Goal: Task Accomplishment & Management: Use online tool/utility

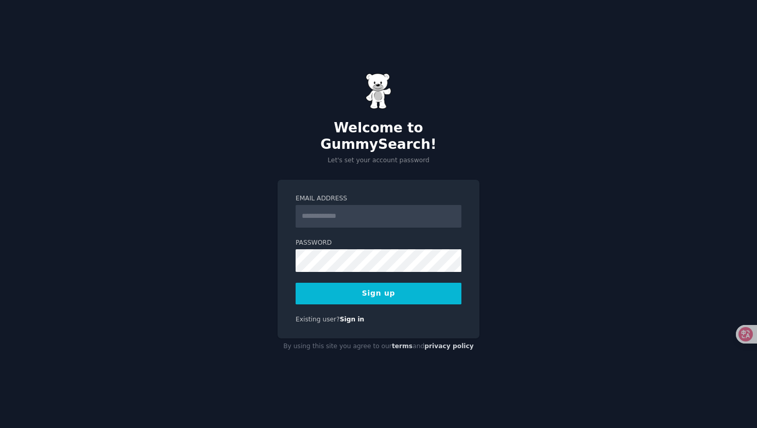
type input "**********"
click at [387, 285] on button "Sign up" at bounding box center [379, 294] width 166 height 22
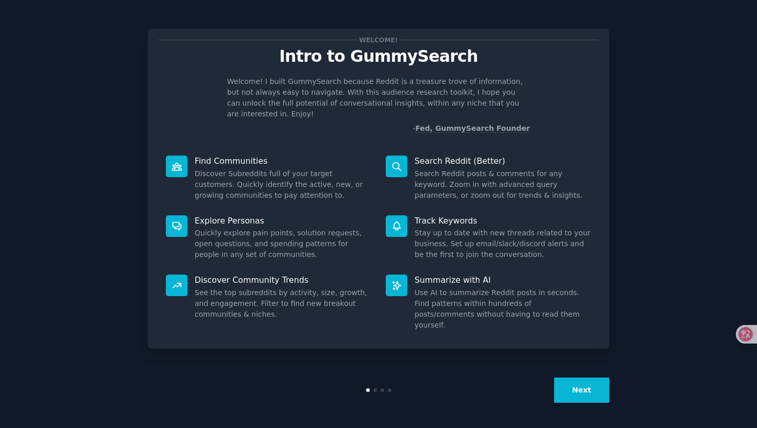
click at [226, 275] on p "Discover Community Trends" at bounding box center [283, 280] width 177 height 11
click at [242, 275] on p "Discover Community Trends" at bounding box center [283, 280] width 177 height 11
click at [210, 293] on dd "See the top subreddits by activity, size, growth, and engagement. Filter to fin…" at bounding box center [283, 303] width 177 height 32
click at [173, 283] on icon at bounding box center [177, 285] width 8 height 5
click at [580, 386] on button "Next" at bounding box center [581, 390] width 55 height 25
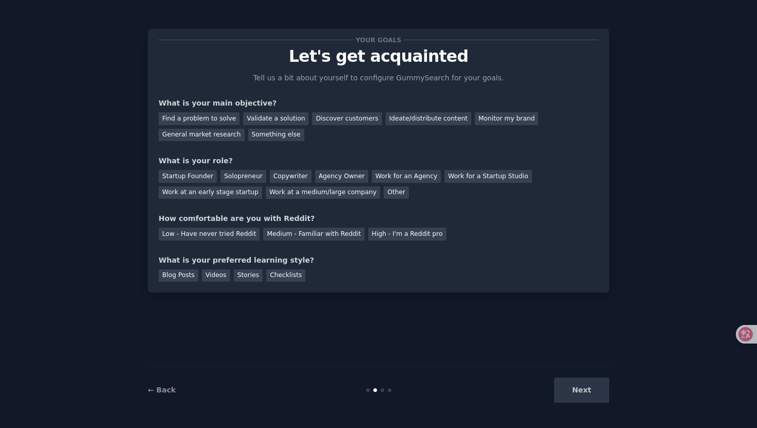
click at [586, 398] on div "Next" at bounding box center [532, 390] width 154 height 25
click at [584, 395] on div "Next" at bounding box center [532, 390] width 154 height 25
click at [525, 388] on div "Next" at bounding box center [532, 390] width 154 height 25
click at [584, 388] on div "Next" at bounding box center [532, 390] width 154 height 25
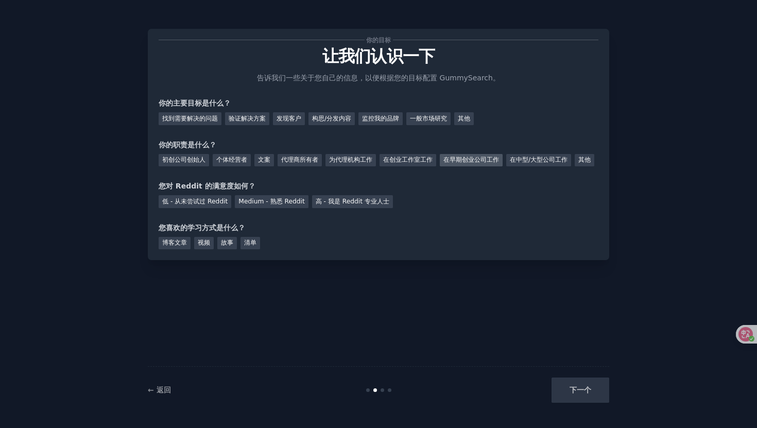
click at [461, 162] on font "在早期创业公司工作" at bounding box center [471, 159] width 56 height 7
click at [211, 208] on div "低 - 从未尝试过 Reddit" at bounding box center [195, 201] width 73 height 13
click at [243, 205] on font "Medium - 熟悉 Reddit" at bounding box center [271, 201] width 66 height 7
click at [205, 205] on font "低 - 从未尝试过 Reddit" at bounding box center [194, 201] width 65 height 7
click at [185, 246] on font "博客文章" at bounding box center [174, 242] width 25 height 7
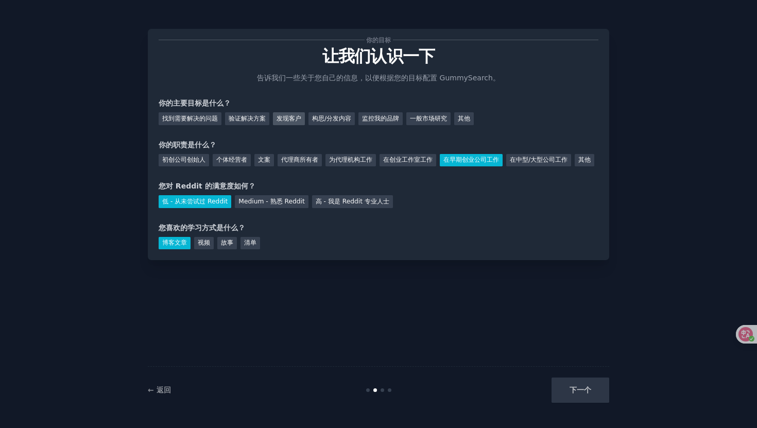
click at [301, 119] on font "发现客户" at bounding box center [289, 118] width 25 height 7
click at [590, 392] on font "下一个" at bounding box center [581, 390] width 22 height 8
click at [428, 118] on font "一般市场研究" at bounding box center [428, 118] width 37 height 7
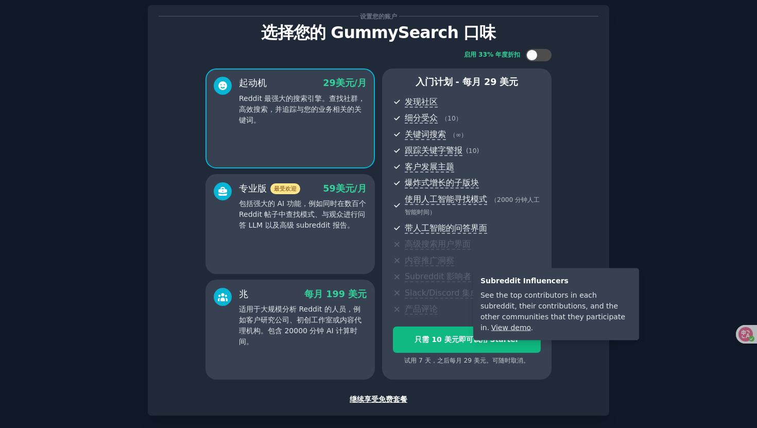
scroll to position [73, 0]
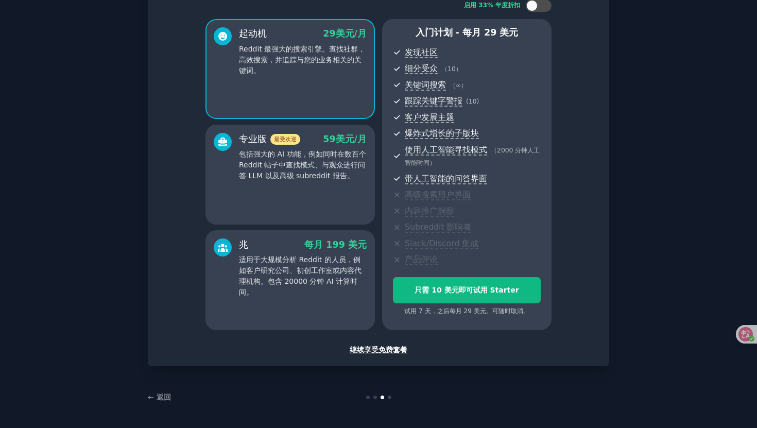
click at [373, 348] on font "继续享受免费套餐" at bounding box center [379, 350] width 58 height 8
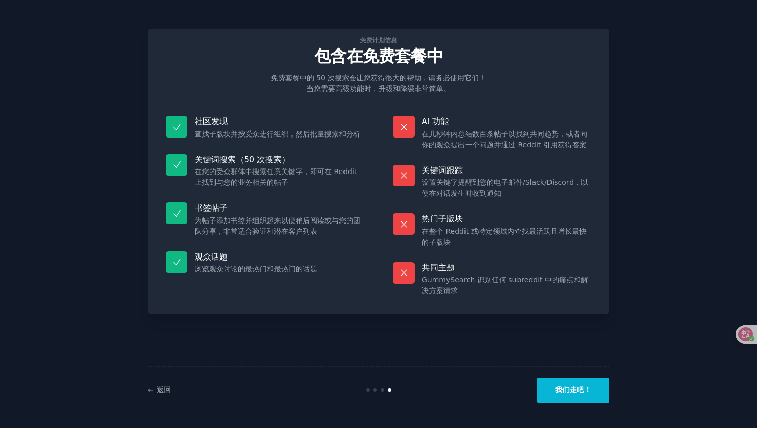
click at [568, 392] on font "我们走吧！" at bounding box center [573, 390] width 36 height 8
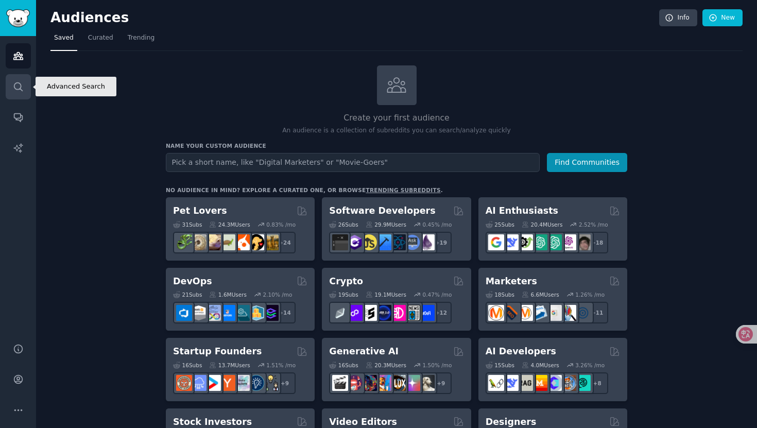
click at [20, 90] on icon "Sidebar" at bounding box center [18, 86] width 11 height 11
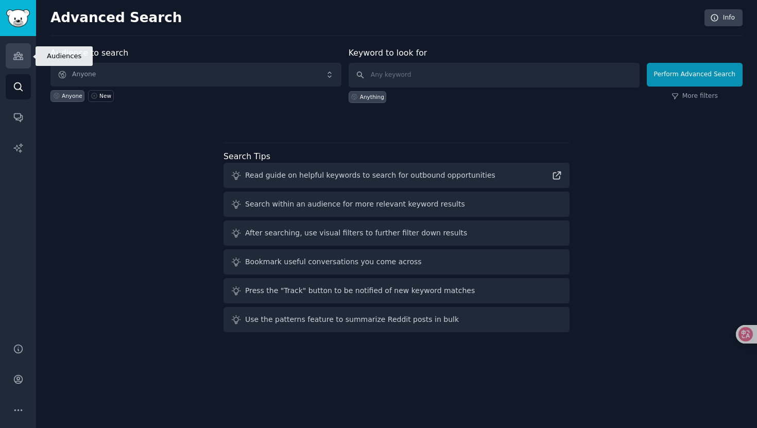
click at [17, 61] on link "Audiences" at bounding box center [18, 55] width 25 height 25
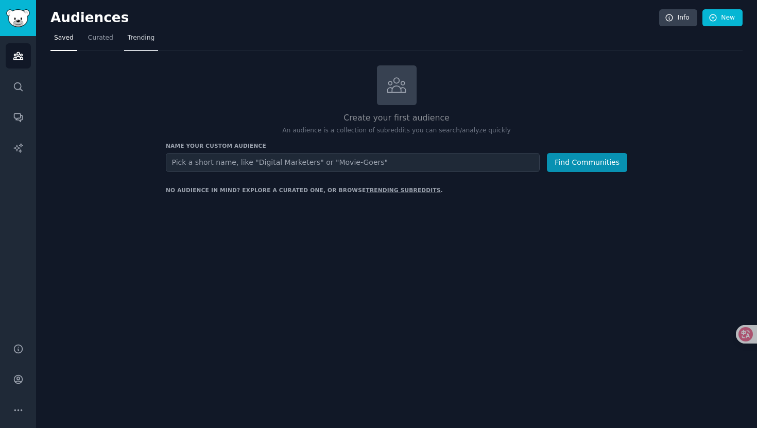
click at [130, 39] on span "Trending" at bounding box center [141, 37] width 27 height 9
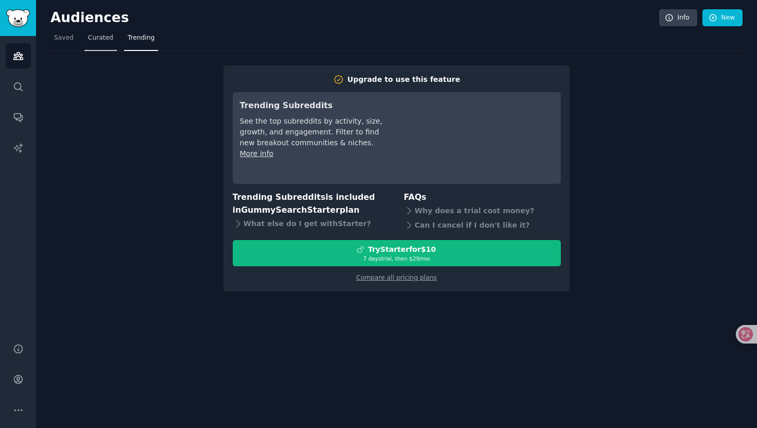
click at [91, 37] on span "Curated" at bounding box center [100, 37] width 25 height 9
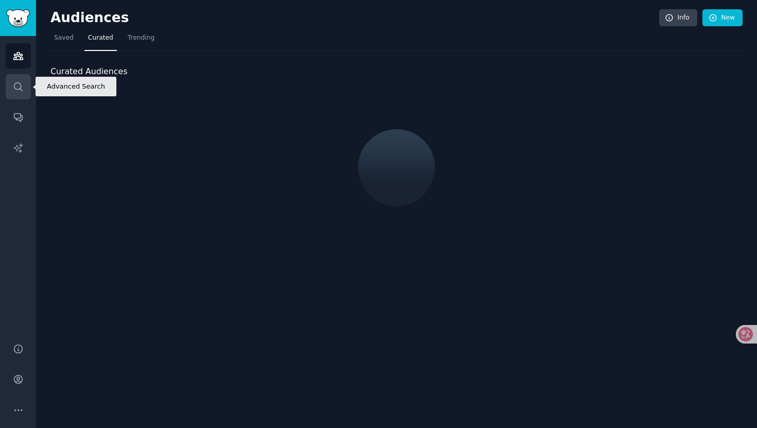
click at [19, 85] on icon "Sidebar" at bounding box center [18, 86] width 11 height 11
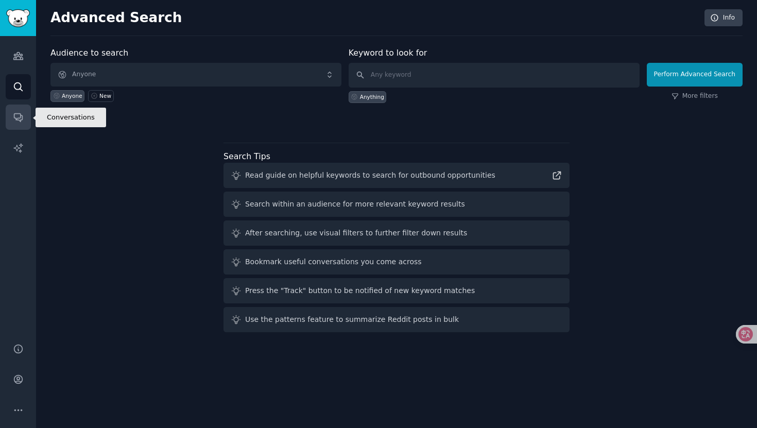
click at [17, 123] on link "Conversations" at bounding box center [18, 117] width 25 height 25
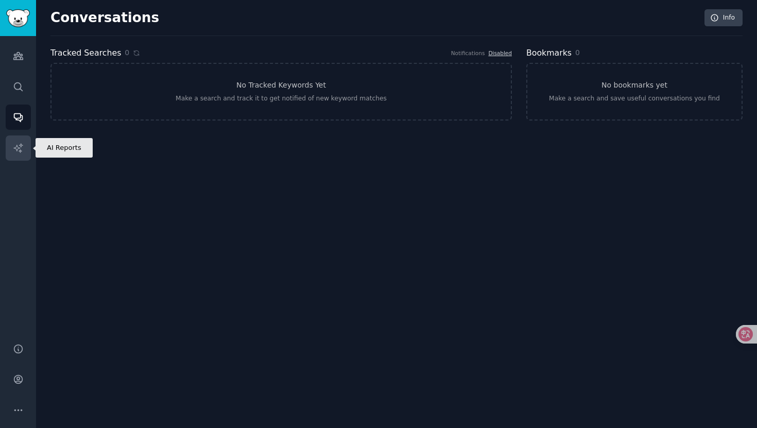
click at [22, 138] on link "AI Reports" at bounding box center [18, 147] width 25 height 25
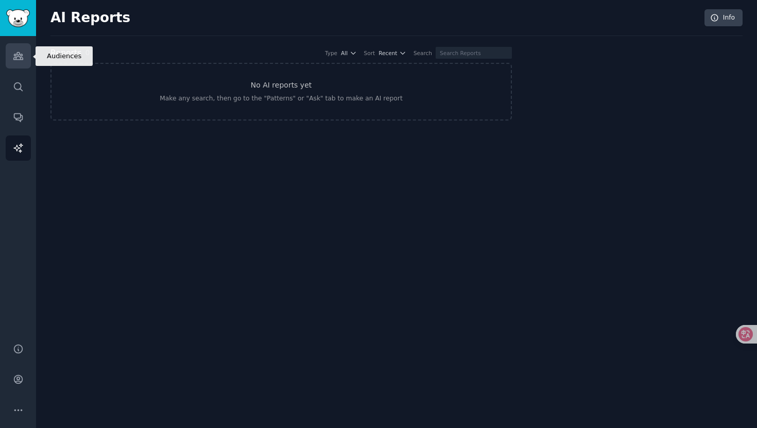
click at [12, 56] on link "Audiences" at bounding box center [18, 55] width 25 height 25
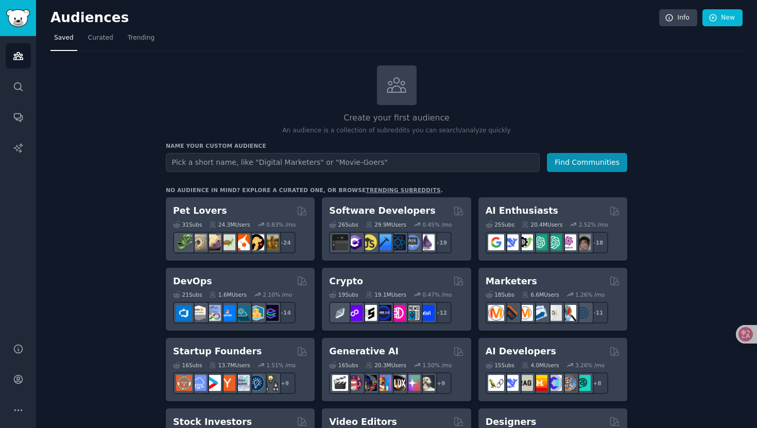
click at [271, 153] on input "text" at bounding box center [353, 162] width 374 height 19
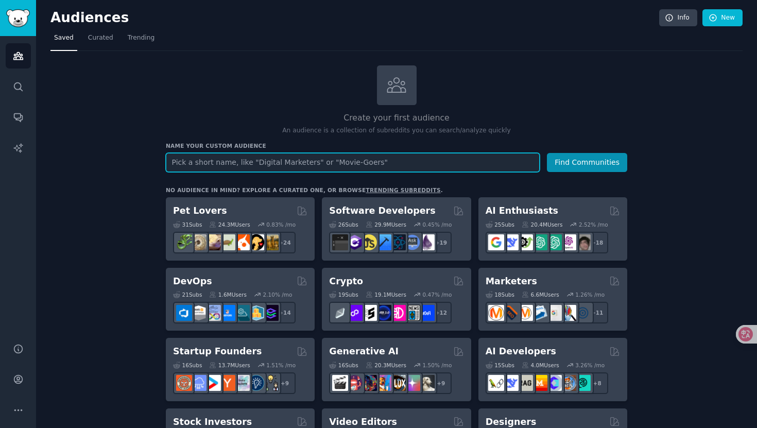
click at [283, 170] on input "text" at bounding box center [353, 162] width 374 height 19
type input "n8n"
click at [547, 153] on button "Find Communities" at bounding box center [587, 162] width 80 height 19
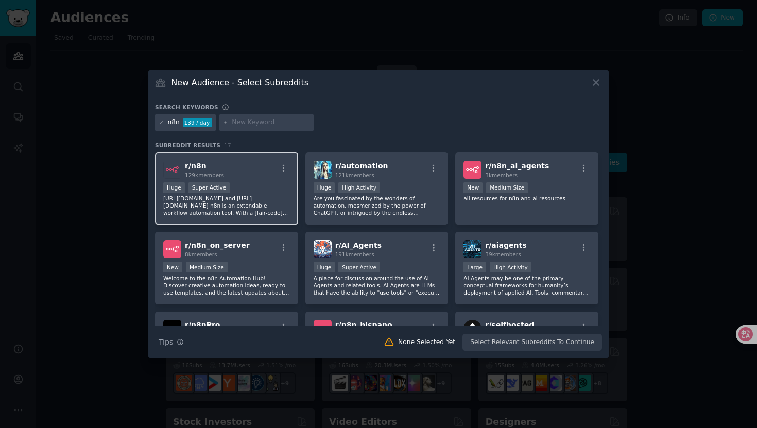
click at [269, 172] on div "r/ n8n 129k members" at bounding box center [226, 170] width 127 height 18
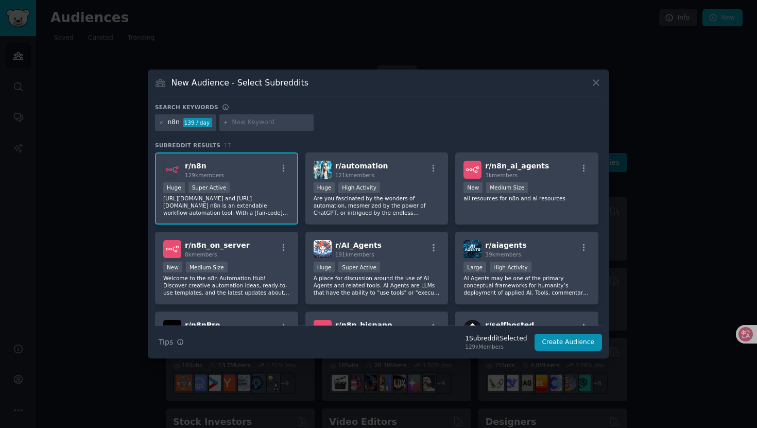
click at [277, 175] on div at bounding box center [283, 170] width 13 height 12
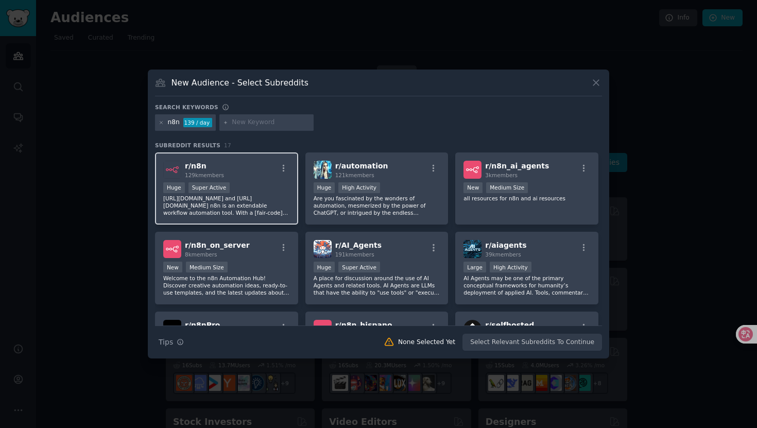
click at [277, 175] on div at bounding box center [283, 170] width 13 height 12
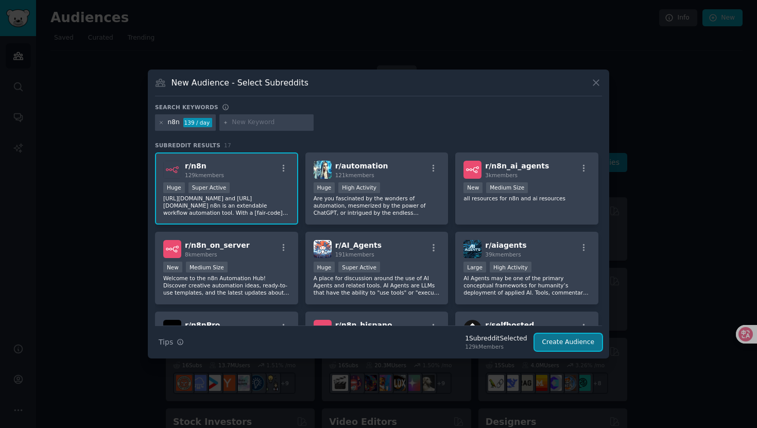
click at [562, 345] on button "Create Audience" at bounding box center [569, 343] width 68 height 18
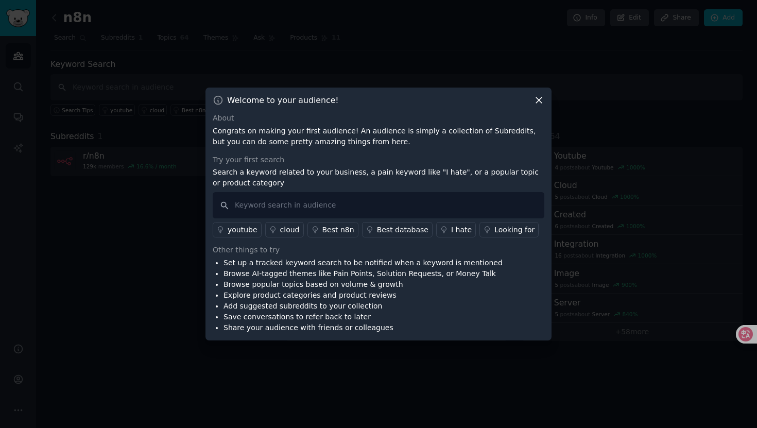
click at [536, 102] on icon at bounding box center [539, 101] width 6 height 6
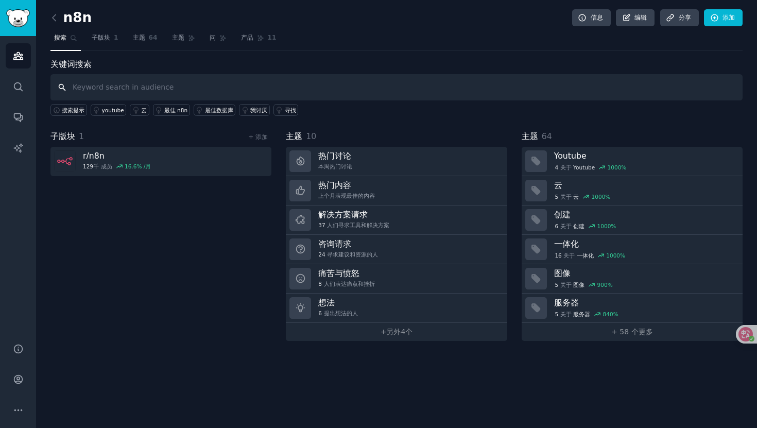
click at [100, 95] on input "text" at bounding box center [396, 87] width 692 height 26
click at [24, 80] on link "Search" at bounding box center [18, 86] width 25 height 25
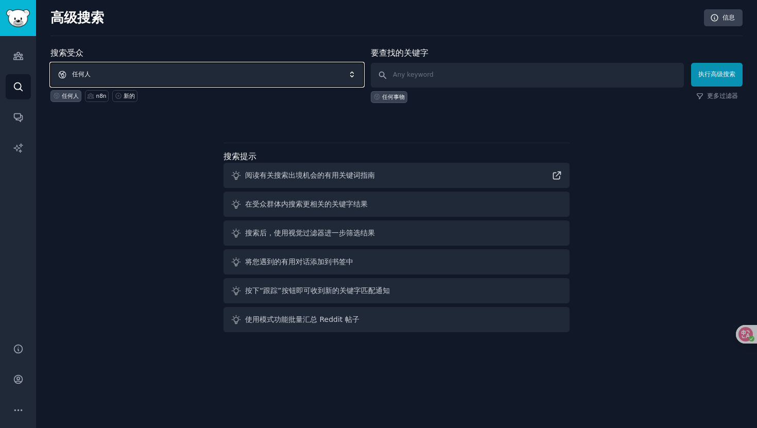
click at [126, 70] on span "任何人" at bounding box center [206, 75] width 313 height 24
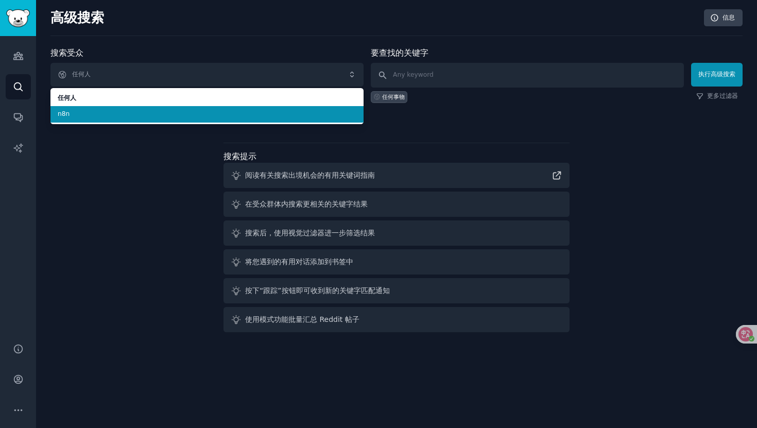
click at [81, 123] on ul "任何人 n8n" at bounding box center [206, 106] width 313 height 36
click at [83, 121] on li "n8n" at bounding box center [206, 114] width 313 height 16
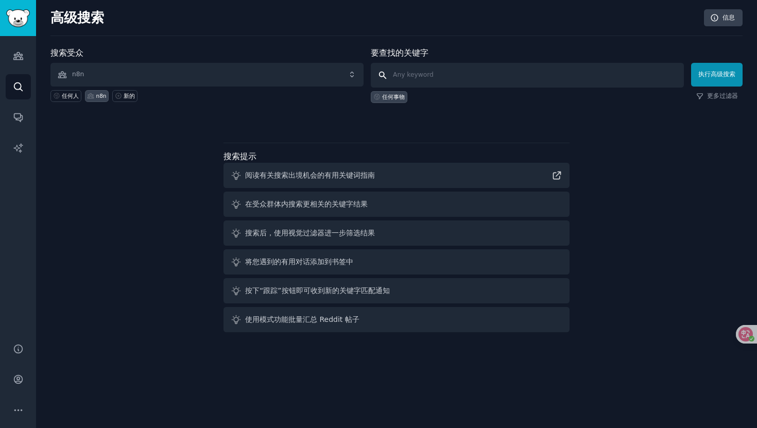
click at [417, 79] on input "text" at bounding box center [527, 75] width 313 height 25
type input "n"
type input "workflow"
click button "执行高级搜索" at bounding box center [717, 75] width 52 height 24
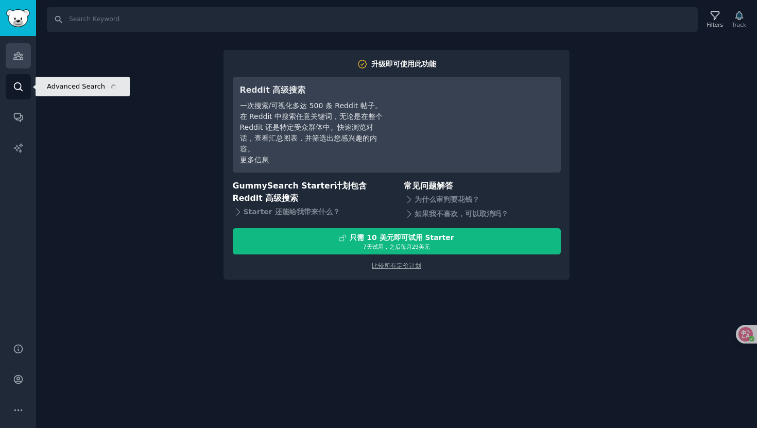
click at [23, 46] on link "Audiences" at bounding box center [18, 55] width 25 height 25
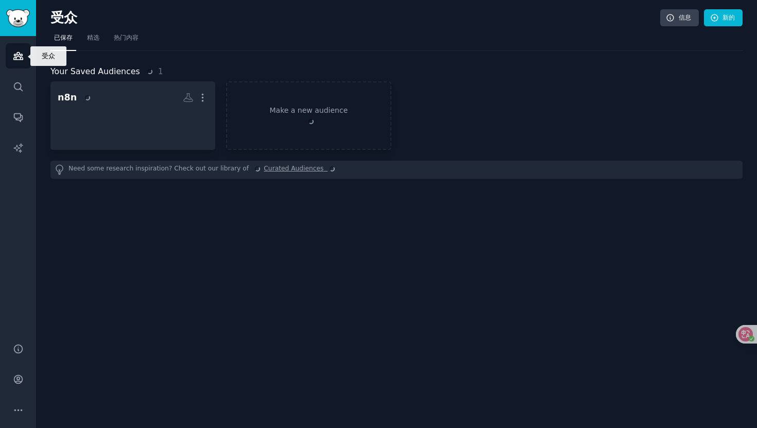
click at [23, 61] on icon "Sidebar" at bounding box center [18, 55] width 11 height 11
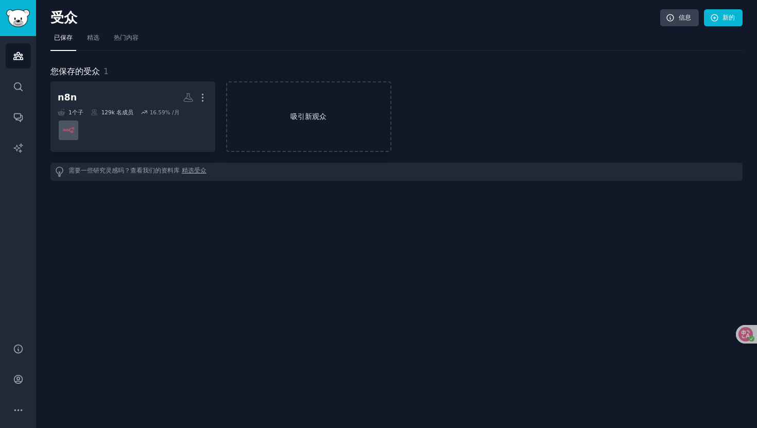
click at [300, 104] on link "吸引新观众" at bounding box center [308, 116] width 165 height 71
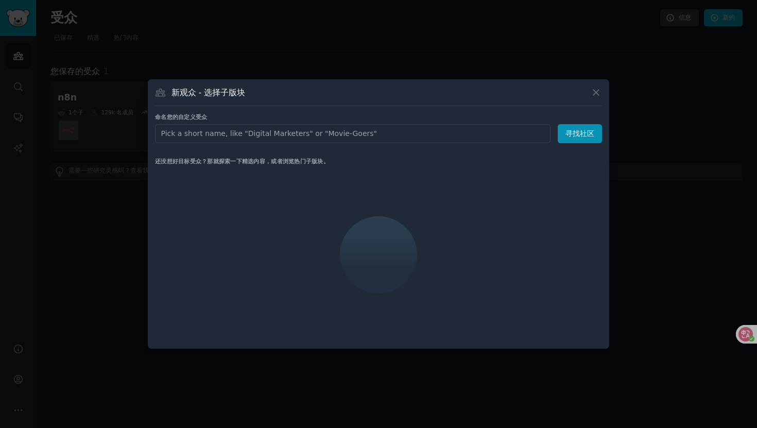
click at [255, 138] on input "text" at bounding box center [353, 133] width 396 height 19
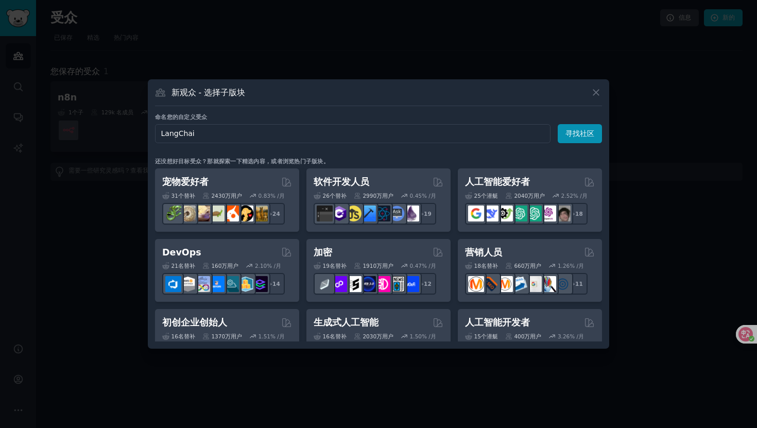
type input "LangChain"
click button "寻找社区" at bounding box center [580, 133] width 44 height 19
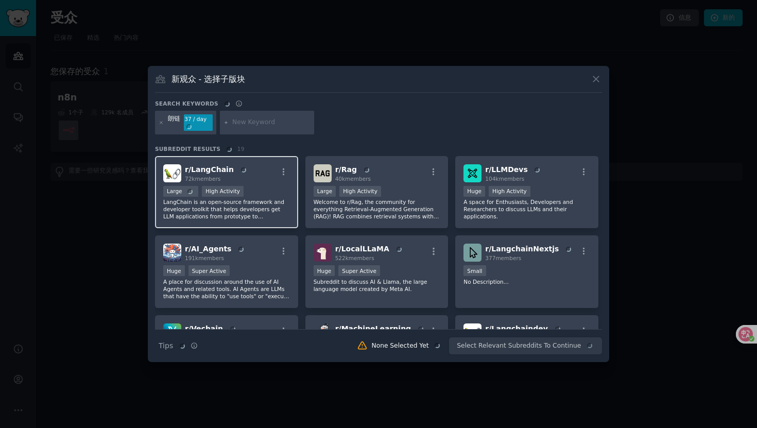
click at [268, 192] on div "Large High Activity" at bounding box center [226, 192] width 127 height 13
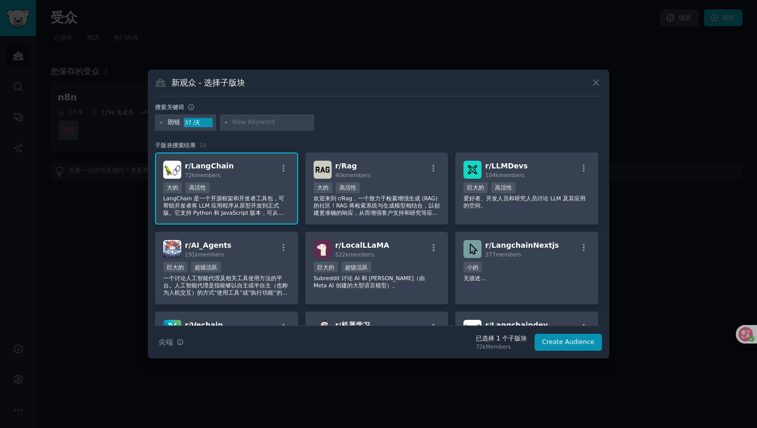
click at [268, 192] on div "大的 高活性" at bounding box center [226, 188] width 127 height 13
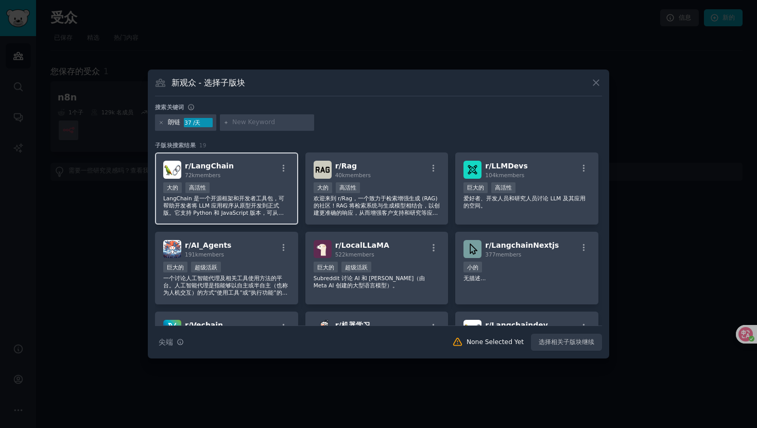
click at [260, 192] on div "大的 高活性" at bounding box center [226, 188] width 127 height 13
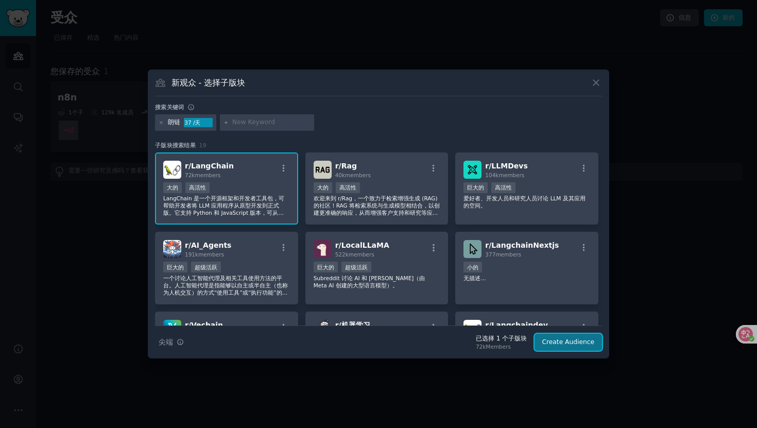
click at [568, 343] on button "Create Audience" at bounding box center [569, 343] width 68 height 18
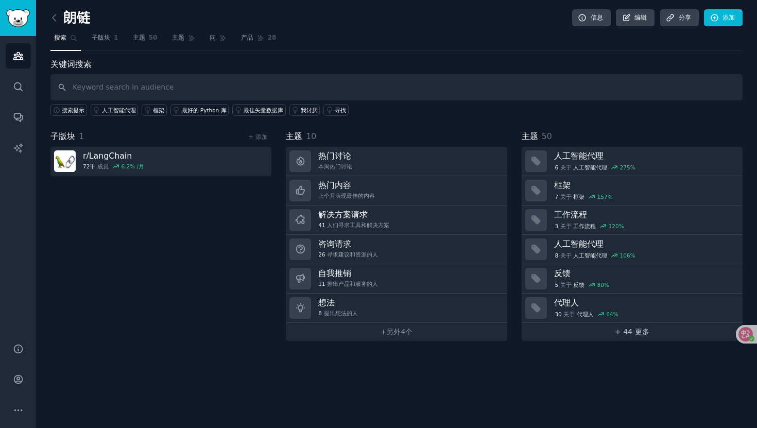
click at [610, 338] on link "+ 44 更多" at bounding box center [632, 332] width 221 height 18
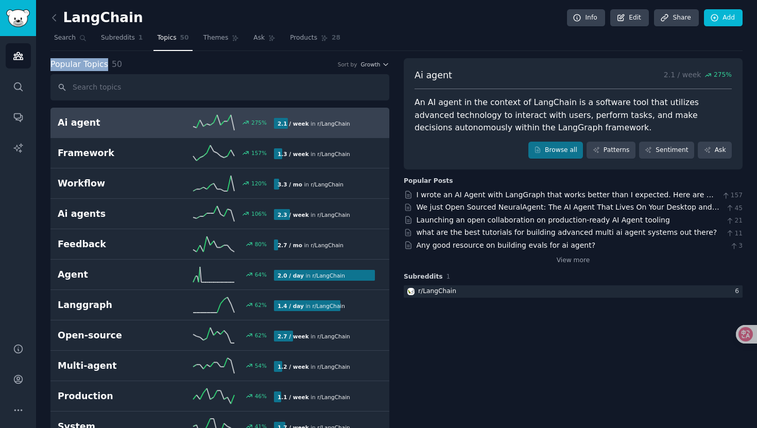
drag, startPoint x: 107, startPoint y: 64, endPoint x: 40, endPoint y: 65, distance: 66.4
copy span "Popular Topics"
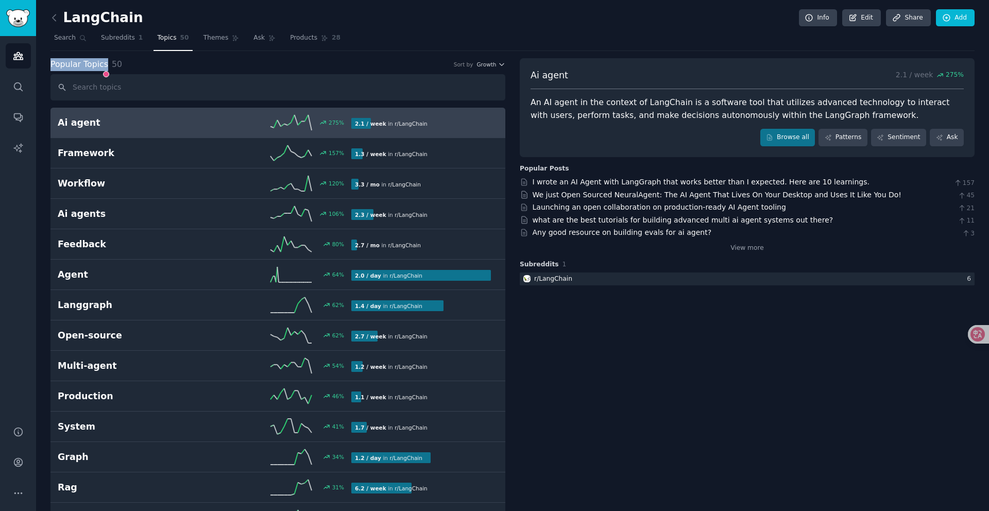
click at [757, 111] on div "An AI agent in the context of LangChain is a software tool that utilizes advanc…" at bounding box center [747, 108] width 433 height 25
click at [697, 41] on nav "Search Subreddits 1 Topics 50 Themes Ask Products 28" at bounding box center [512, 40] width 924 height 21
click at [250, 47] on link "Ask" at bounding box center [264, 40] width 29 height 21
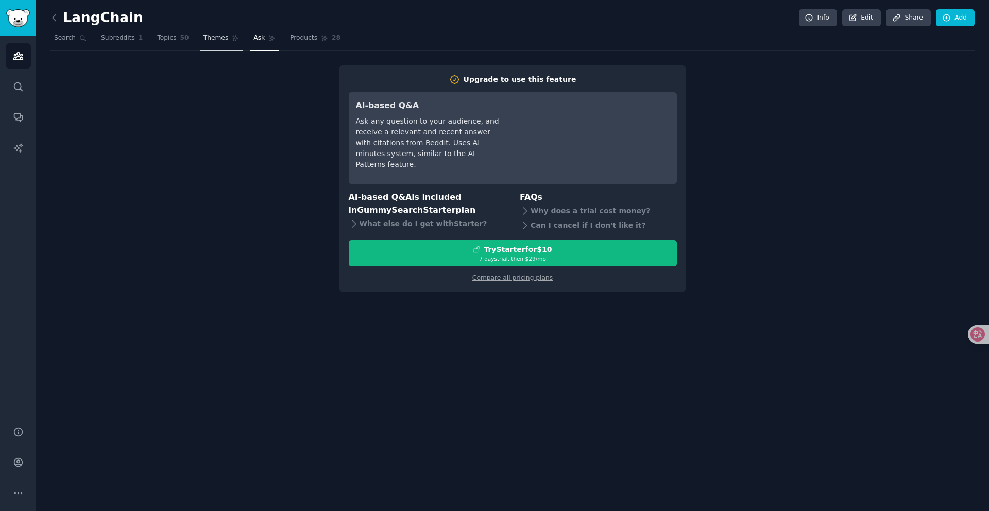
click at [220, 42] on span "Themes" at bounding box center [215, 37] width 25 height 9
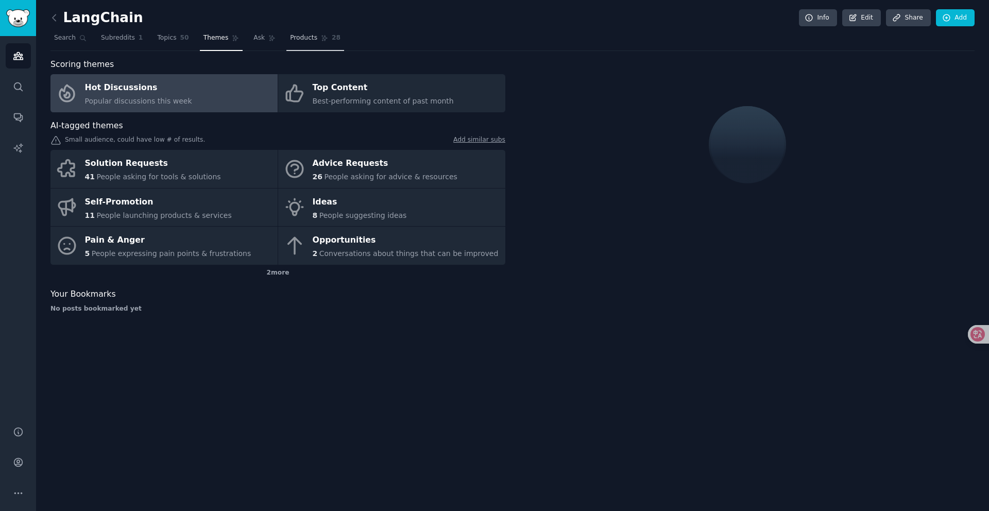
click at [316, 37] on link "Products 28" at bounding box center [315, 40] width 58 height 21
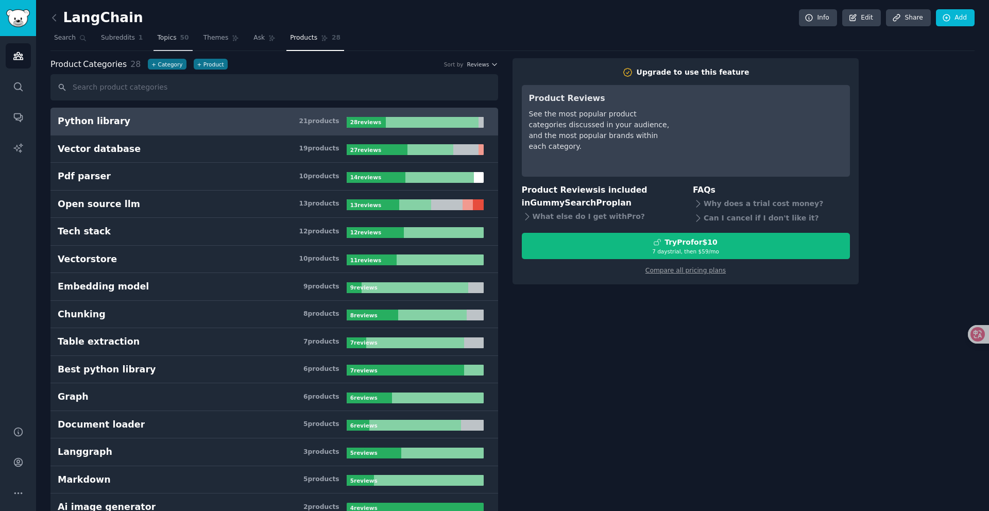
click at [176, 37] on link "Topics 50" at bounding box center [172, 40] width 39 height 21
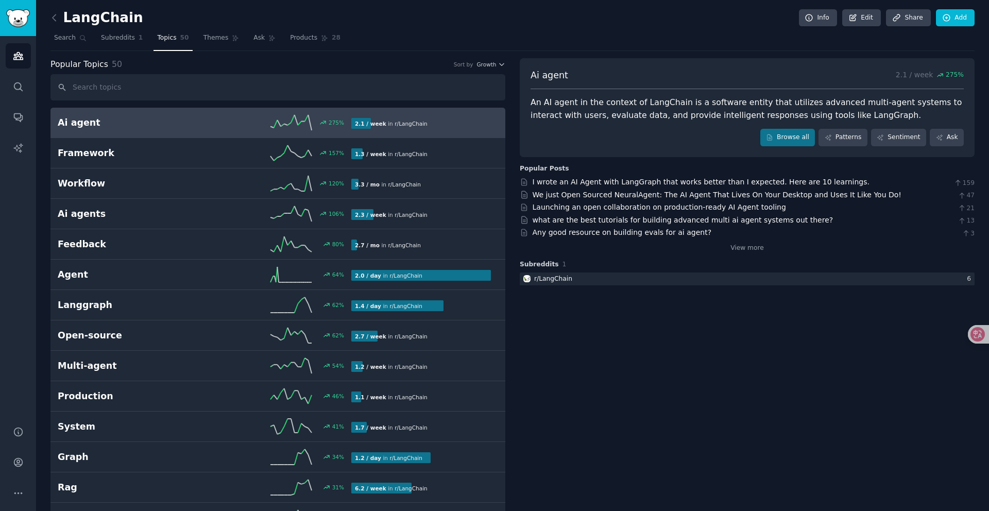
click at [467, 39] on nav "Search Subreddits 1 Topics 50 Themes Ask Products 28" at bounding box center [512, 40] width 924 height 21
click at [89, 123] on h2 "Ai agent" at bounding box center [131, 122] width 147 height 13
click at [117, 130] on div "Ai agent 275 % 2.1 / week in r/ [GEOGRAPHIC_DATA]" at bounding box center [278, 122] width 440 height 15
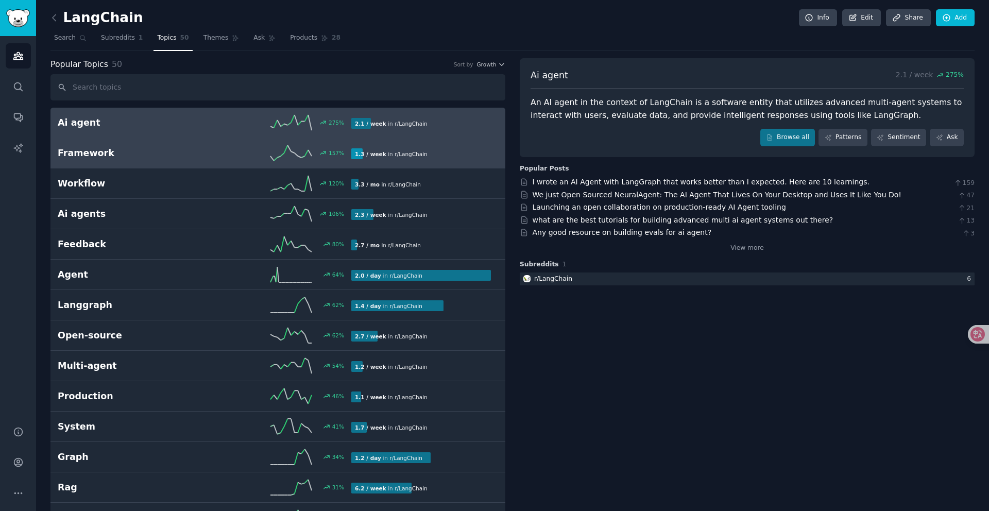
click at [110, 158] on h2 "Framework" at bounding box center [131, 153] width 147 height 13
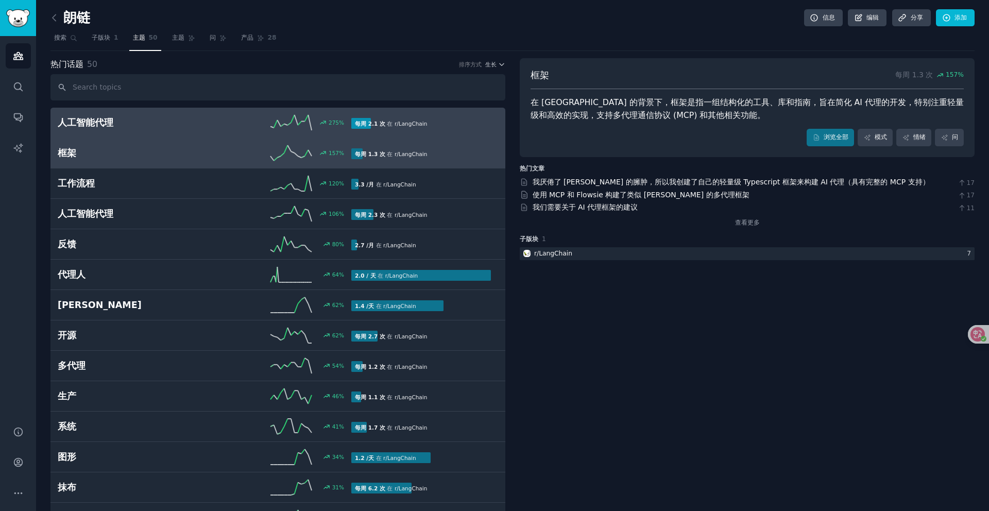
click at [381, 122] on div "每周 2.1 次 在 r/ [GEOGRAPHIC_DATA]" at bounding box center [390, 123] width 79 height 11
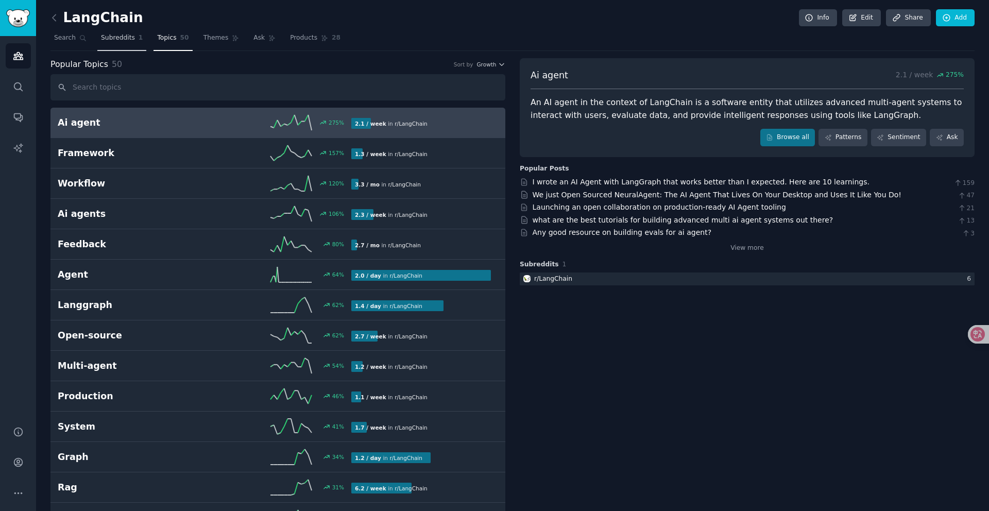
click at [115, 41] on span "Subreddits" at bounding box center [118, 37] width 34 height 9
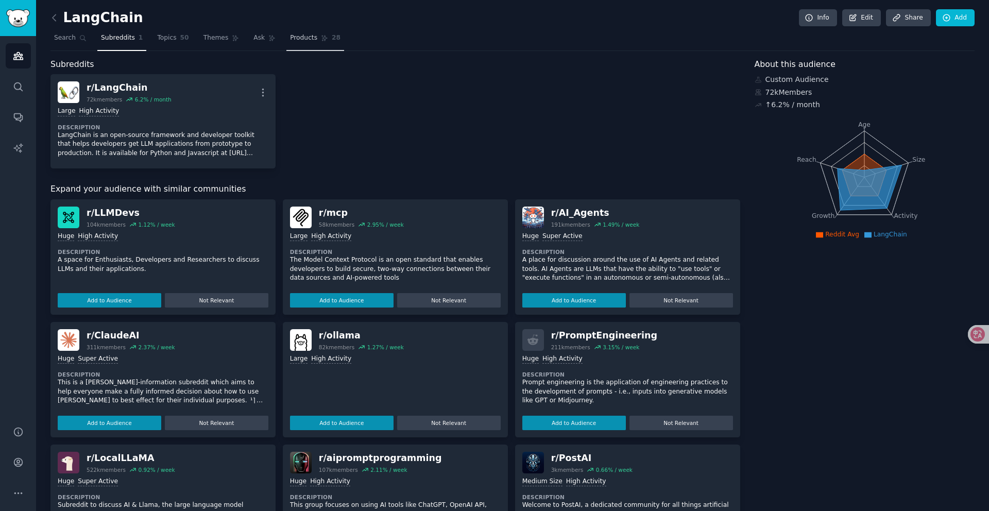
click at [286, 39] on link "Products 28" at bounding box center [315, 40] width 58 height 21
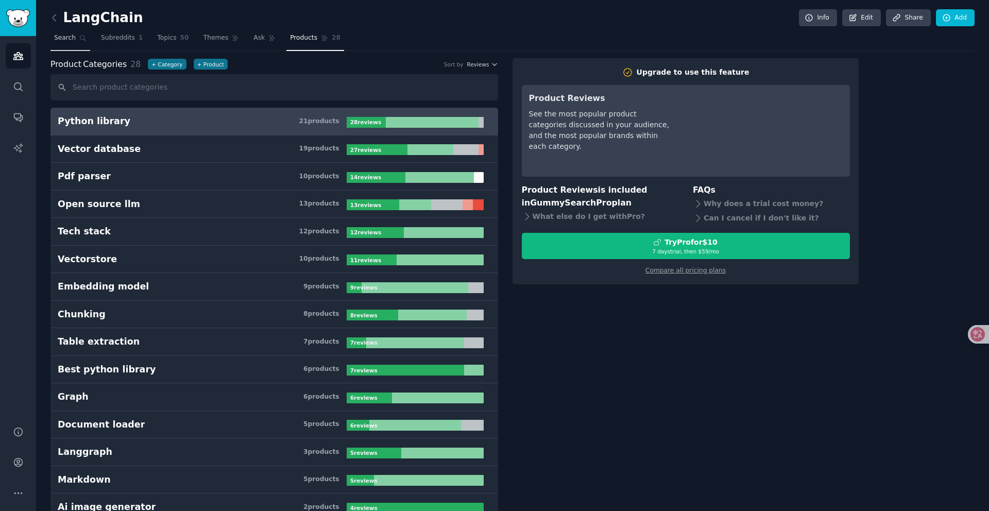
click at [65, 40] on span "Search" at bounding box center [65, 37] width 22 height 9
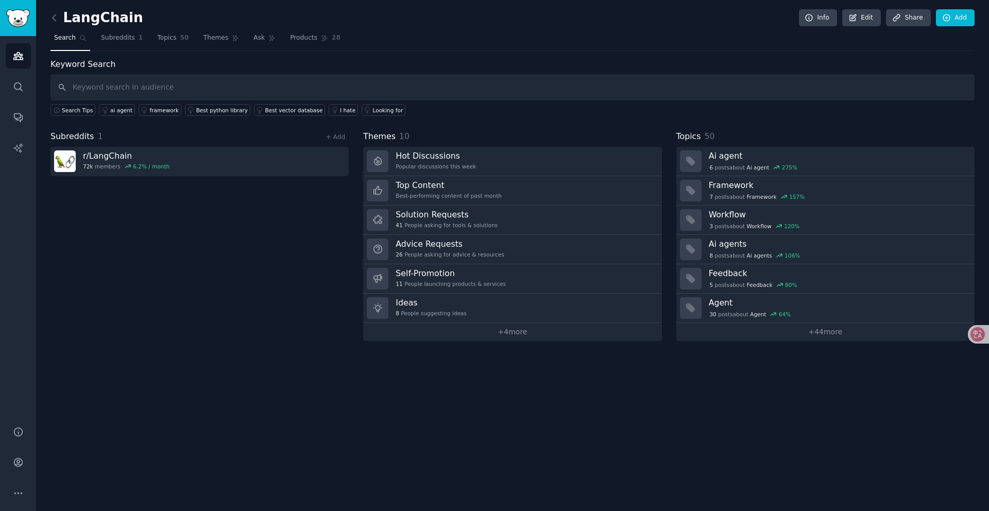
click at [198, 91] on input "text" at bounding box center [512, 87] width 924 height 26
click at [113, 38] on span "Subreddits" at bounding box center [118, 37] width 34 height 9
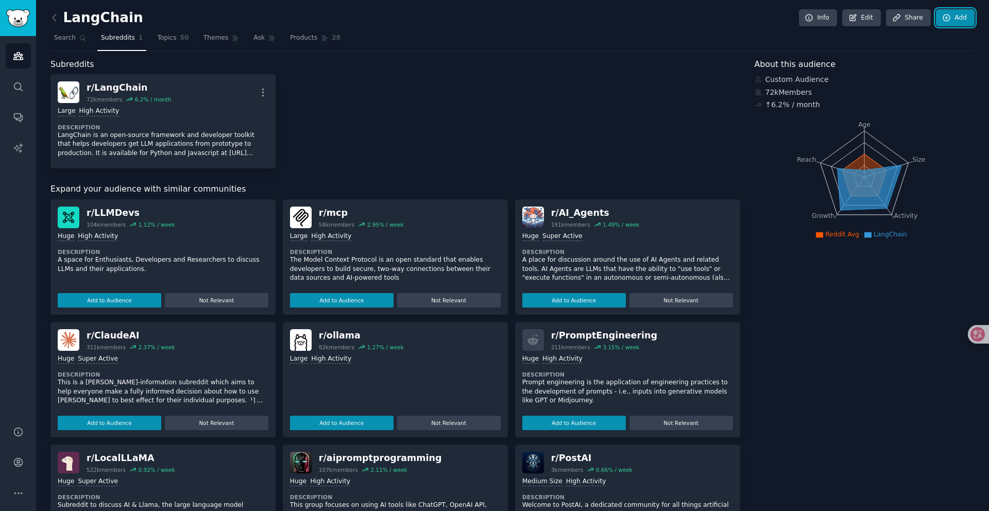
click at [757, 22] on link "Add" at bounding box center [955, 18] width 39 height 18
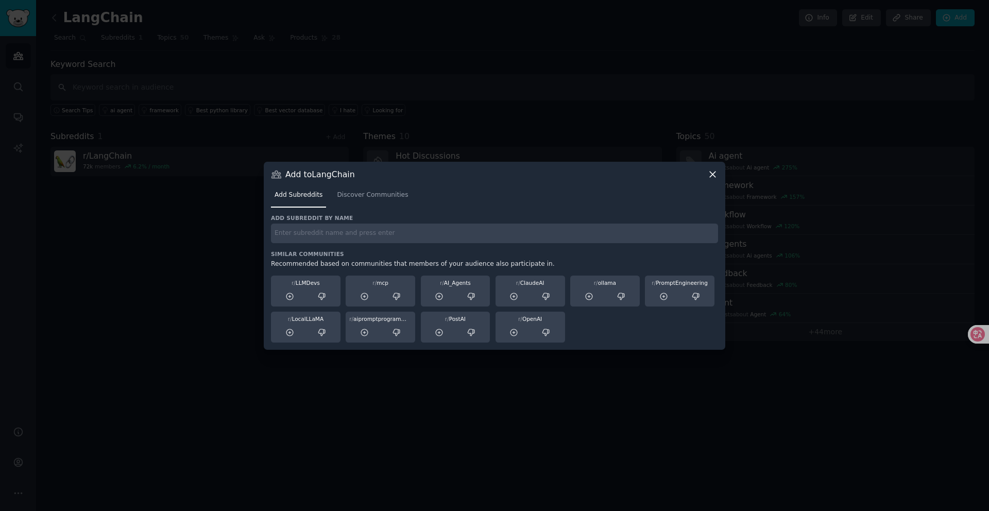
click at [419, 239] on input "text" at bounding box center [494, 234] width 447 height 20
click at [410, 241] on input "n'8'n" at bounding box center [494, 234] width 447 height 20
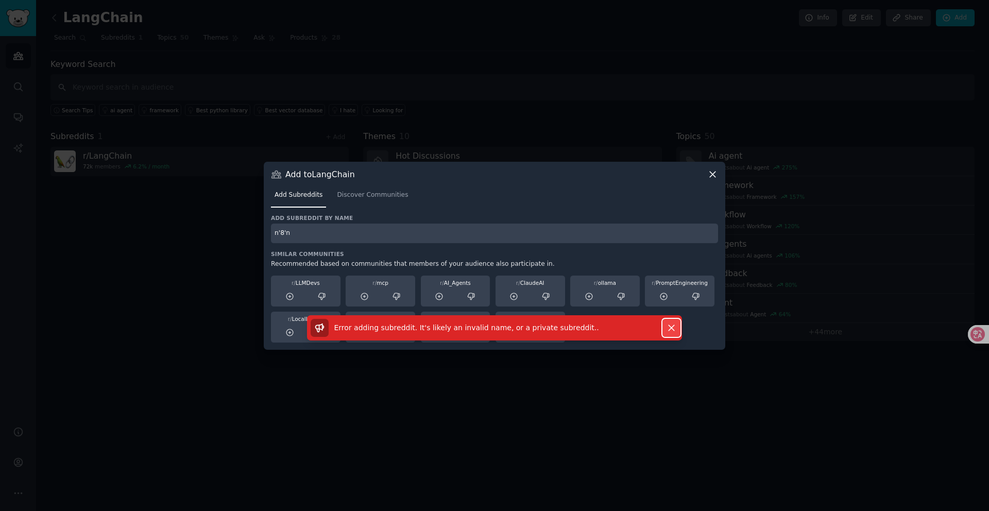
click at [676, 329] on icon "button" at bounding box center [671, 327] width 11 height 11
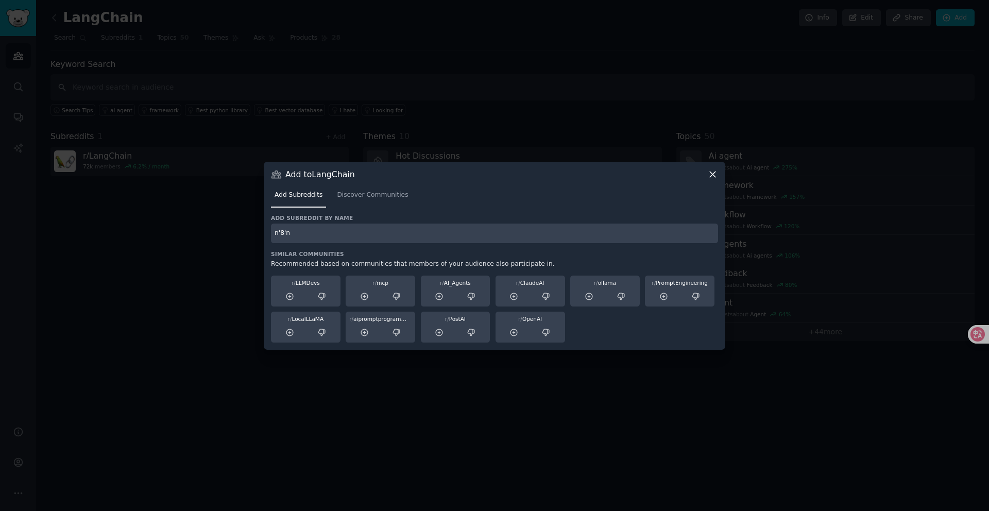
click at [319, 238] on input "n'8'n" at bounding box center [494, 234] width 447 height 20
type input "n"
type input "n8n"
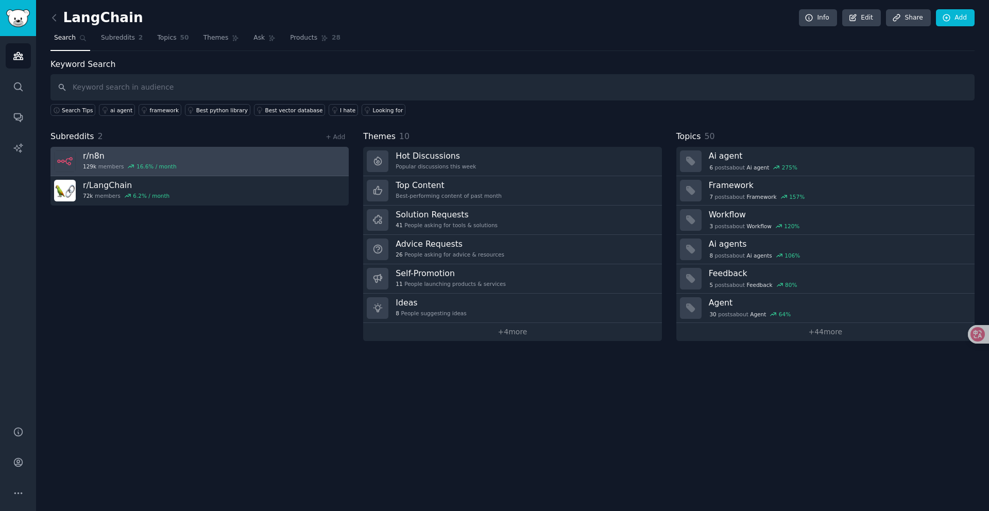
click at [198, 167] on link "r/ n8n 129k members 16.6 % / month" at bounding box center [199, 161] width 298 height 29
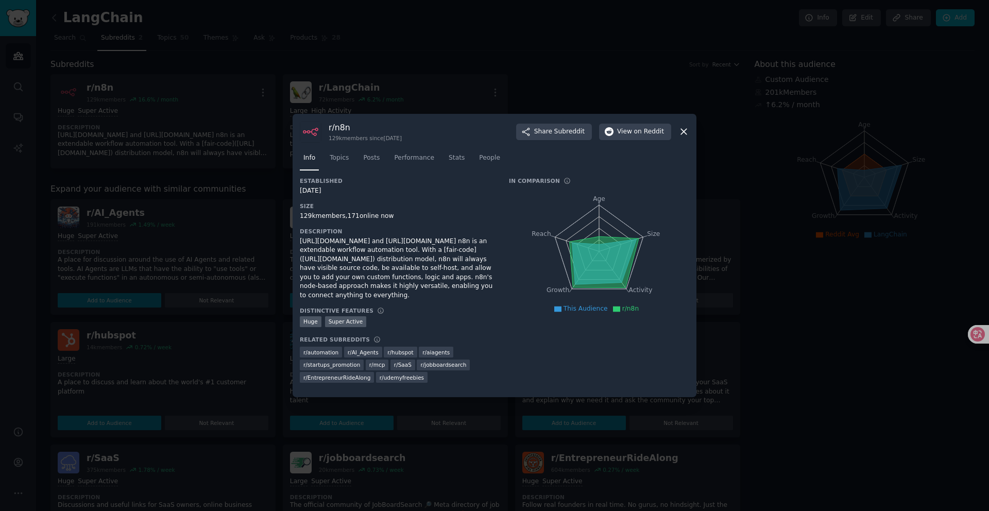
click at [682, 131] on icon at bounding box center [684, 132] width 6 height 6
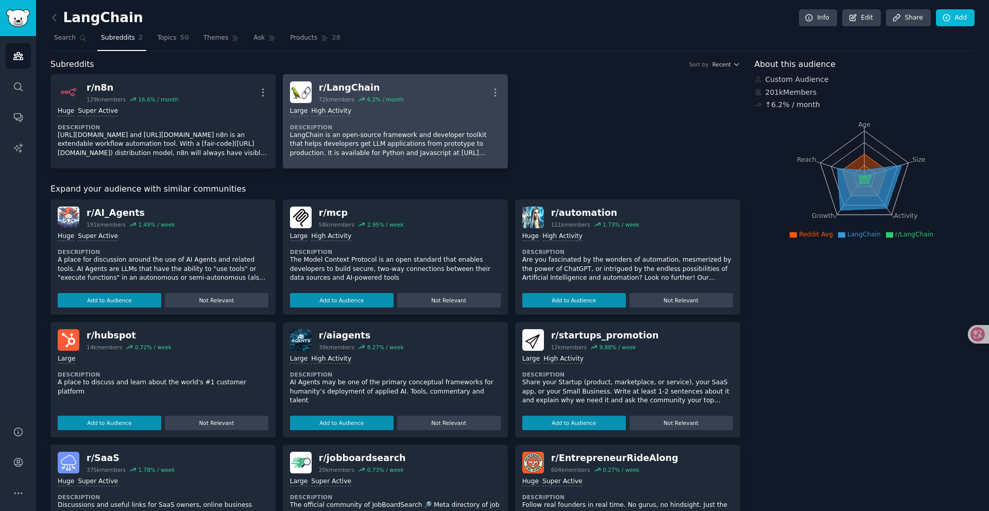
click at [391, 97] on div "6.2 % / month" at bounding box center [385, 99] width 37 height 7
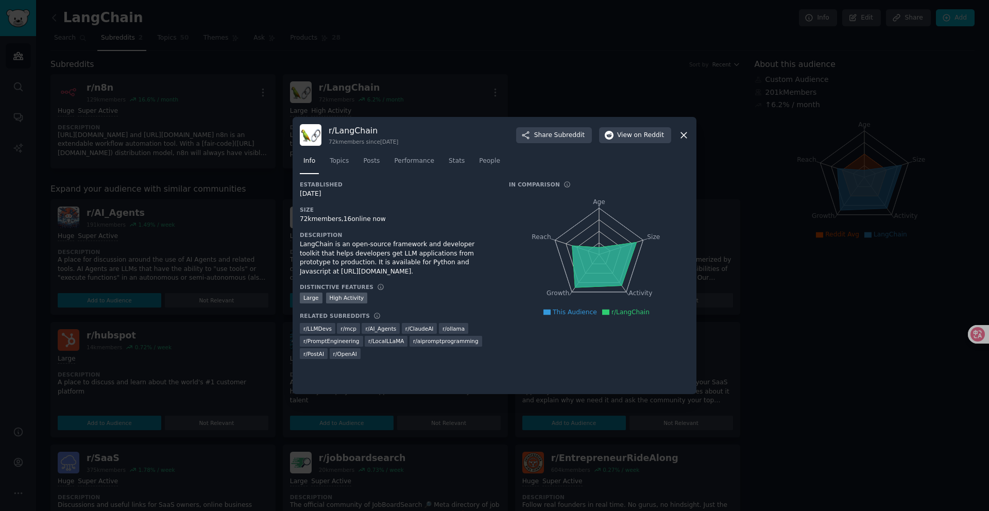
click at [684, 134] on icon at bounding box center [684, 135] width 6 height 6
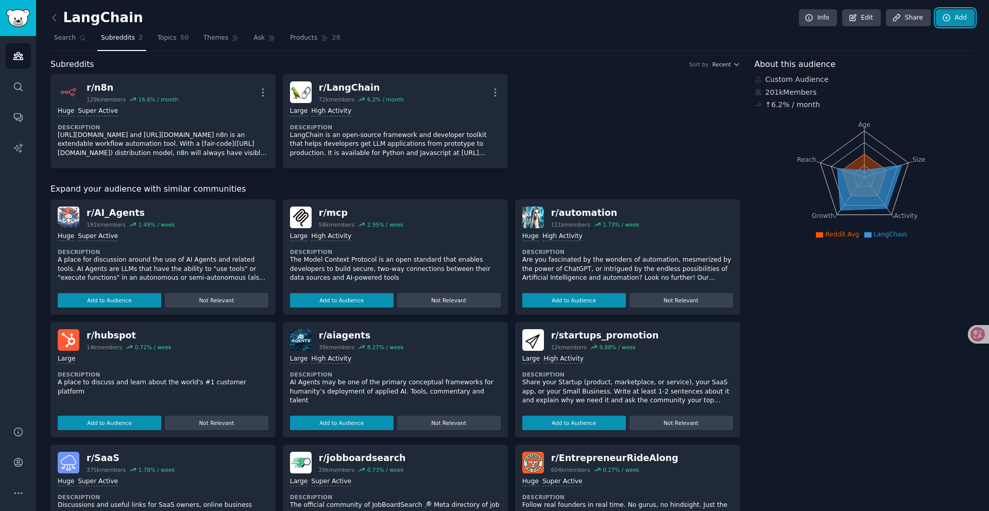
click at [757, 15] on icon at bounding box center [946, 17] width 9 height 9
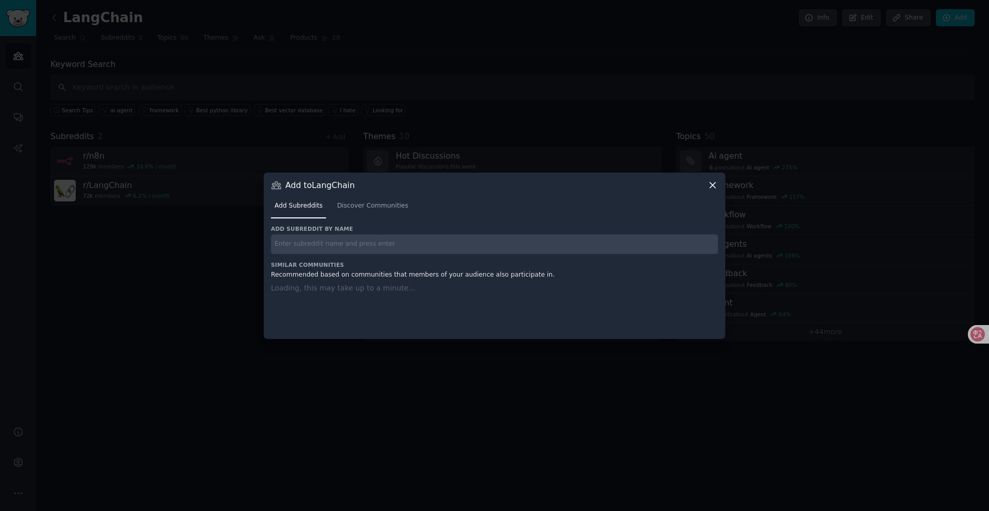
click at [449, 239] on input "text" at bounding box center [494, 244] width 447 height 20
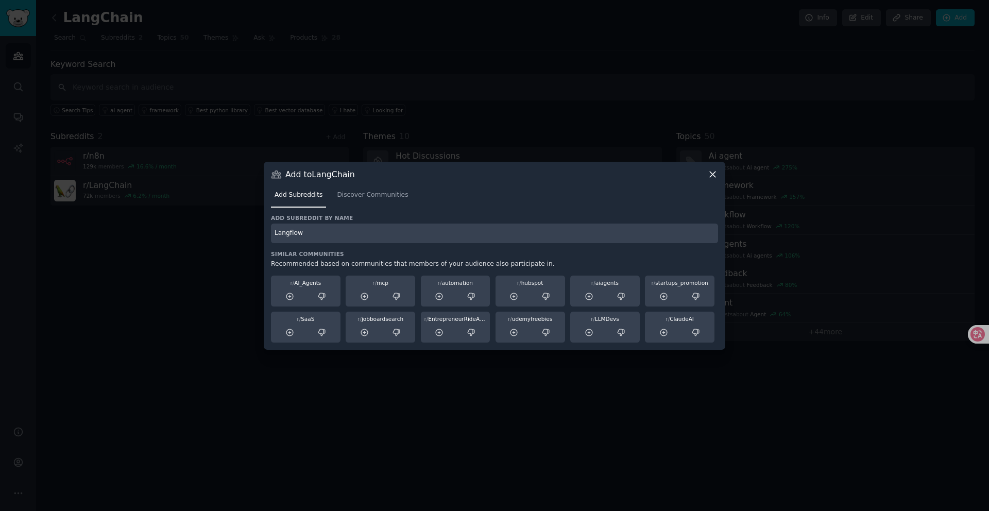
type input "Langflow"
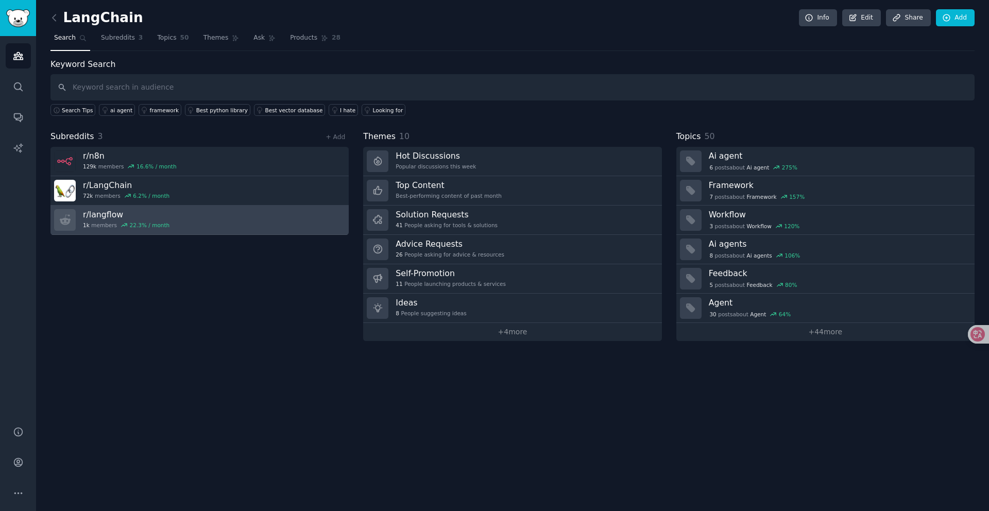
click at [192, 221] on link "r/ langflow 1k members 22.3 % / month" at bounding box center [199, 220] width 298 height 29
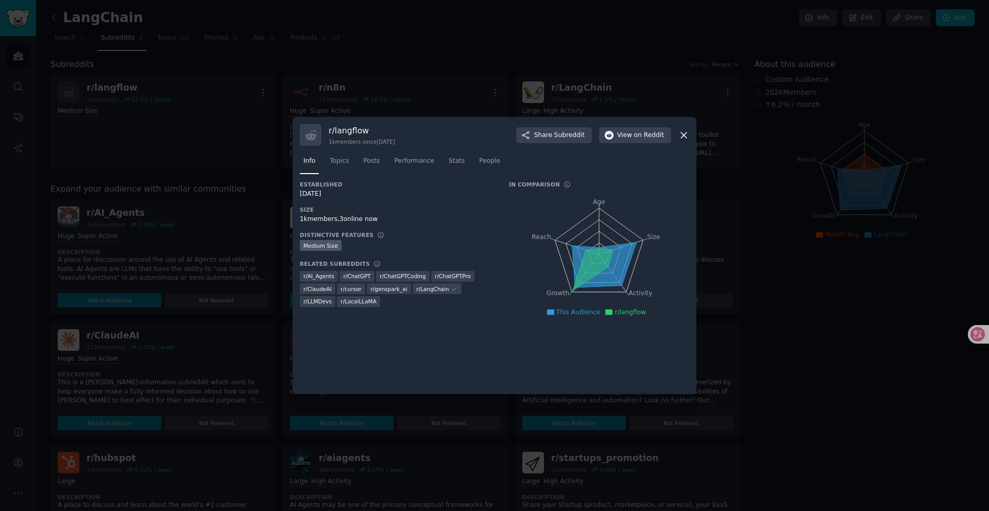
click at [683, 137] on icon at bounding box center [683, 135] width 11 height 11
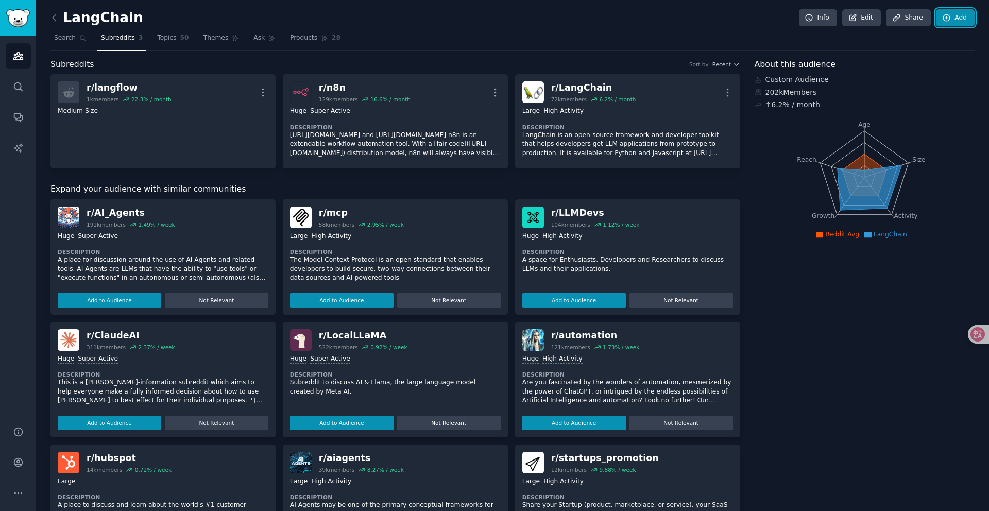
click at [757, 20] on link "Add" at bounding box center [955, 18] width 39 height 18
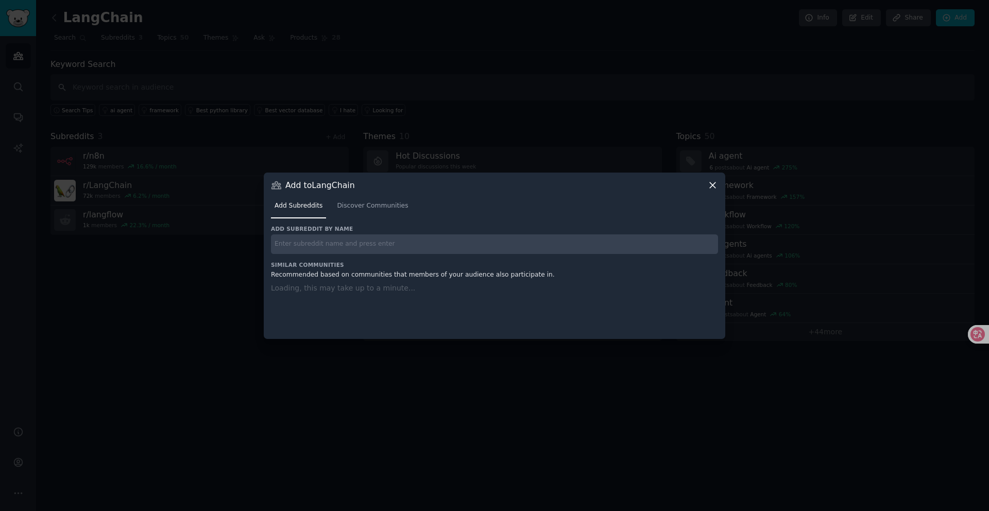
click at [470, 245] on input "text" at bounding box center [494, 244] width 447 height 20
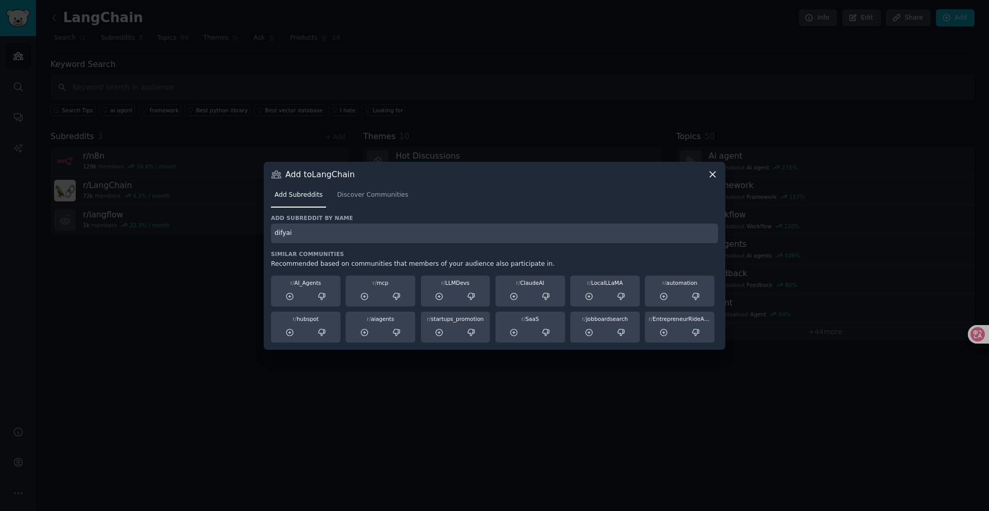
type input "difyai"
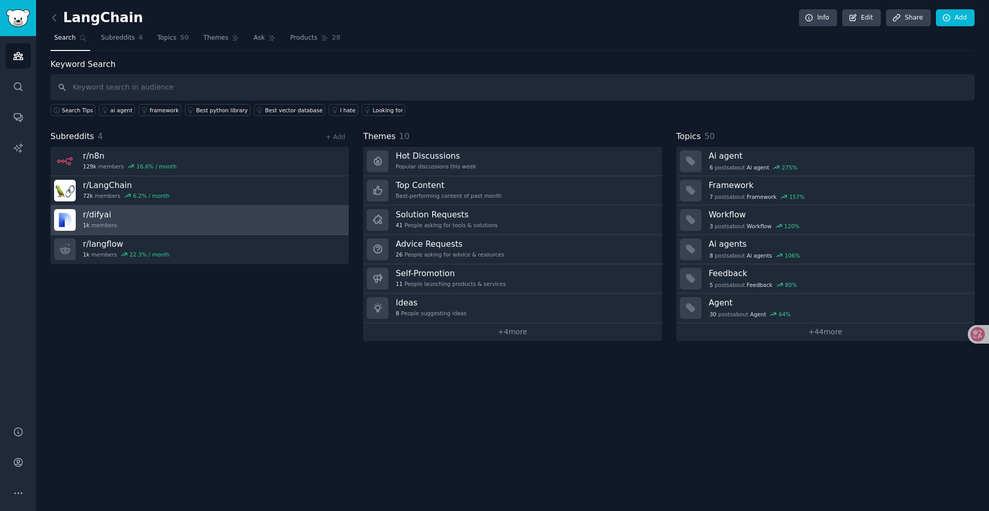
click at [156, 217] on link "r/ difyai 1k members" at bounding box center [199, 220] width 298 height 29
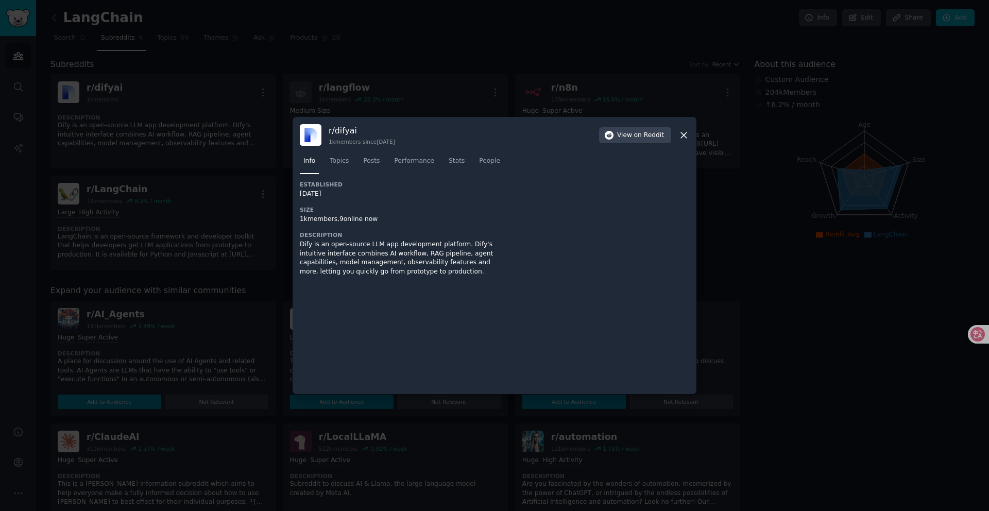
click at [688, 135] on icon at bounding box center [683, 135] width 11 height 11
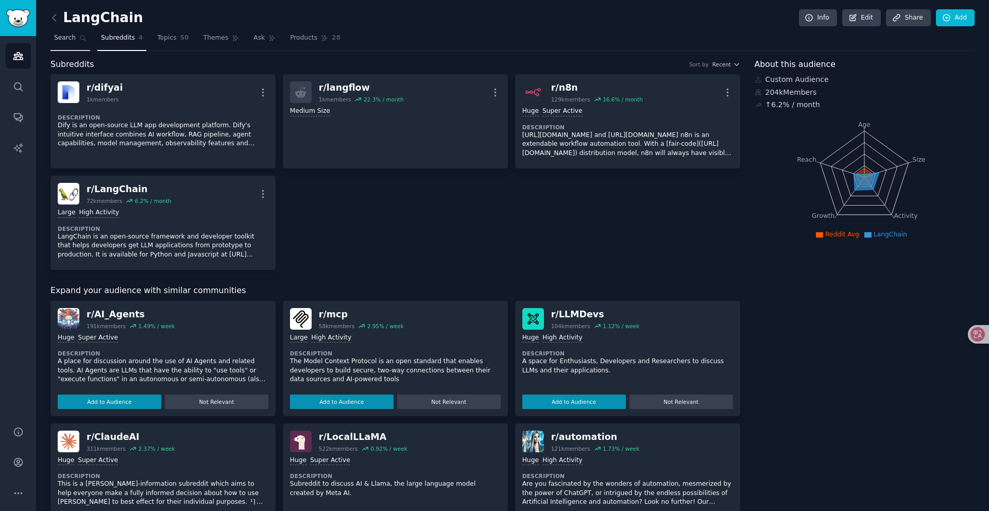
click at [84, 39] on icon at bounding box center [82, 38] width 7 height 7
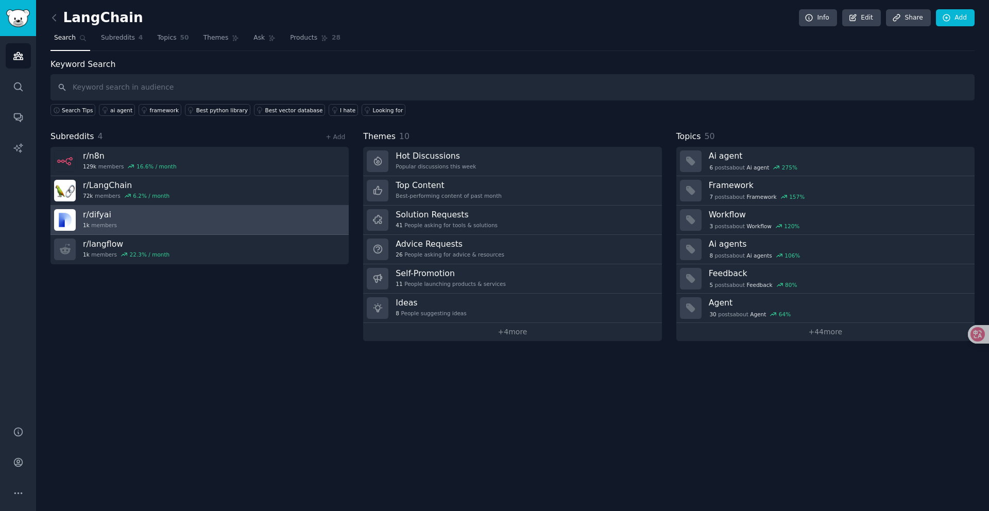
click at [173, 223] on link "r/ difyai 1k members" at bounding box center [199, 220] width 298 height 29
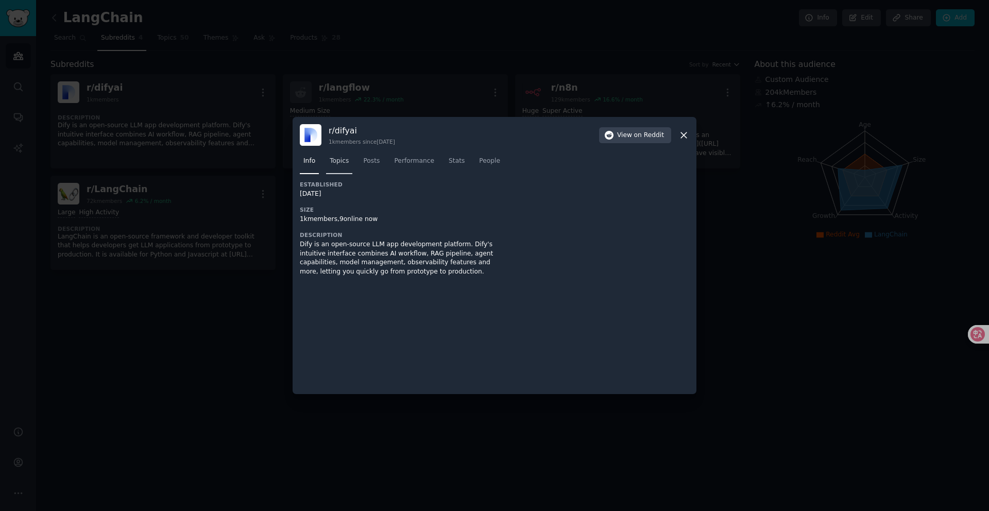
click at [335, 161] on span "Topics" at bounding box center [339, 161] width 19 height 9
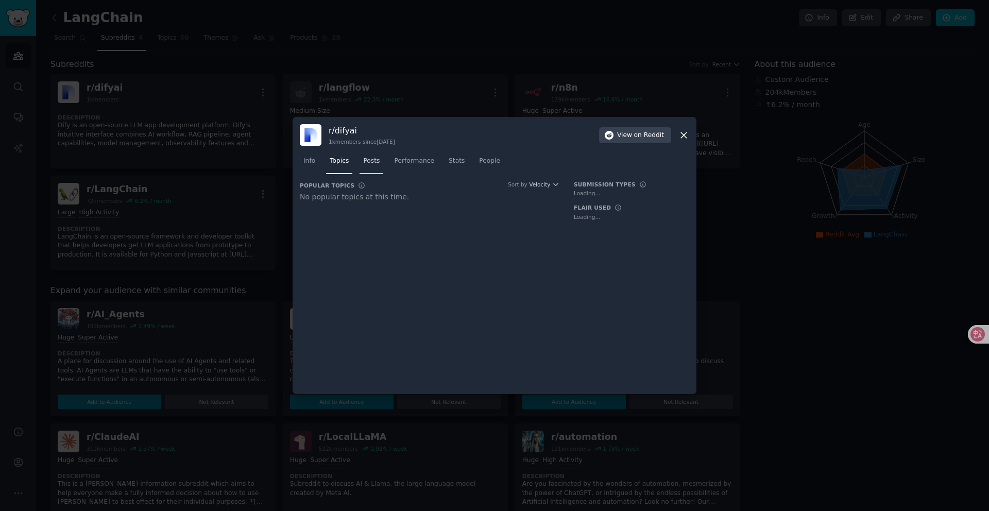
click at [383, 160] on link "Posts" at bounding box center [372, 163] width 24 height 21
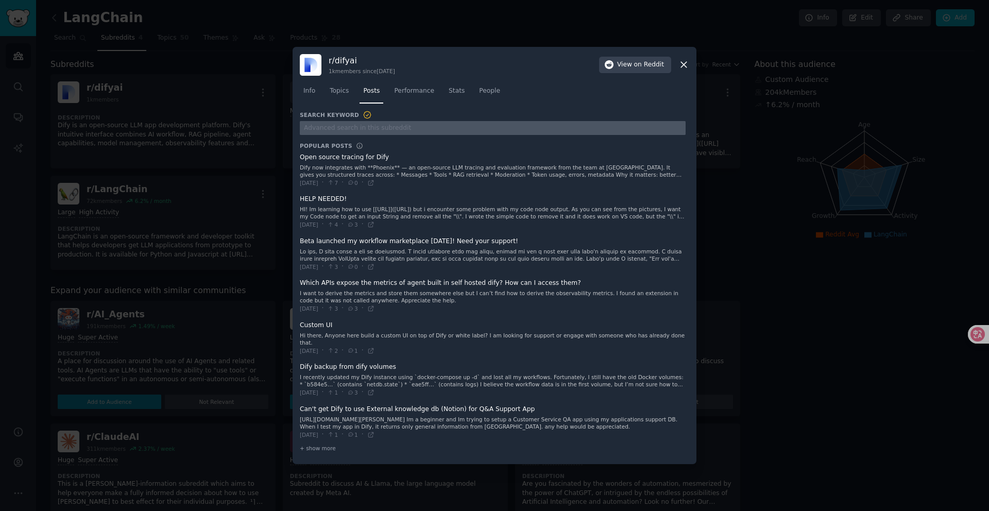
click at [683, 135] on input "text" at bounding box center [493, 128] width 386 height 14
click at [686, 69] on icon at bounding box center [683, 64] width 11 height 11
click at [683, 132] on input "text" at bounding box center [493, 128] width 386 height 14
click at [681, 70] on icon at bounding box center [683, 64] width 11 height 11
click at [684, 68] on icon at bounding box center [684, 65] width 6 height 6
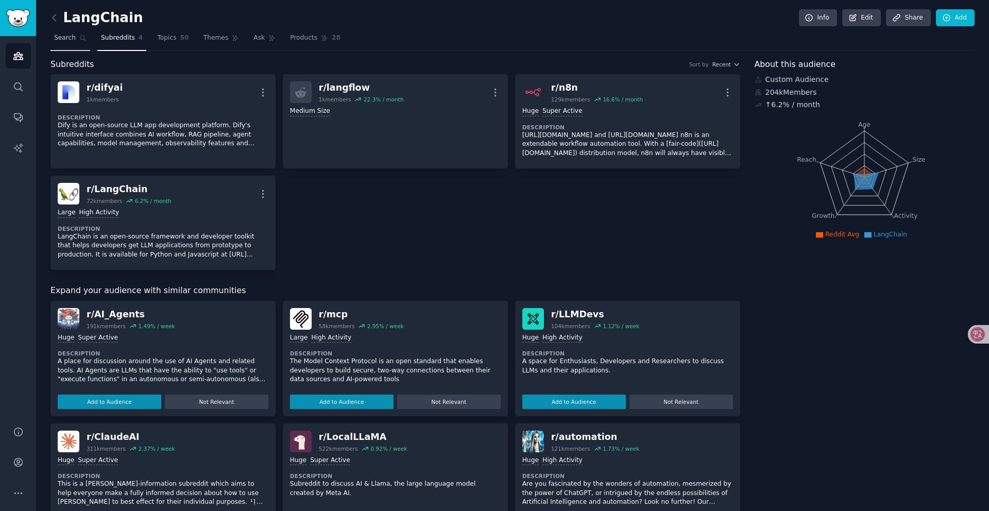
click at [74, 46] on link "Search" at bounding box center [70, 40] width 40 height 21
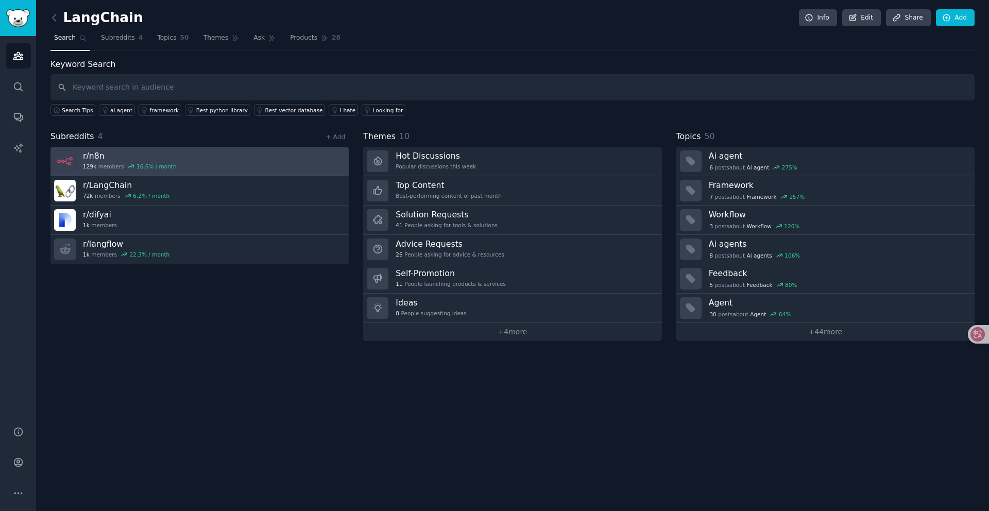
click at [176, 160] on link "r/ n8n 129k members 16.6 % / month" at bounding box center [199, 161] width 298 height 29
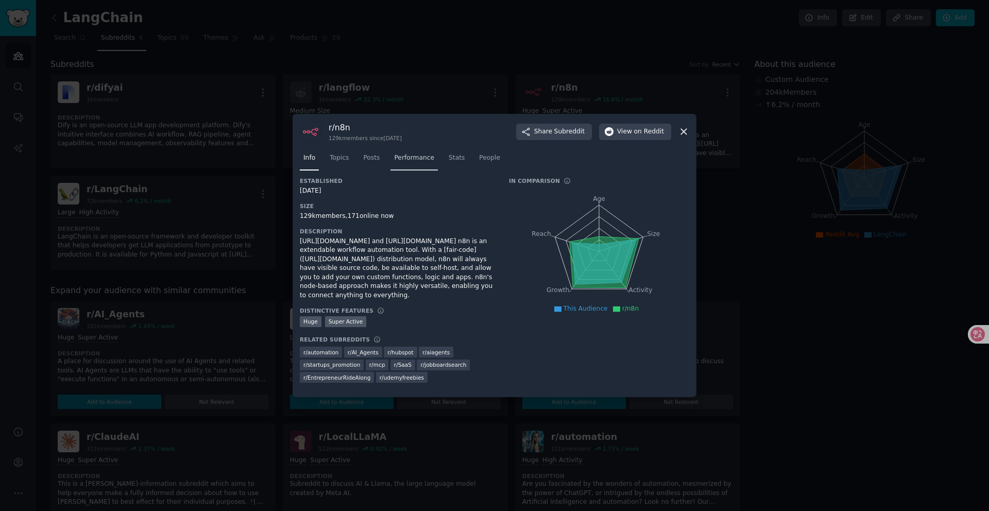
click at [407, 157] on span "Performance" at bounding box center [414, 157] width 40 height 9
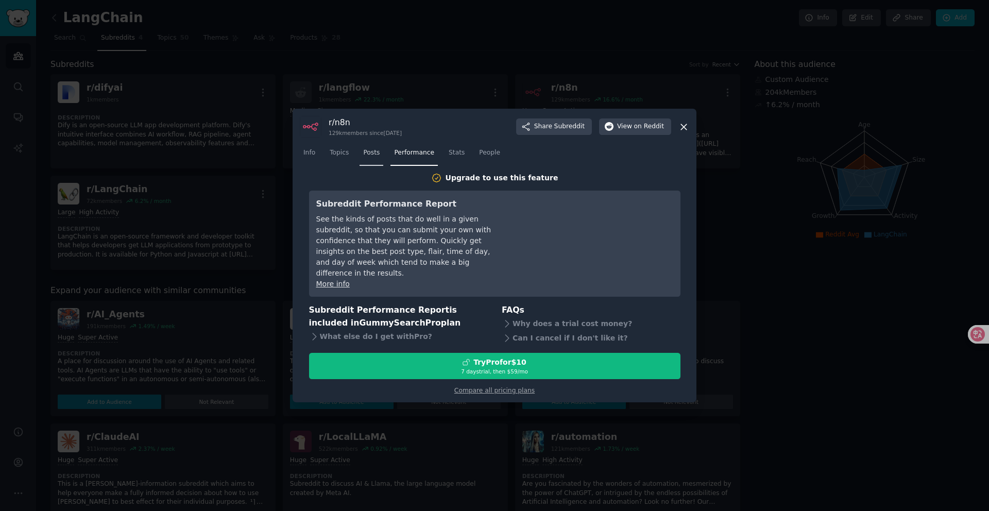
click at [371, 163] on link "Posts" at bounding box center [372, 155] width 24 height 21
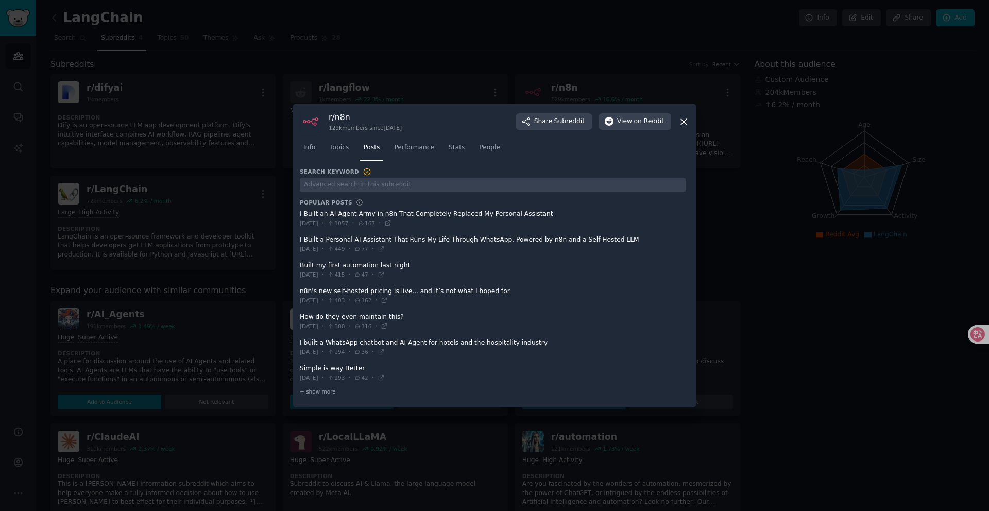
click at [342, 164] on div "Info Topics Posts Performance Stats People" at bounding box center [494, 149] width 389 height 35
click at [343, 150] on span "Topics" at bounding box center [339, 147] width 19 height 9
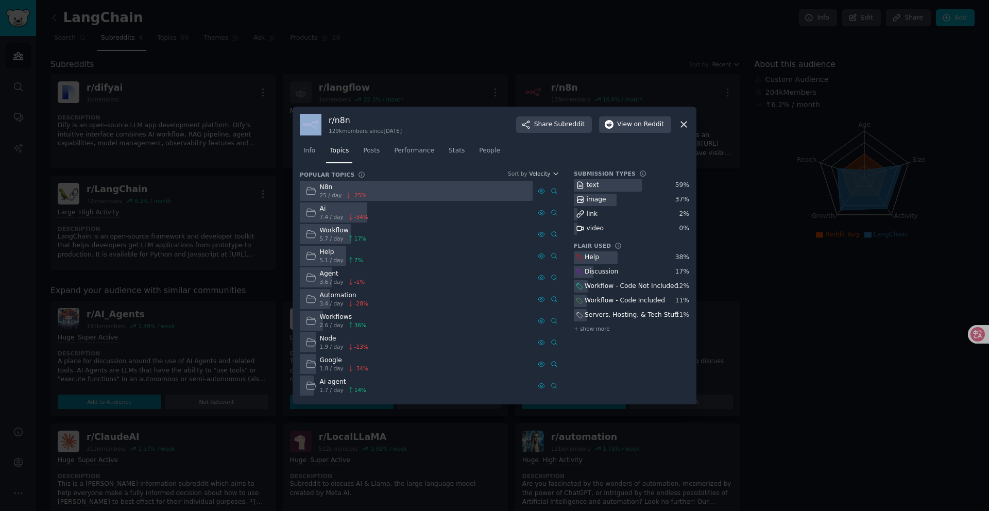
drag, startPoint x: 464, startPoint y: 113, endPoint x: 426, endPoint y: 101, distance: 39.9
click at [426, 101] on div "​ r/ n8n 129k members since [DATE] Share Subreddit View on Reddit Info Topics P…" at bounding box center [495, 255] width 982 height 511
click at [442, 113] on div "r/ n8n 129k members since [DATE] Share Subreddit View on Reddit Info Topics Pos…" at bounding box center [495, 256] width 404 height 298
click at [443, 115] on div "r/ n8n 129k members since [DATE] Share Subreddit View on Reddit" at bounding box center [494, 125] width 389 height 22
click at [445, 123] on div "r/ n8n 129k members since [DATE] Share Subreddit View on Reddit" at bounding box center [494, 125] width 389 height 22
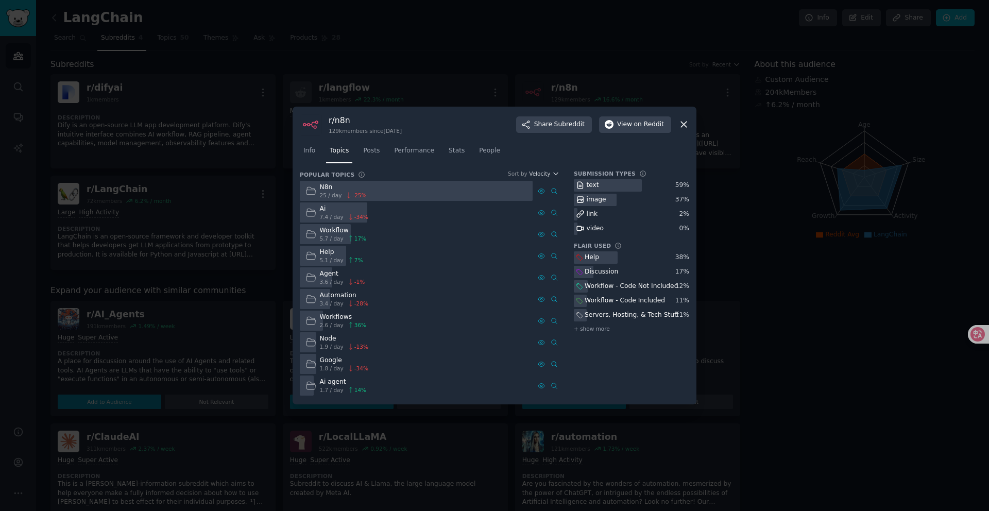
click at [681, 128] on icon at bounding box center [683, 124] width 11 height 11
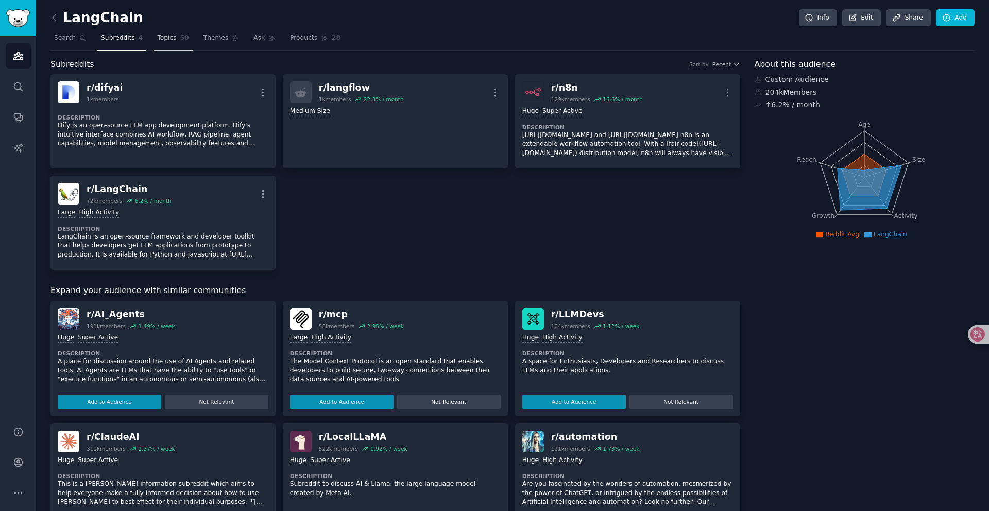
click at [180, 46] on link "Topics 50" at bounding box center [172, 40] width 39 height 21
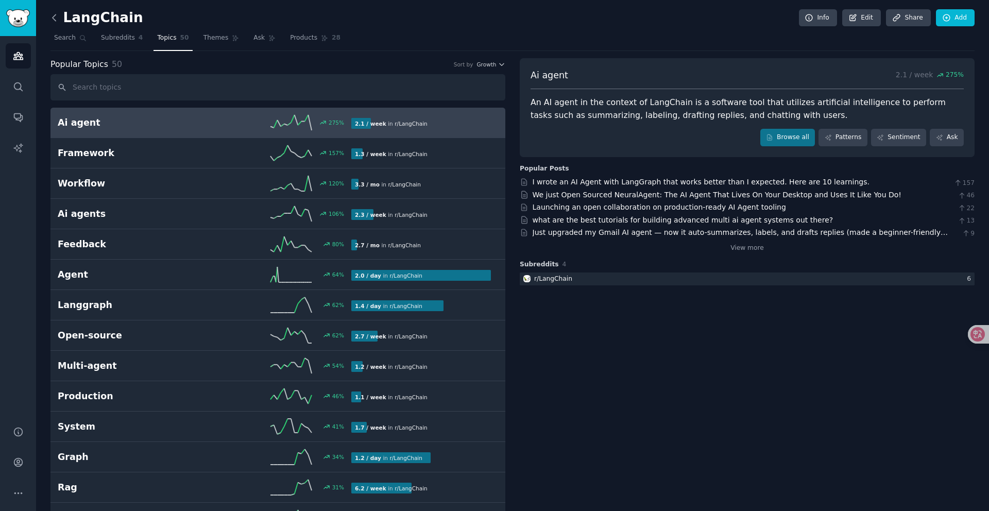
click at [54, 19] on icon at bounding box center [54, 17] width 3 height 6
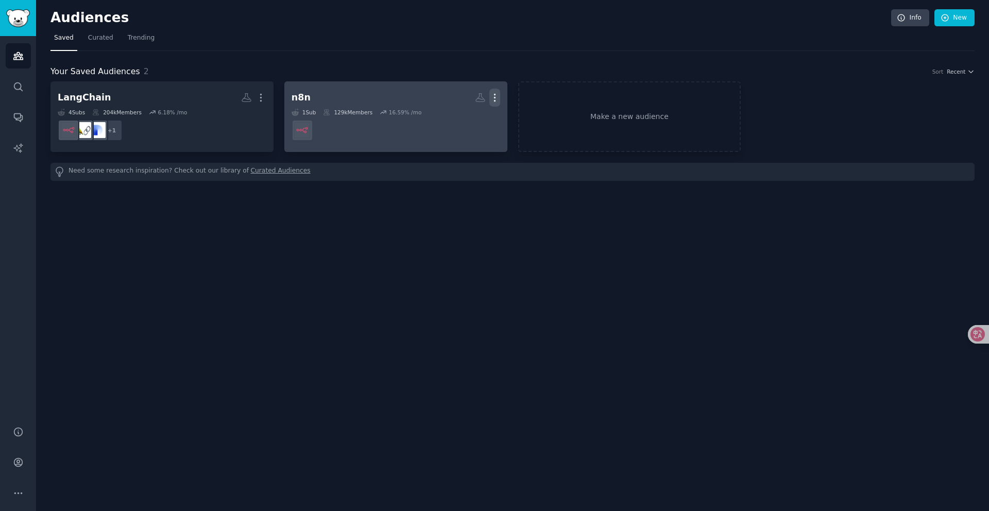
click at [495, 97] on icon "button" at bounding box center [494, 97] width 1 height 7
click at [467, 119] on p "Delete" at bounding box center [467, 119] width 24 height 11
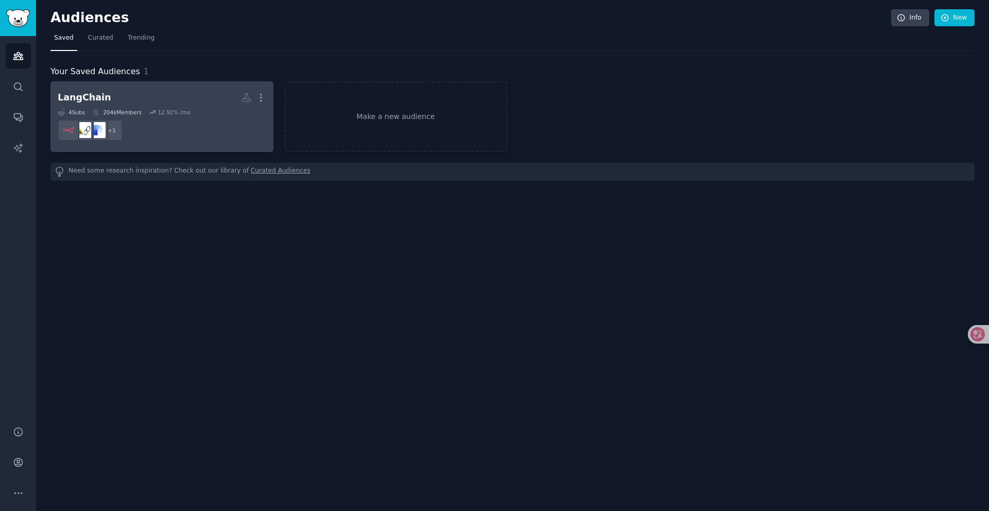
click at [209, 117] on dd "+ 1" at bounding box center [162, 130] width 209 height 29
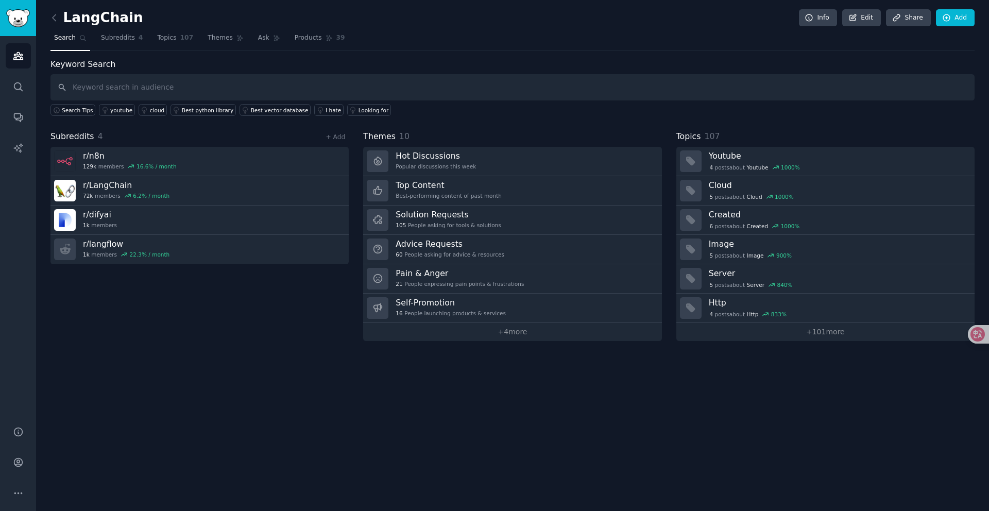
click at [297, 323] on div "Subreddits 4 + Add r/ n8n 129k members 16.6 % / month r/ LangChain 72k members …" at bounding box center [199, 235] width 298 height 211
click at [704, 390] on div "LangChain Info Edit Share Add Search Subreddits 4 Topics 107 Themes Ask Product…" at bounding box center [512, 255] width 953 height 511
click at [630, 380] on div "LangChain Info Edit Share Add Search Subreddits 4 Topics 107 Themes Ask Product…" at bounding box center [512, 255] width 953 height 511
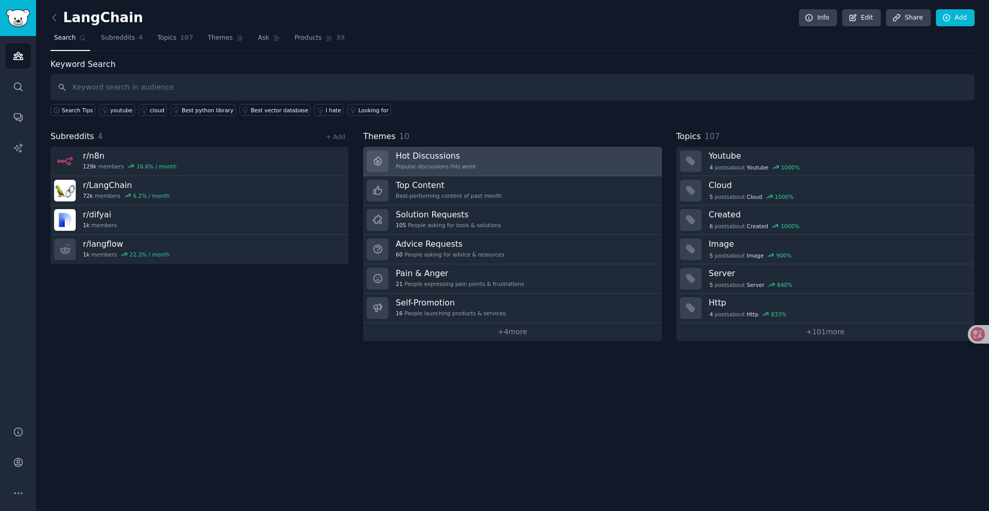
click at [448, 164] on div "Popular discussions this week" at bounding box center [436, 166] width 80 height 7
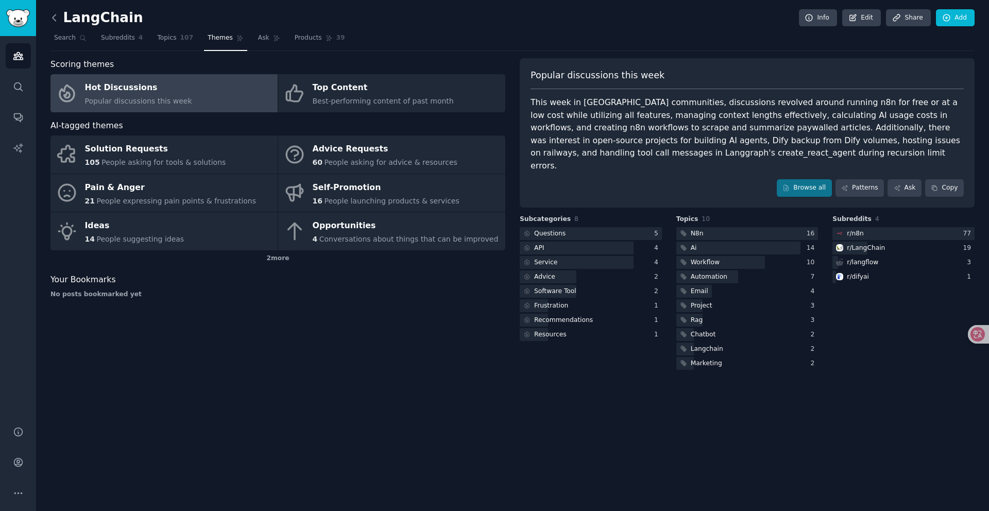
click at [52, 14] on icon at bounding box center [54, 17] width 11 height 11
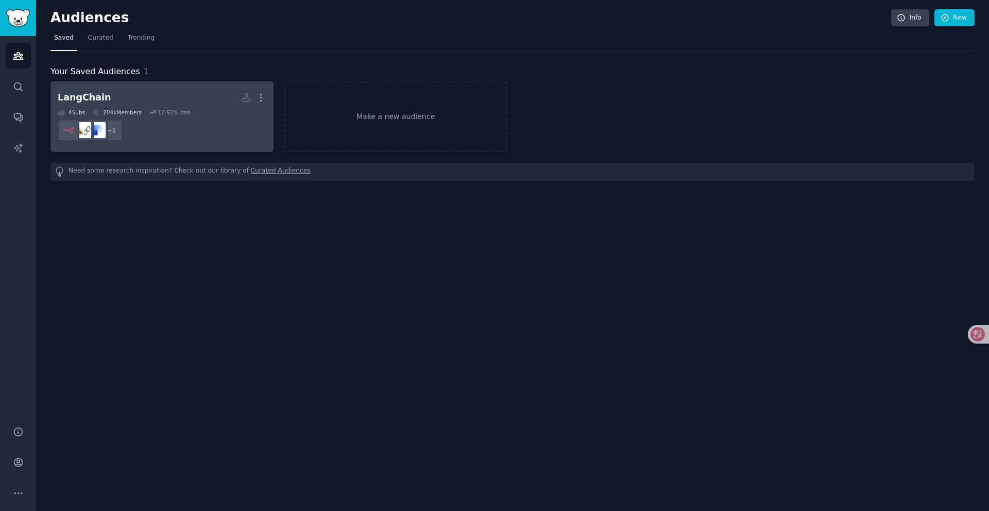
click at [267, 94] on link "LangChain Custom Audience More 4 Sub s 204k Members 12.92 % /mo + 1" at bounding box center [161, 116] width 223 height 71
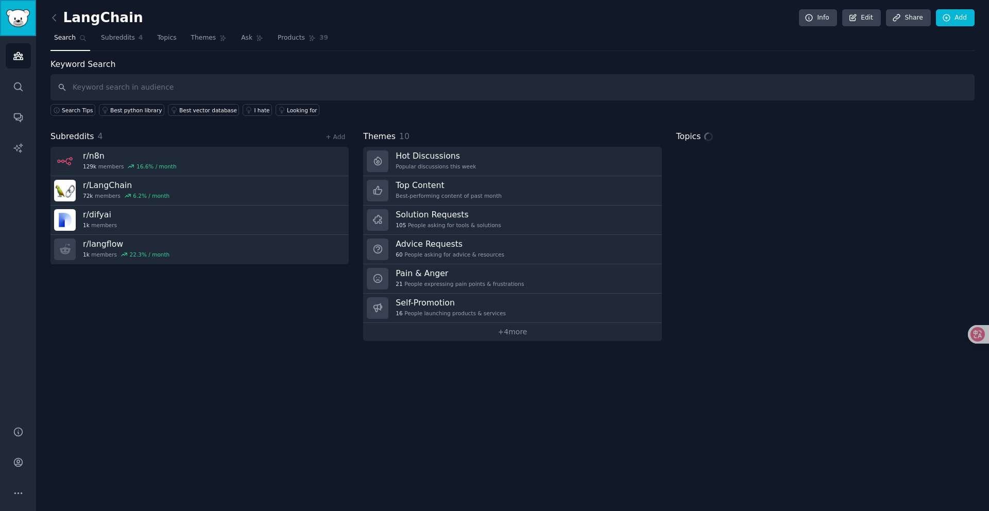
click at [9, 20] on img "Sidebar" at bounding box center [18, 18] width 24 height 18
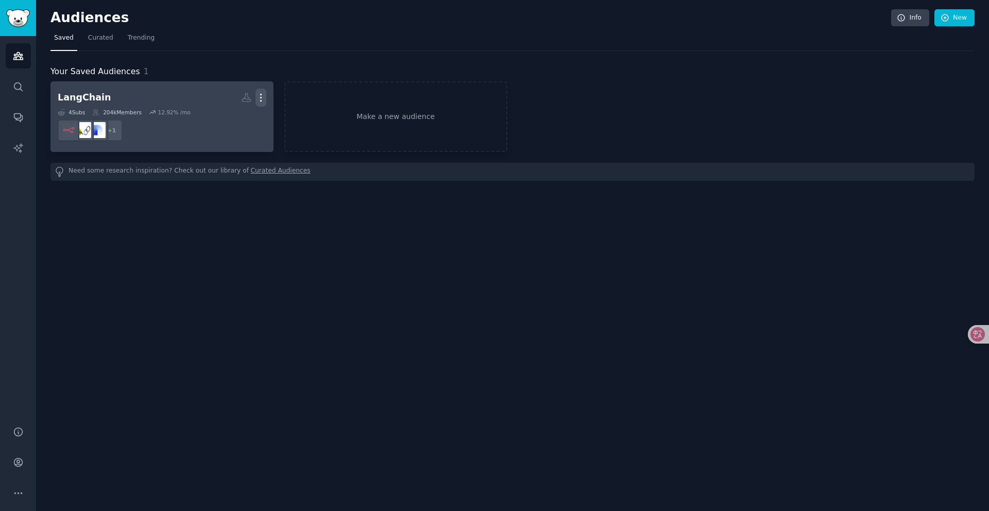
click at [261, 95] on icon "button" at bounding box center [260, 97] width 1 height 7
click at [91, 98] on div "LangChain" at bounding box center [85, 97] width 54 height 13
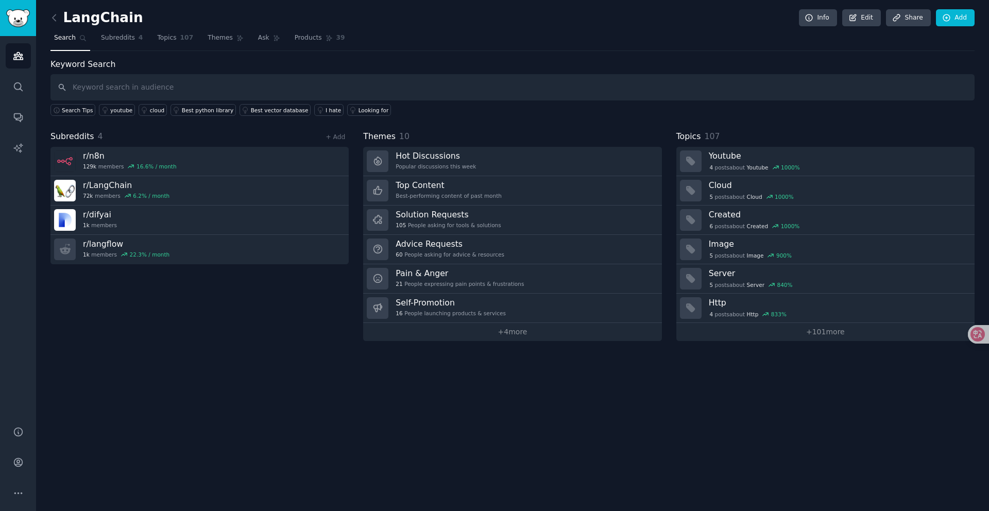
click at [129, 20] on h2 "LangChain" at bounding box center [96, 18] width 93 height 16
click at [757, 14] on link "Edit" at bounding box center [861, 18] width 39 height 18
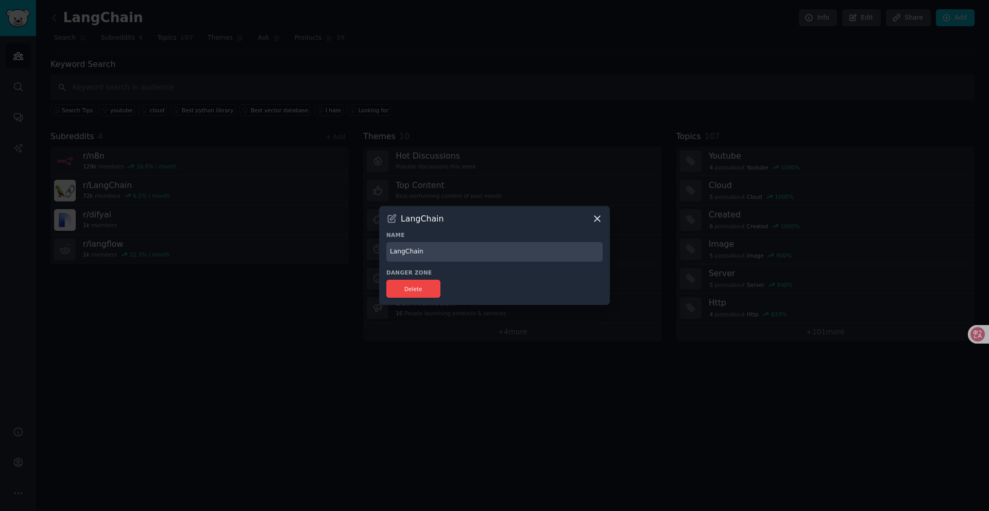
click at [460, 255] on input "LangChain" at bounding box center [494, 252] width 216 height 20
drag, startPoint x: 411, startPoint y: 247, endPoint x: 341, endPoint y: 247, distance: 69.5
click at [345, 247] on div "​ LangChain Name LangChain Danger Zone Delete" at bounding box center [495, 255] width 982 height 511
type input "test"
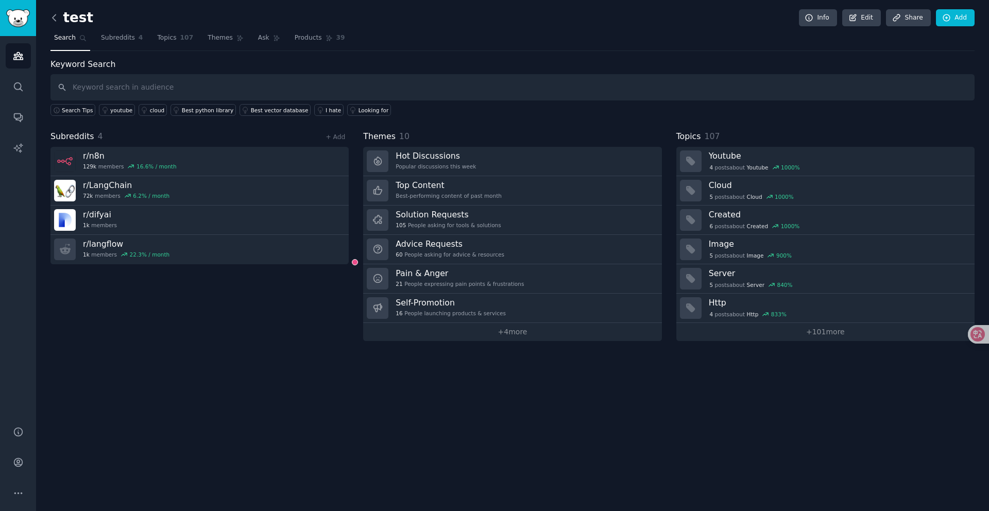
click at [55, 18] on icon at bounding box center [54, 17] width 11 height 11
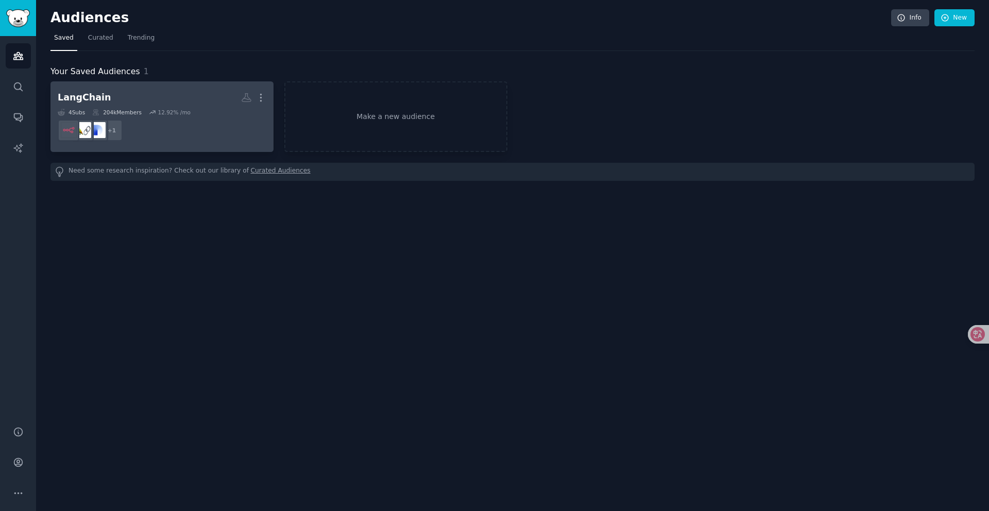
click at [173, 114] on div "12.92 % /mo" at bounding box center [174, 112] width 33 height 7
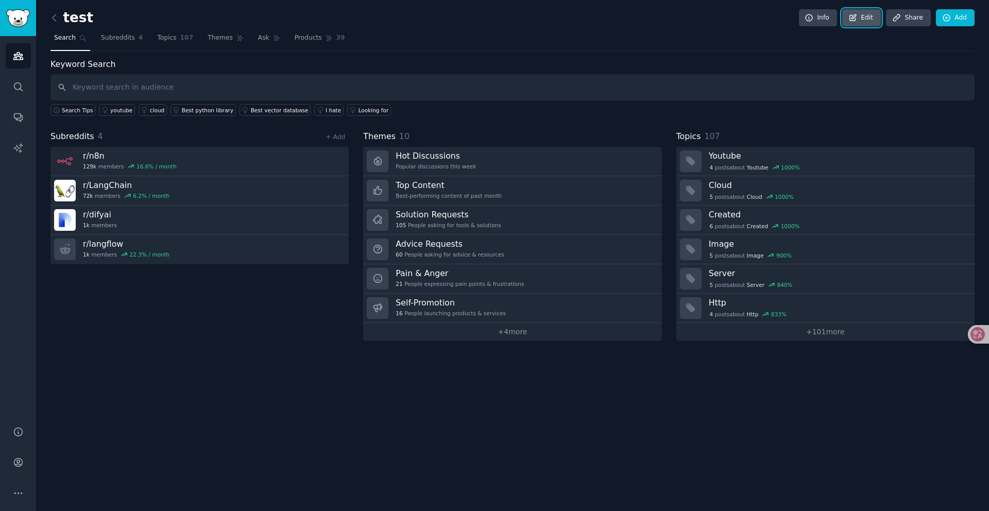
click at [757, 21] on link "Edit" at bounding box center [861, 18] width 39 height 18
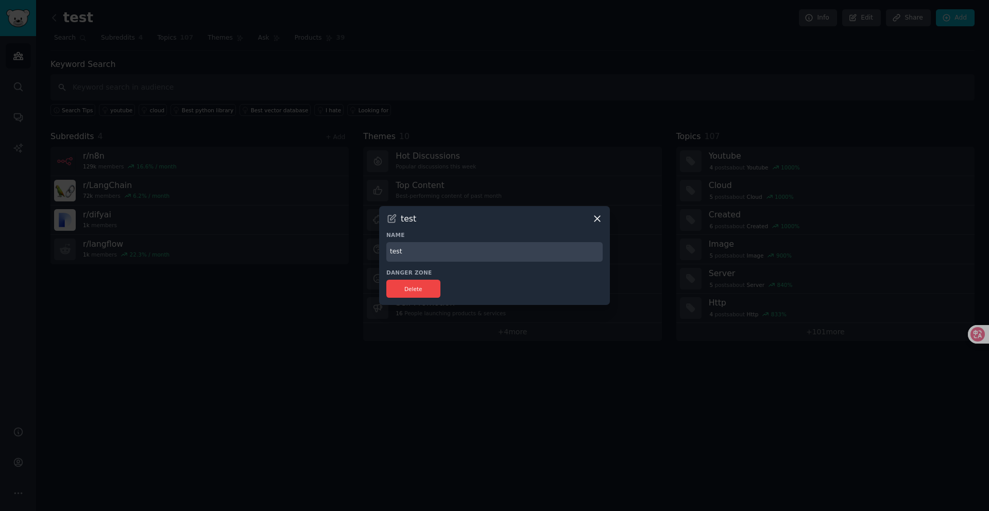
click at [459, 253] on input "test" at bounding box center [494, 252] width 216 height 20
drag, startPoint x: 459, startPoint y: 253, endPoint x: 363, endPoint y: 258, distance: 95.9
click at [363, 258] on div "​ test Name test Danger Zone Delete" at bounding box center [495, 255] width 982 height 511
type input "analyse"
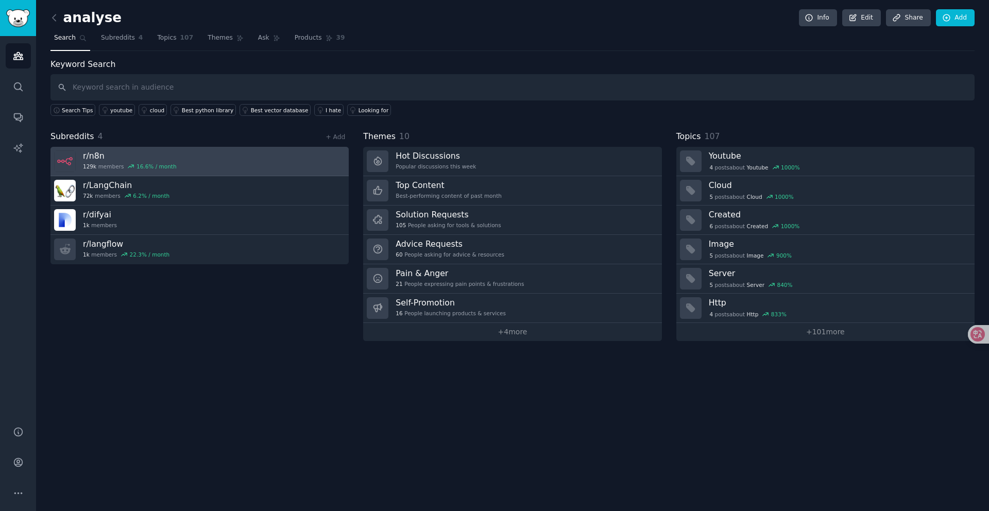
click at [107, 160] on h3 "r/ n8n" at bounding box center [130, 155] width 94 height 11
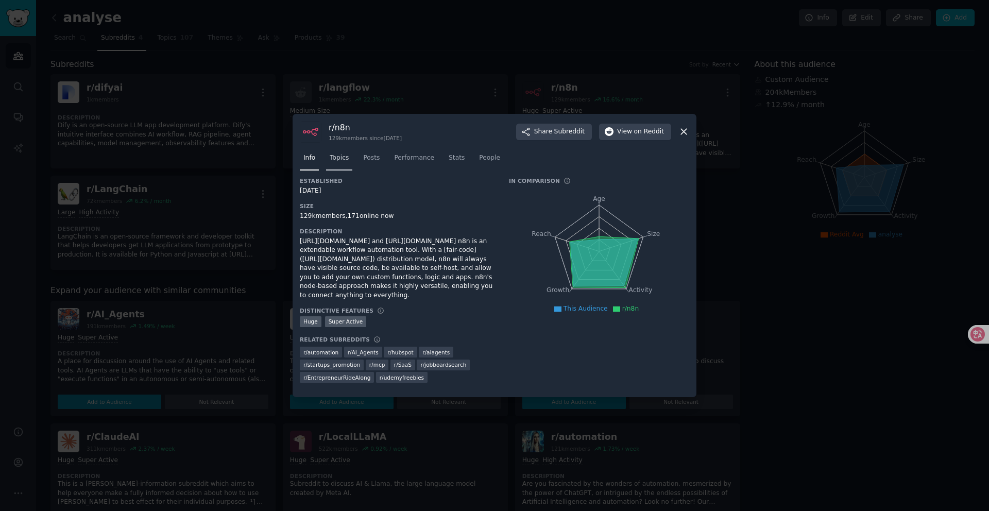
click at [349, 153] on link "Topics" at bounding box center [339, 160] width 26 height 21
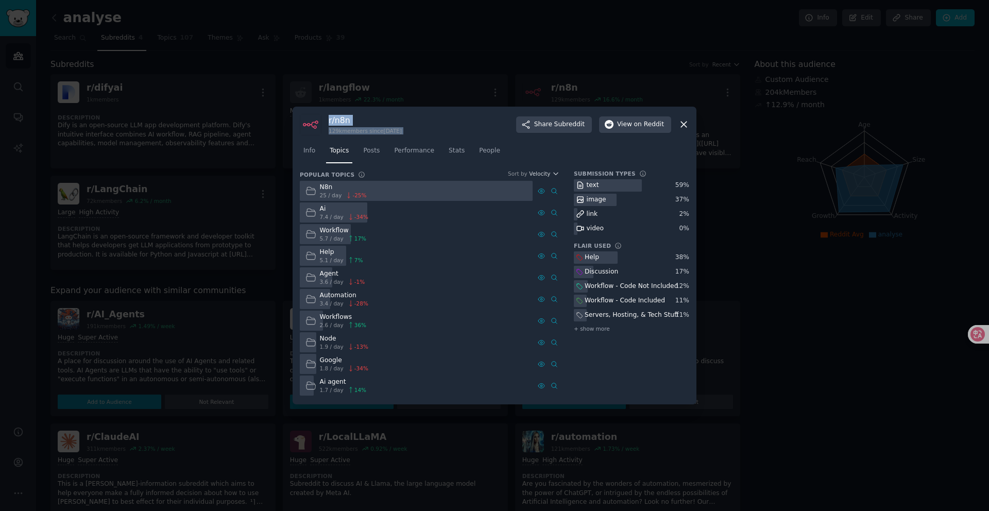
drag, startPoint x: 492, startPoint y: 115, endPoint x: 442, endPoint y: 114, distance: 50.0
click at [442, 114] on div "r/ n8n 129k members since [DATE] Share Subreddit View on Reddit" at bounding box center [494, 125] width 389 height 22
drag, startPoint x: 471, startPoint y: 114, endPoint x: 431, endPoint y: 114, distance: 40.2
click at [431, 114] on div "r/ n8n 129k members since [DATE] Share Subreddit View on Reddit" at bounding box center [494, 125] width 389 height 22
drag, startPoint x: 609, startPoint y: 246, endPoint x: 570, endPoint y: 247, distance: 39.2
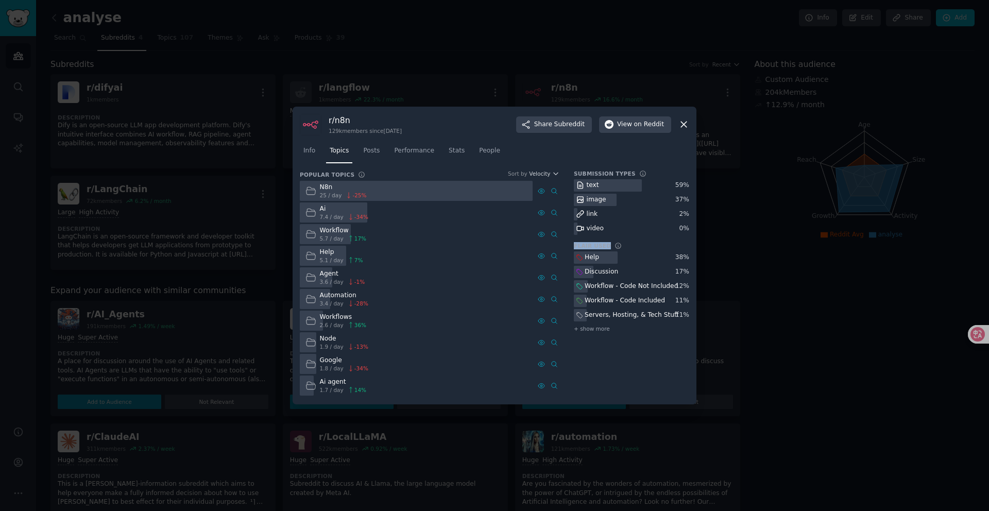
click at [570, 246] on div "Popular Topics Sort by Velocity N8n 25 / day -25 % Ai 7.4 / day -34 % Workflow …" at bounding box center [494, 283] width 389 height 227
copy h3 "Flair Used"
drag, startPoint x: 607, startPoint y: 260, endPoint x: 576, endPoint y: 260, distance: 30.9
click at [576, 260] on div "Help" at bounding box center [631, 257] width 115 height 13
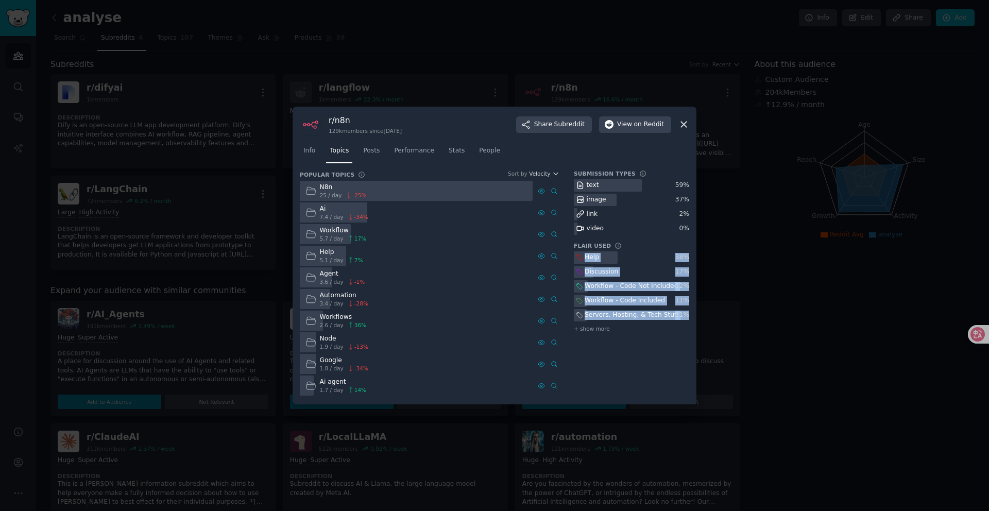
drag, startPoint x: 582, startPoint y: 256, endPoint x: 687, endPoint y: 318, distance: 121.6
click at [687, 318] on div "Help 38 % Discussion 17 % Workflow - Code Not Included 12 % Workflow - Code Inc…" at bounding box center [631, 292] width 115 height 83
copy div "Help 38 % Discussion 17 % Workflow - Code Not Included 12 % Workflow - Code Inc…"
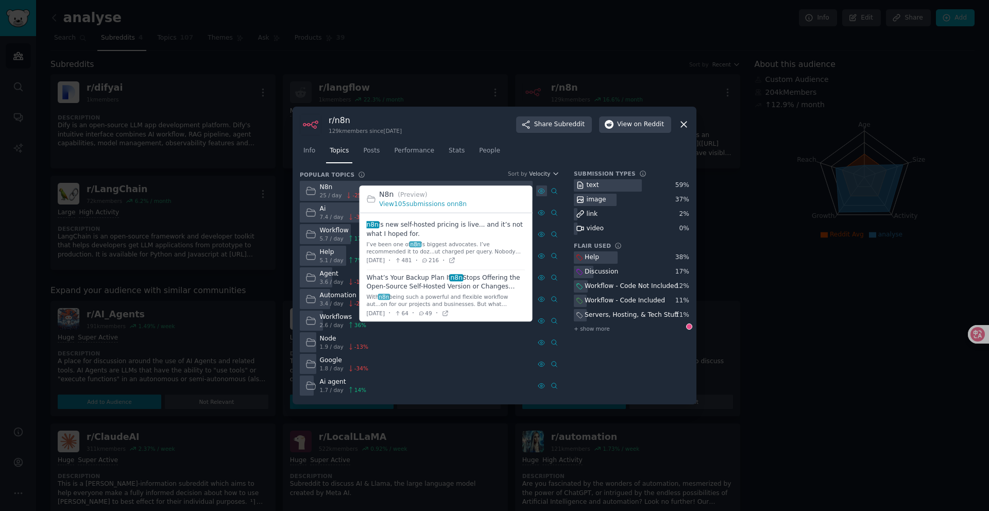
click at [542, 192] on icon at bounding box center [541, 190] width 7 height 7
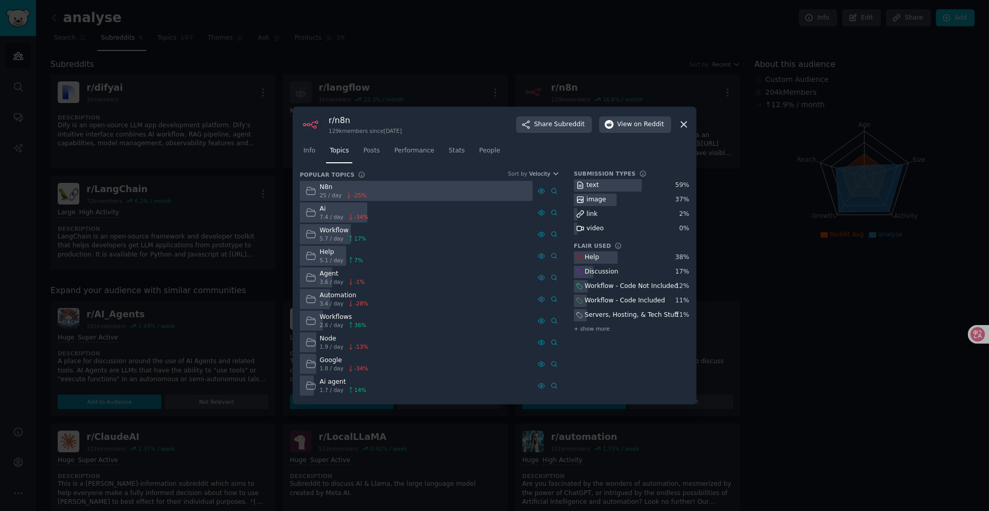
click at [526, 161] on nav "Info Topics Posts Performance Stats People" at bounding box center [494, 153] width 389 height 21
click at [367, 150] on span "Posts" at bounding box center [371, 150] width 16 height 9
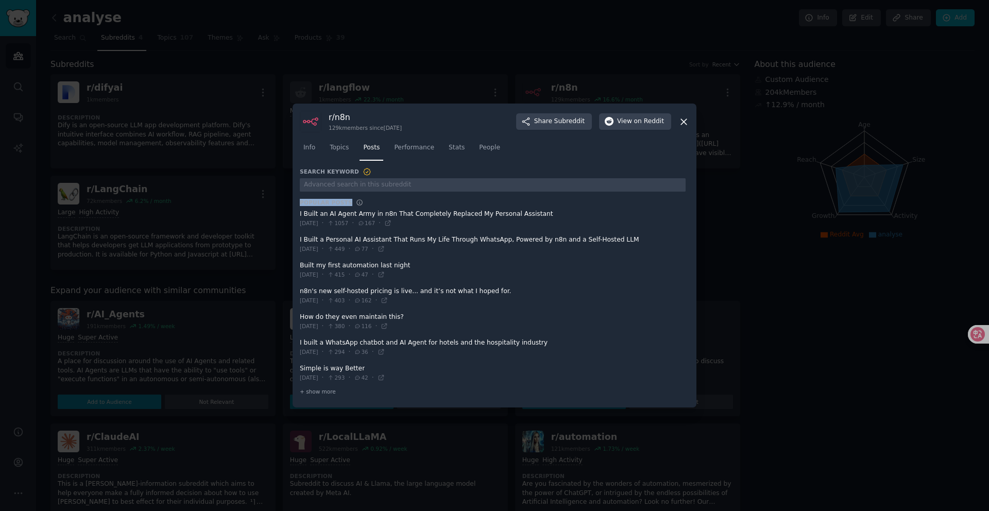
drag, startPoint x: 296, startPoint y: 200, endPoint x: 349, endPoint y: 201, distance: 53.1
click at [349, 201] on div "r/ n8n 129k members since [DATE] Share Subreddit View on Reddit Info Topics Pos…" at bounding box center [495, 256] width 404 height 304
copy h3 "Popular Posts"
click at [526, 215] on span at bounding box center [493, 218] width 386 height 25
drag, startPoint x: 548, startPoint y: 214, endPoint x: 460, endPoint y: 215, distance: 87.6
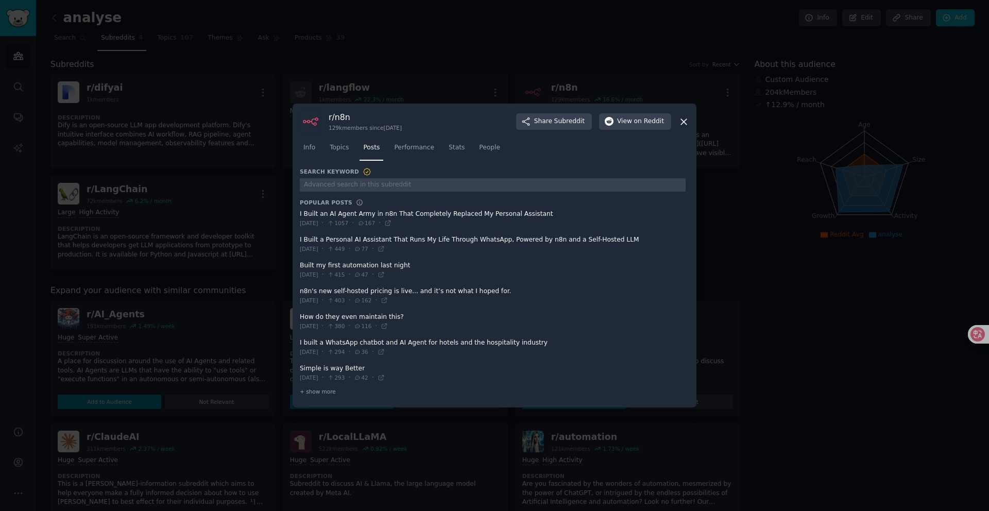
click at [463, 214] on span at bounding box center [493, 218] width 386 height 25
drag, startPoint x: 298, startPoint y: 216, endPoint x: 324, endPoint y: 215, distance: 26.8
click at [323, 216] on div "r/ n8n 129k members since [DATE] Share Subreddit View on Reddit Info Topics Pos…" at bounding box center [495, 256] width 404 height 304
click at [350, 202] on dt "Popular Posts Popular conversations in this community from the past month" at bounding box center [493, 202] width 386 height 7
drag, startPoint x: 341, startPoint y: 203, endPoint x: 298, endPoint y: 203, distance: 43.3
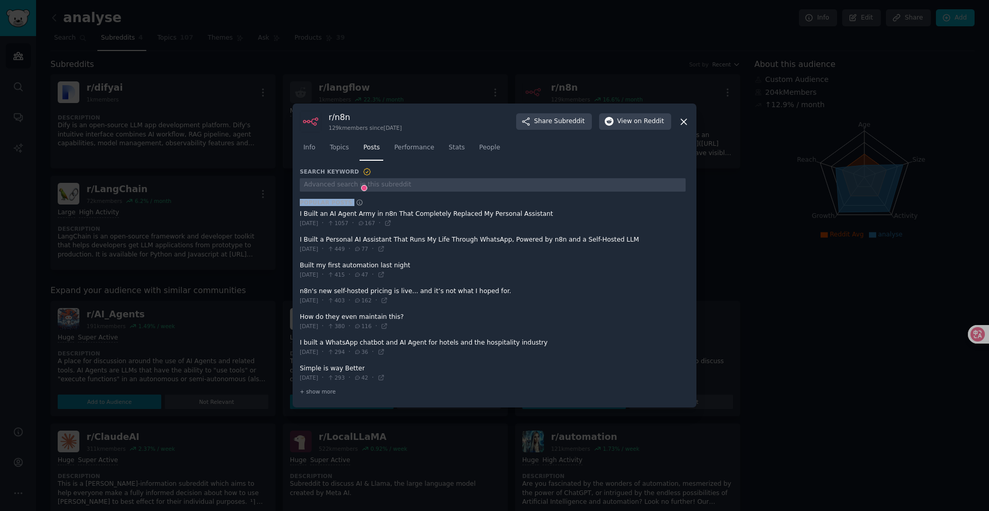
click at [298, 203] on div "r/ n8n 129k members since [DATE] Share Subreddit View on Reddit Info Topics Pos…" at bounding box center [495, 256] width 404 height 304
copy div "Popular Posts Popular conversations in this community from the past month"
drag, startPoint x: 422, startPoint y: 273, endPoint x: 327, endPoint y: 261, distance: 96.7
click at [305, 260] on span at bounding box center [493, 270] width 386 height 25
drag, startPoint x: 355, startPoint y: 264, endPoint x: 311, endPoint y: 264, distance: 43.8
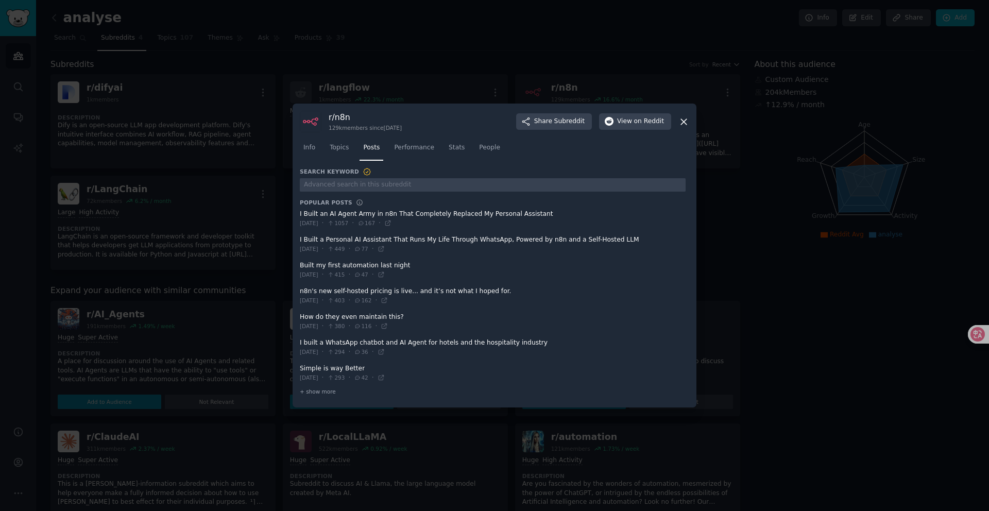
click at [311, 264] on span at bounding box center [493, 270] width 386 height 25
drag, startPoint x: 301, startPoint y: 264, endPoint x: 410, endPoint y: 266, distance: 109.2
click at [396, 264] on span at bounding box center [493, 270] width 386 height 25
click at [409, 278] on span at bounding box center [493, 270] width 386 height 25
click at [418, 145] on span "Performance" at bounding box center [414, 147] width 40 height 9
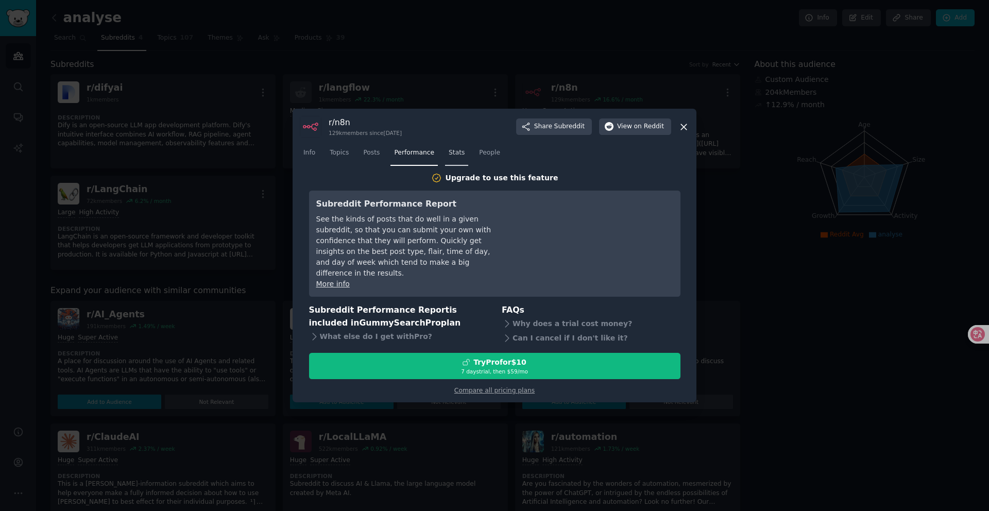
click at [459, 163] on link "Stats" at bounding box center [456, 155] width 23 height 21
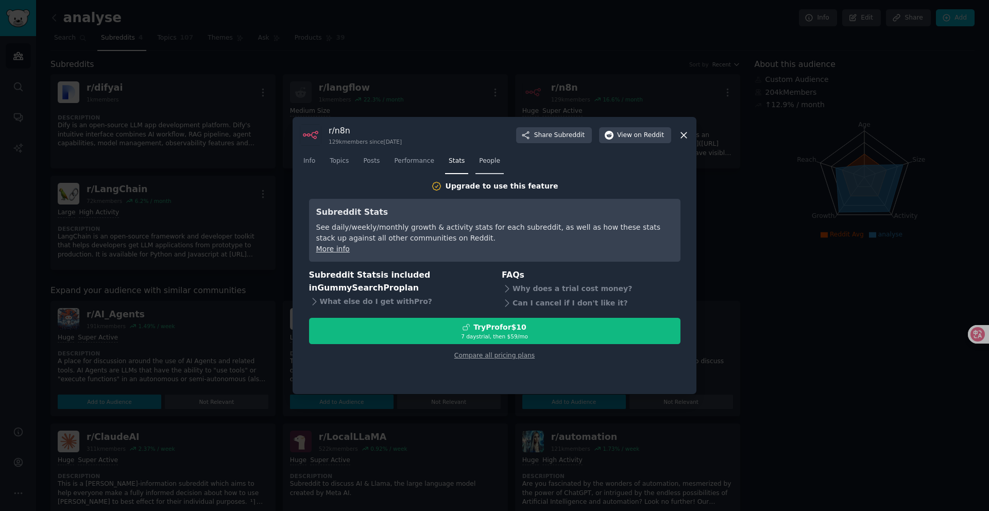
click at [488, 162] on span "People" at bounding box center [489, 161] width 21 height 9
click at [346, 161] on span "Topics" at bounding box center [339, 161] width 19 height 9
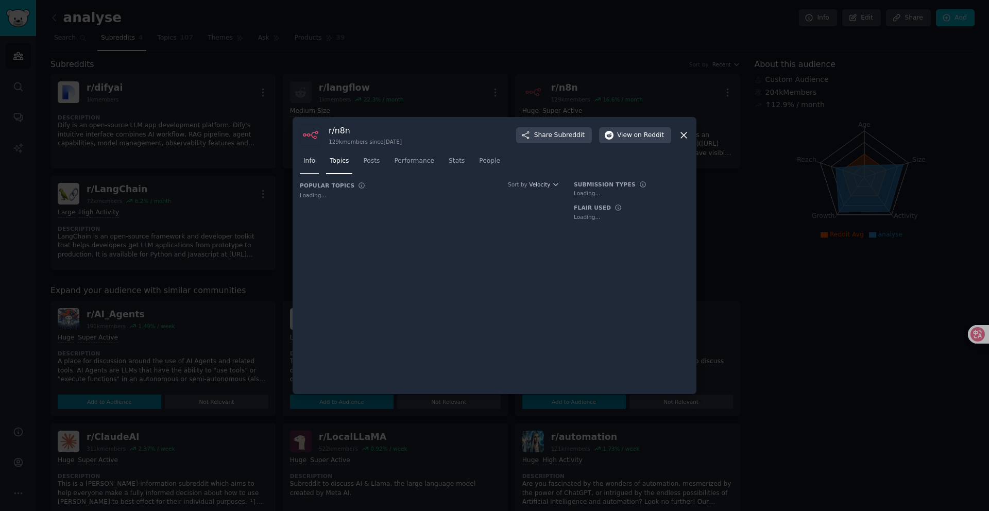
click at [300, 161] on link "Info" at bounding box center [309, 163] width 19 height 21
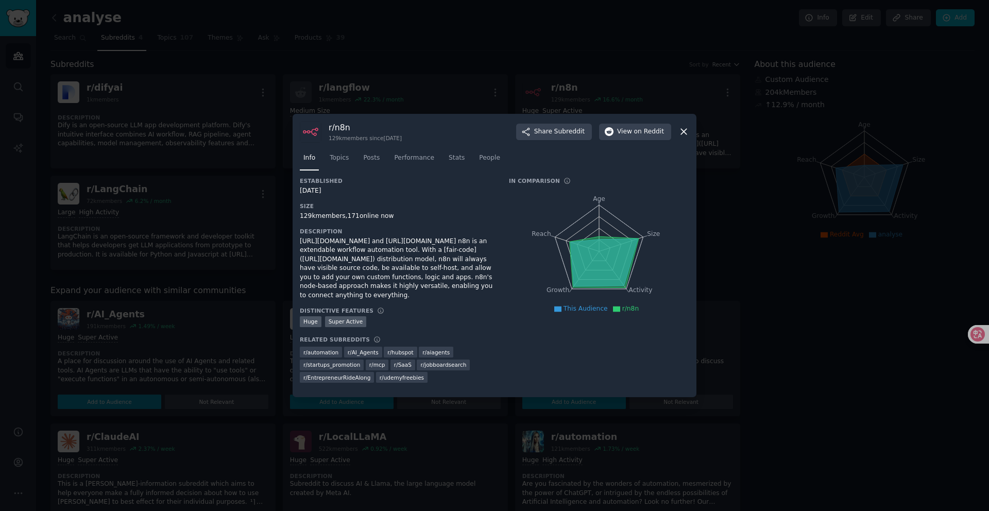
drag, startPoint x: 341, startPoint y: 187, endPoint x: 294, endPoint y: 190, distance: 47.4
click at [294, 190] on div "r/ n8n 129k members since [DATE] Share Subreddit View on Reddit Info Topics Pos…" at bounding box center [495, 256] width 404 height 284
copy div "[DATE]"
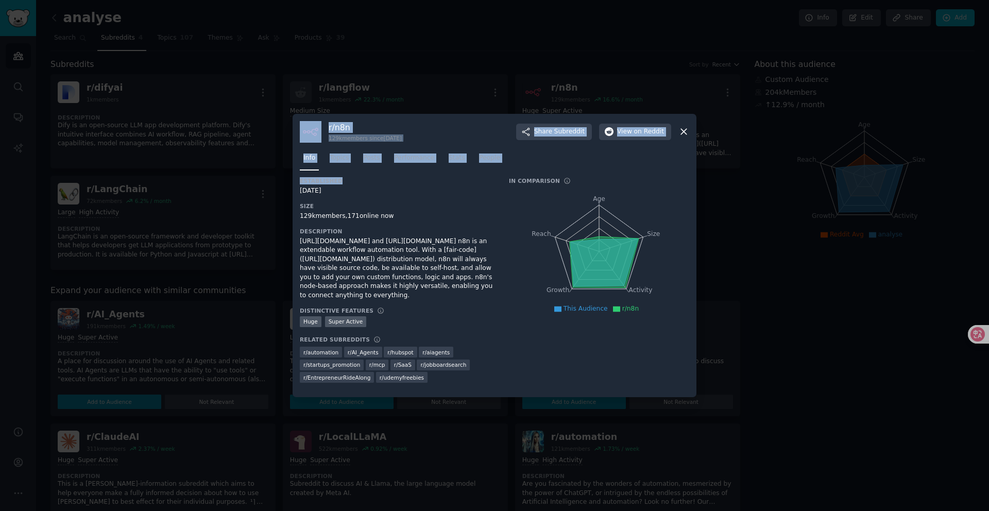
drag, startPoint x: 346, startPoint y: 180, endPoint x: 292, endPoint y: 184, distance: 54.2
click at [293, 184] on div "r/ n8n 129k members since [DATE] Share Subreddit View on Reddit Info Topics Pos…" at bounding box center [495, 256] width 404 height 284
click at [335, 176] on div "Info Topics Posts Performance Stats People" at bounding box center [494, 160] width 389 height 35
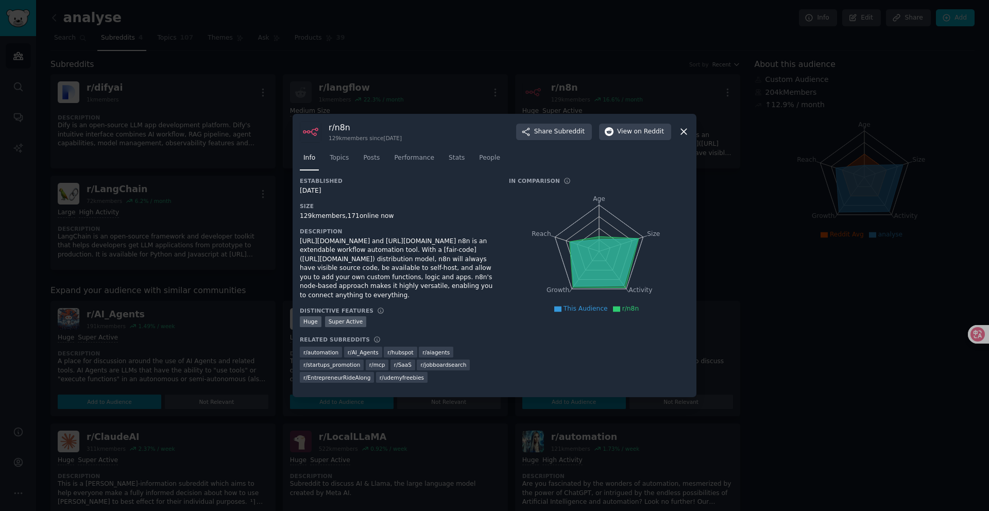
click at [343, 179] on h3 "Established" at bounding box center [397, 180] width 195 height 7
drag, startPoint x: 343, startPoint y: 179, endPoint x: 312, endPoint y: 179, distance: 30.9
click at [312, 179] on h3 "Established" at bounding box center [397, 180] width 195 height 7
copy h3 "Established"
click at [335, 160] on span "Topics" at bounding box center [339, 157] width 19 height 9
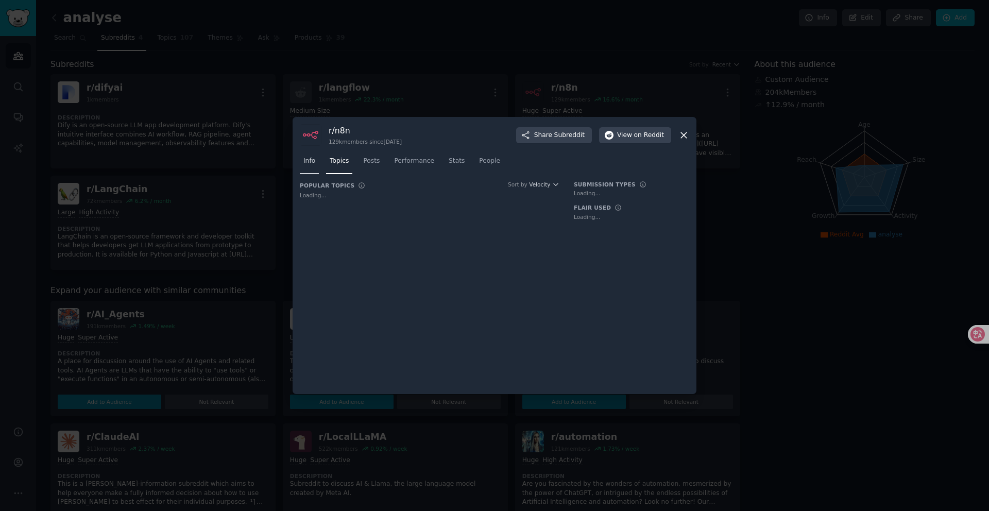
click at [315, 159] on span "Info" at bounding box center [309, 161] width 12 height 9
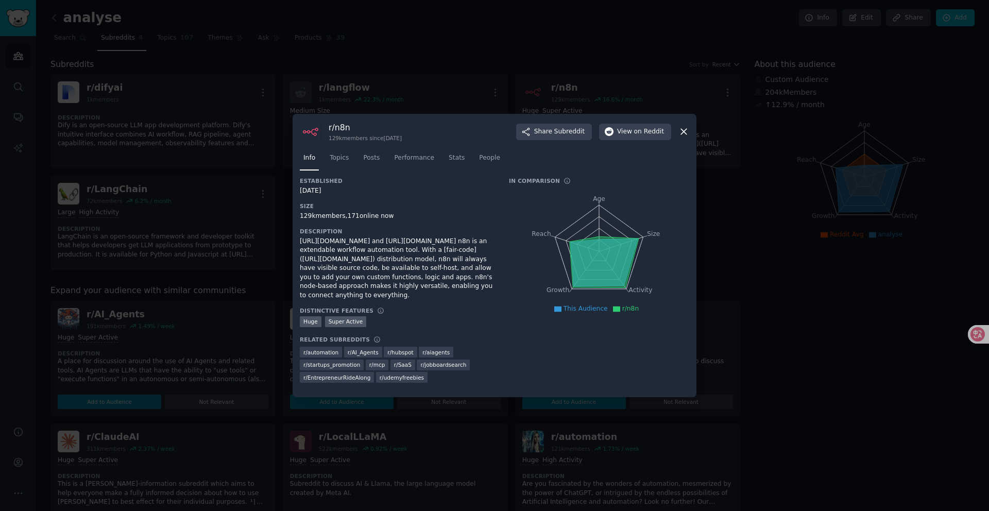
click at [685, 132] on icon at bounding box center [684, 132] width 6 height 6
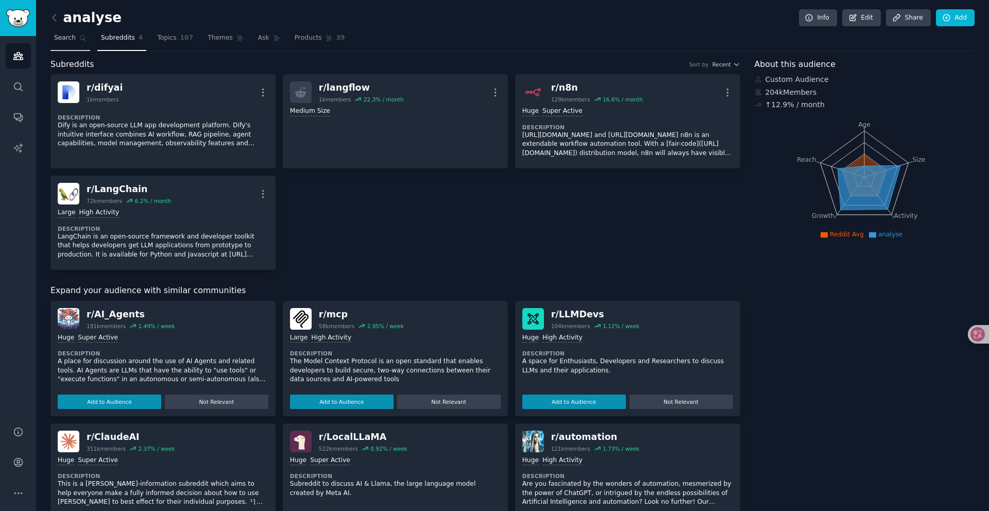
click at [69, 36] on span "Search" at bounding box center [65, 37] width 22 height 9
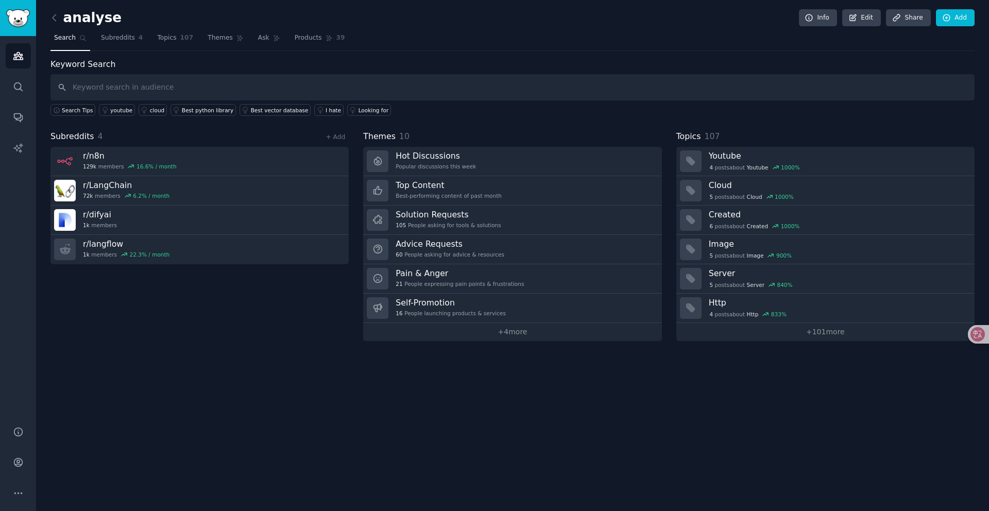
click at [337, 281] on div "Subreddits 4 + Add r/ n8n 129k members 16.6 % / month r/ LangChain 72k members …" at bounding box center [199, 235] width 298 height 211
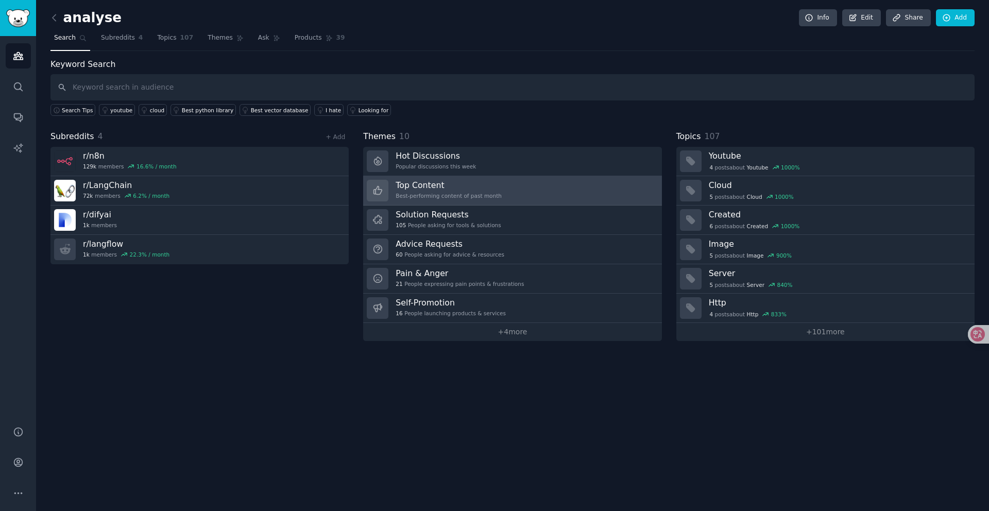
click at [456, 198] on div "Best-performing content of past month" at bounding box center [449, 195] width 106 height 7
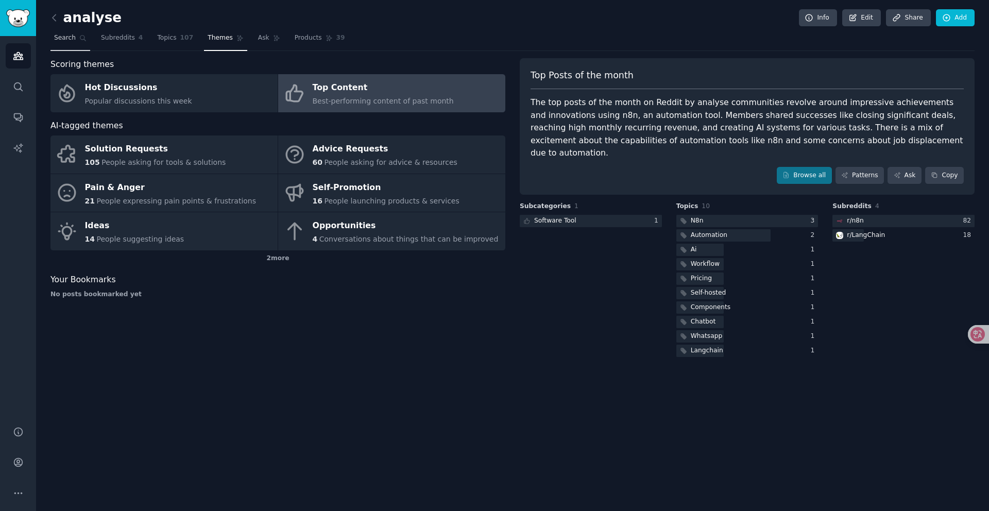
click at [83, 42] on link "Search" at bounding box center [70, 40] width 40 height 21
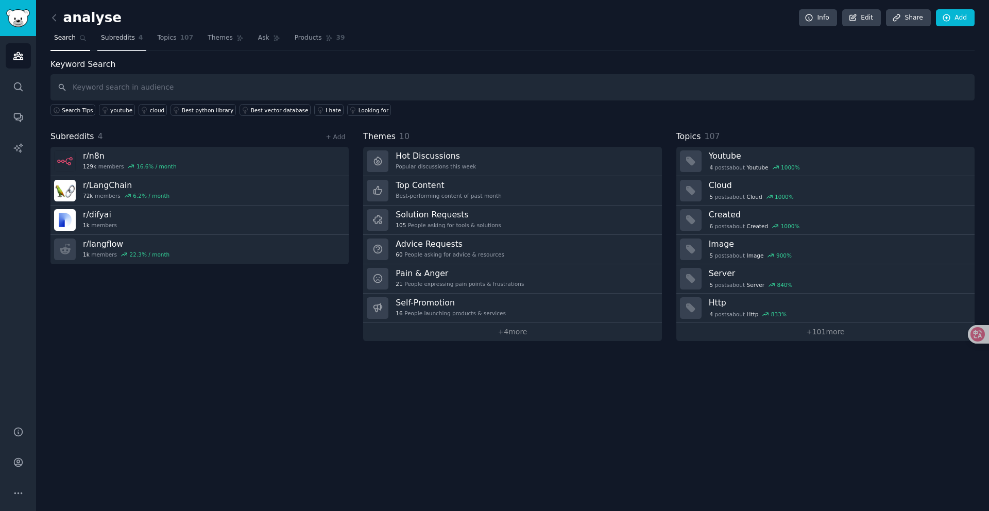
click at [139, 36] on span "4" at bounding box center [141, 37] width 5 height 9
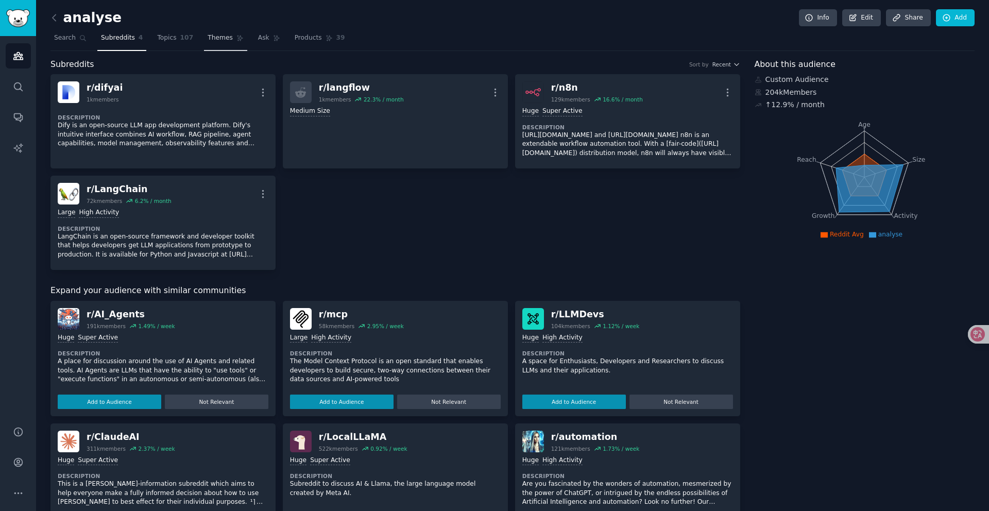
click at [221, 39] on span "Themes" at bounding box center [220, 37] width 25 height 9
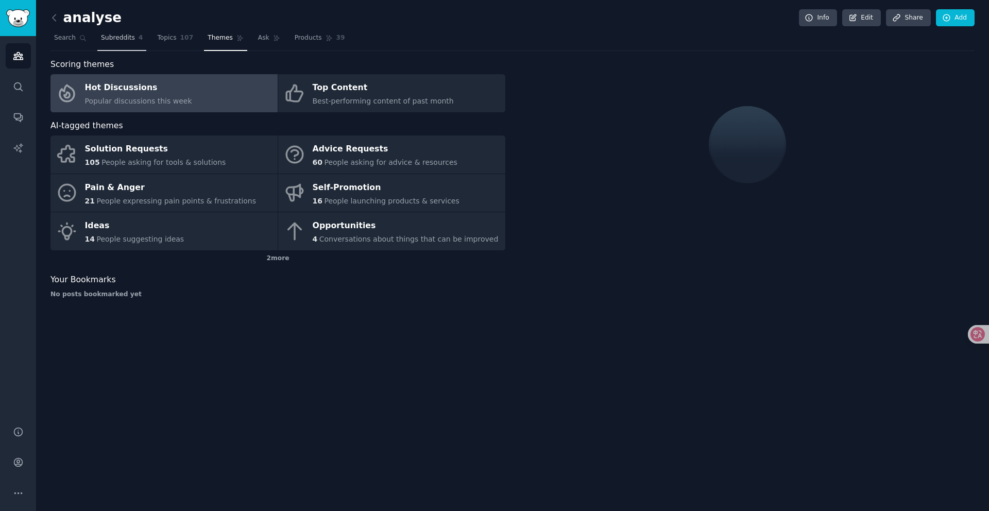
click at [119, 42] on link "Subreddits 4" at bounding box center [121, 40] width 49 height 21
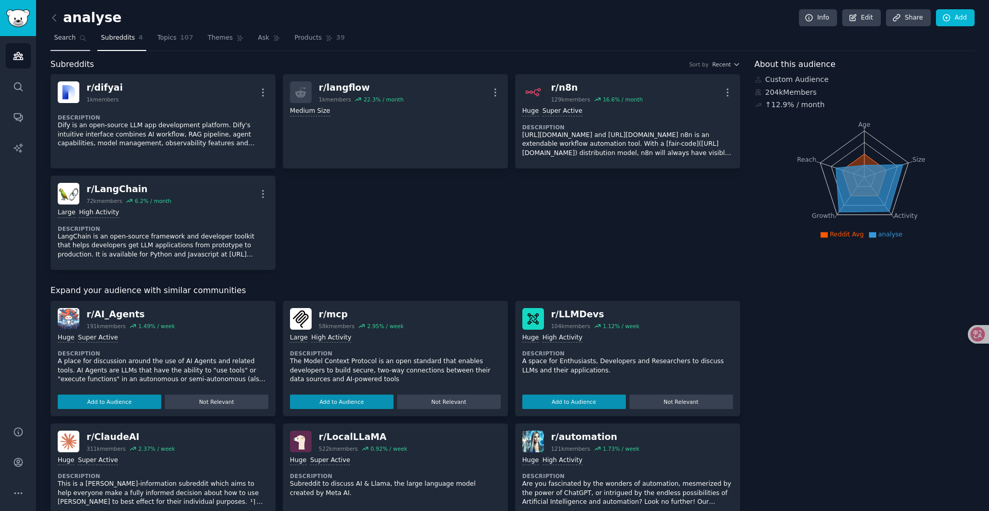
click at [66, 46] on link "Search" at bounding box center [70, 40] width 40 height 21
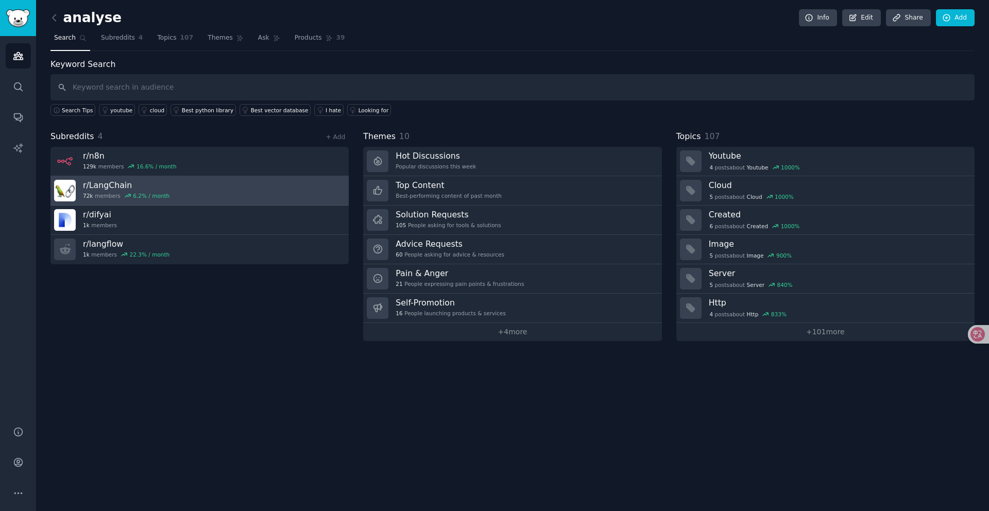
click at [199, 186] on link "r/ LangChain 72k members 6.2 % / month" at bounding box center [199, 190] width 298 height 29
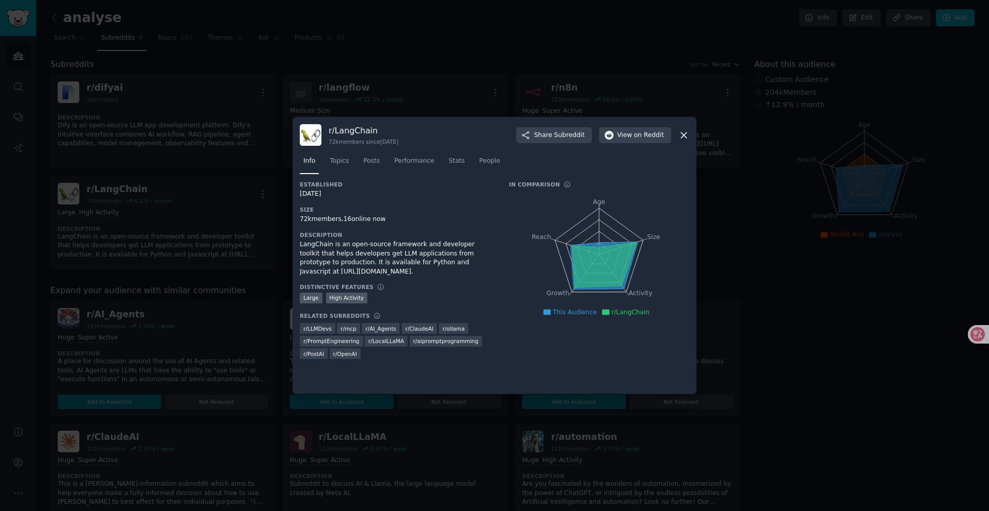
click at [681, 134] on icon at bounding box center [683, 135] width 11 height 11
click at [685, 136] on icon at bounding box center [683, 135] width 11 height 11
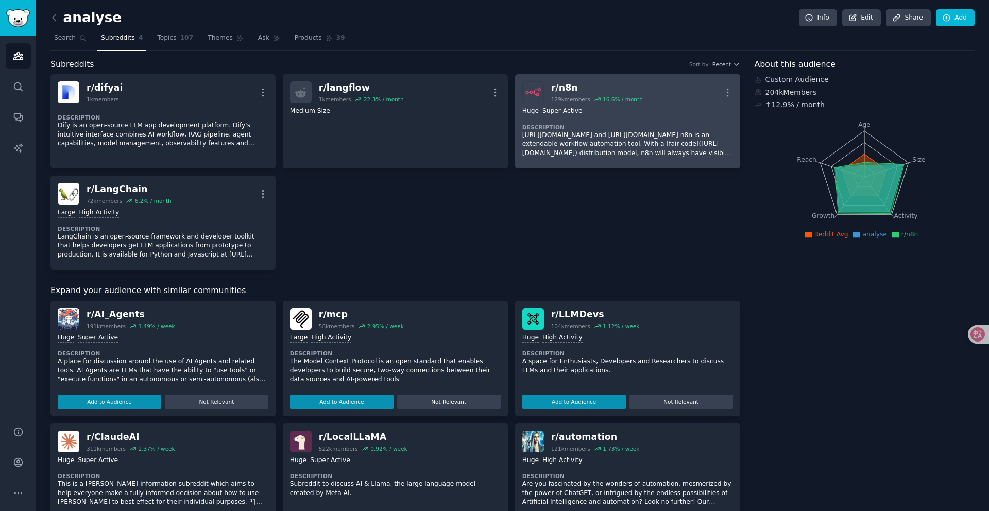
click at [589, 131] on p "[URL][DOMAIN_NAME] and [URL][DOMAIN_NAME] n8n is an extendable workflow automat…" at bounding box center [627, 144] width 211 height 27
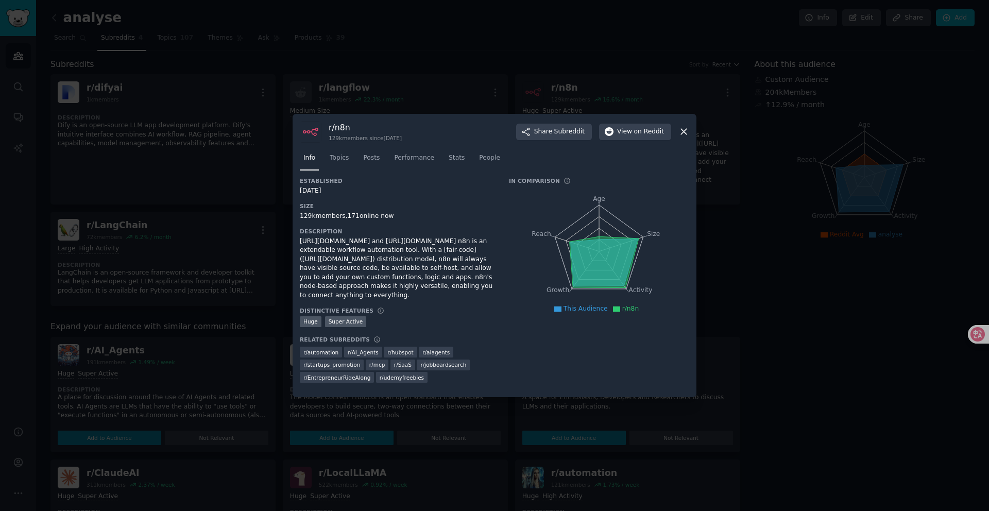
click at [683, 133] on icon at bounding box center [683, 131] width 11 height 11
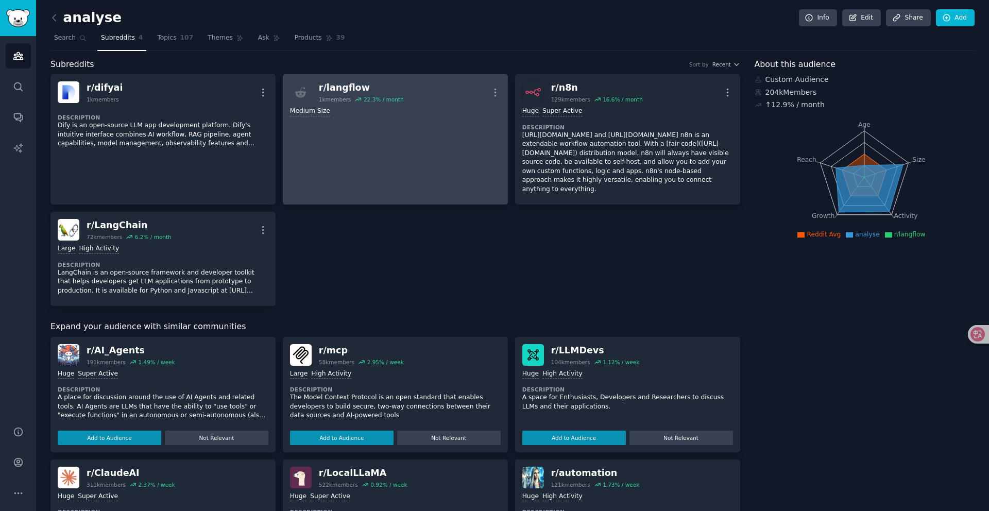
click at [421, 146] on link "r/ langflow 1k members 22.3 % / month More Medium Size" at bounding box center [395, 139] width 225 height 130
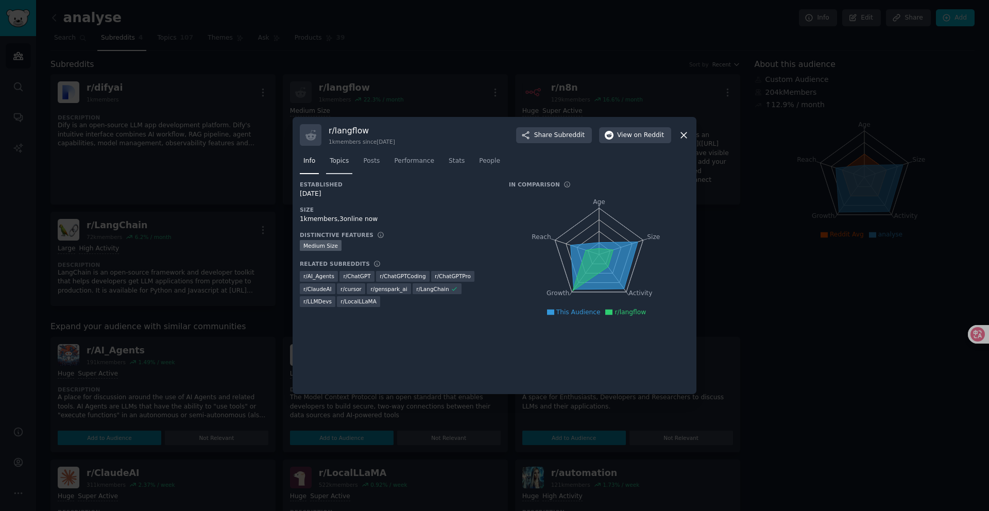
click at [339, 160] on span "Topics" at bounding box center [339, 161] width 19 height 9
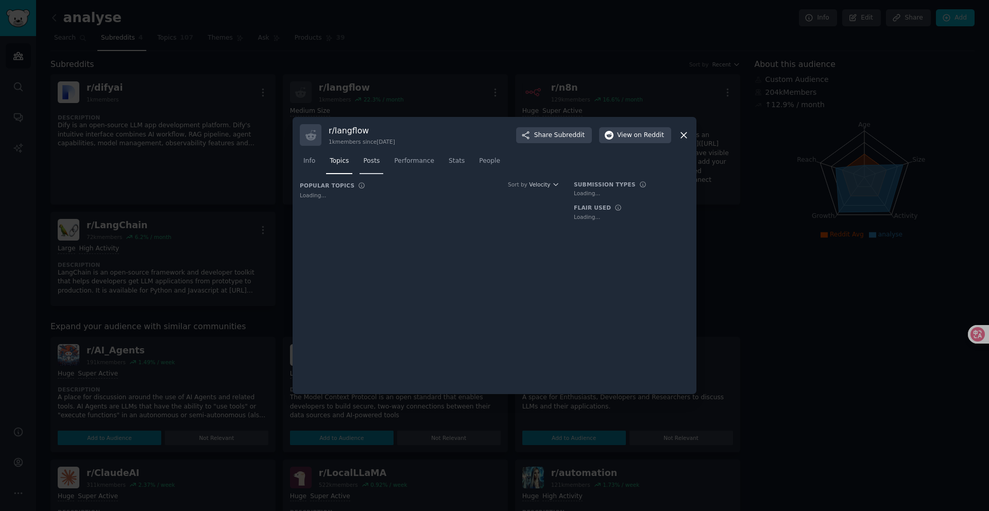
click at [373, 164] on span "Posts" at bounding box center [371, 161] width 16 height 9
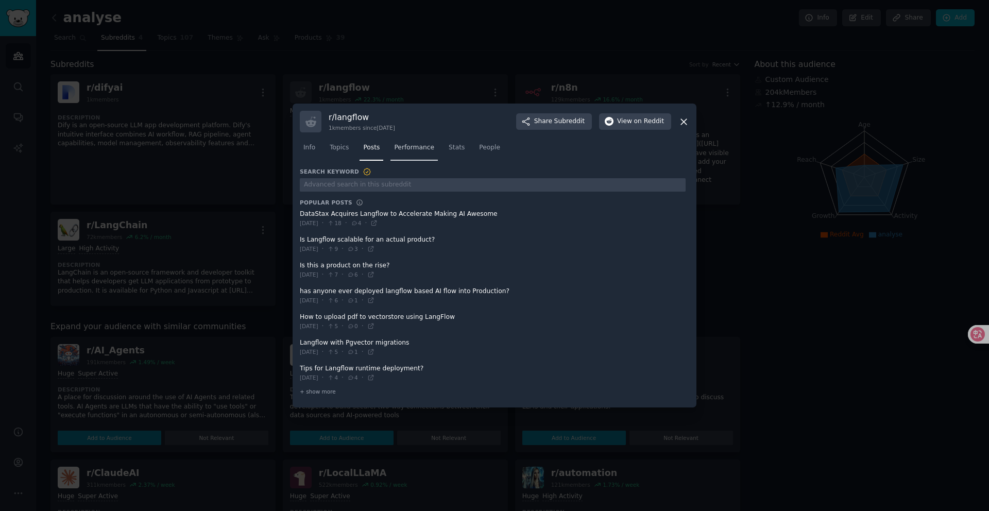
click at [415, 145] on span "Performance" at bounding box center [414, 147] width 40 height 9
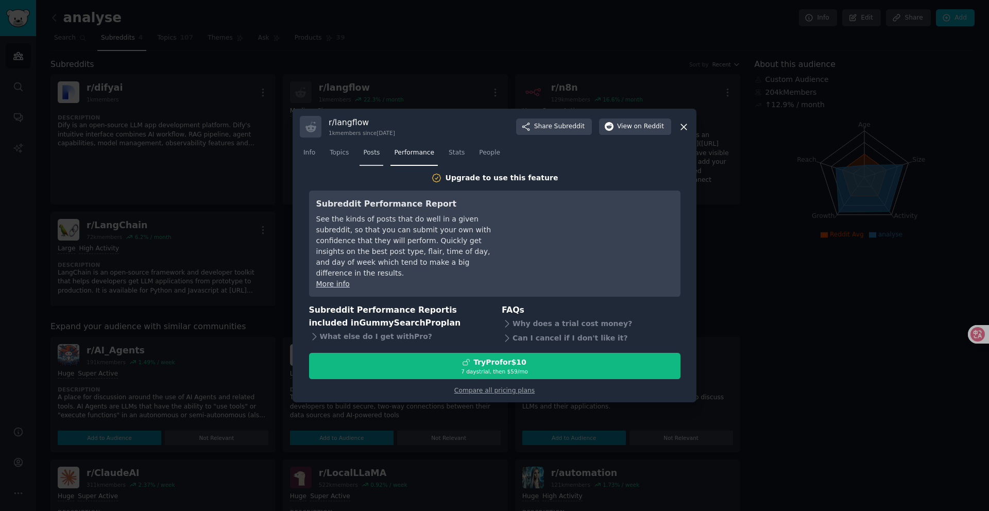
click at [360, 162] on link "Posts" at bounding box center [372, 155] width 24 height 21
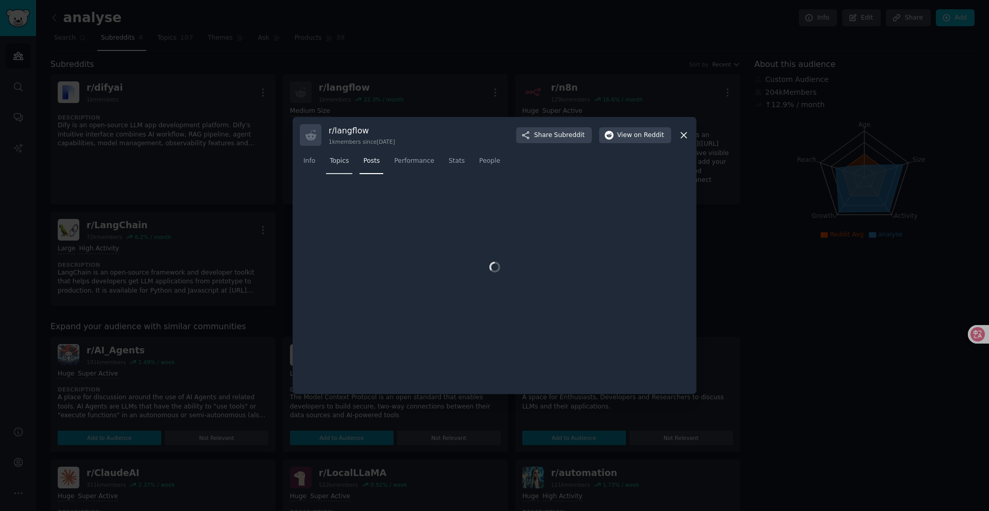
click at [344, 161] on span "Topics" at bounding box center [339, 161] width 19 height 9
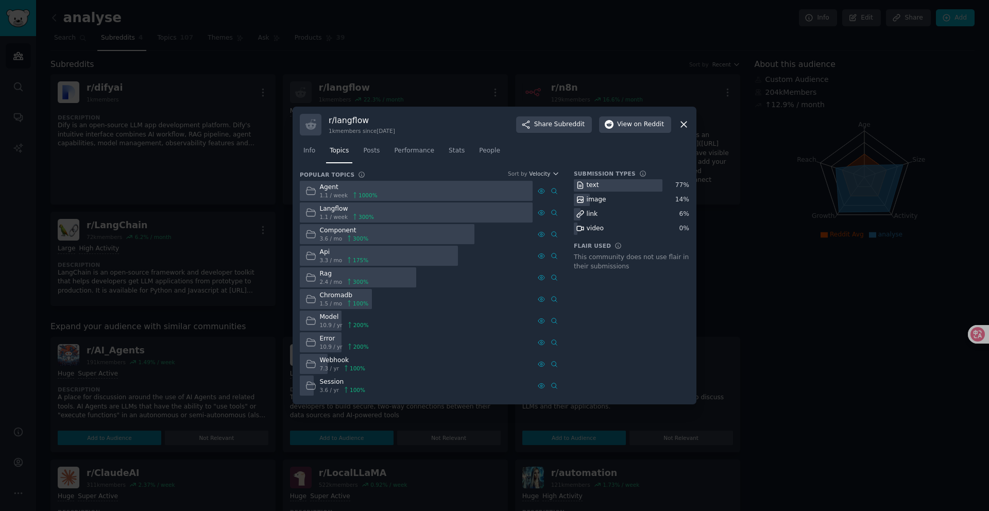
click at [680, 124] on icon at bounding box center [683, 124] width 11 height 11
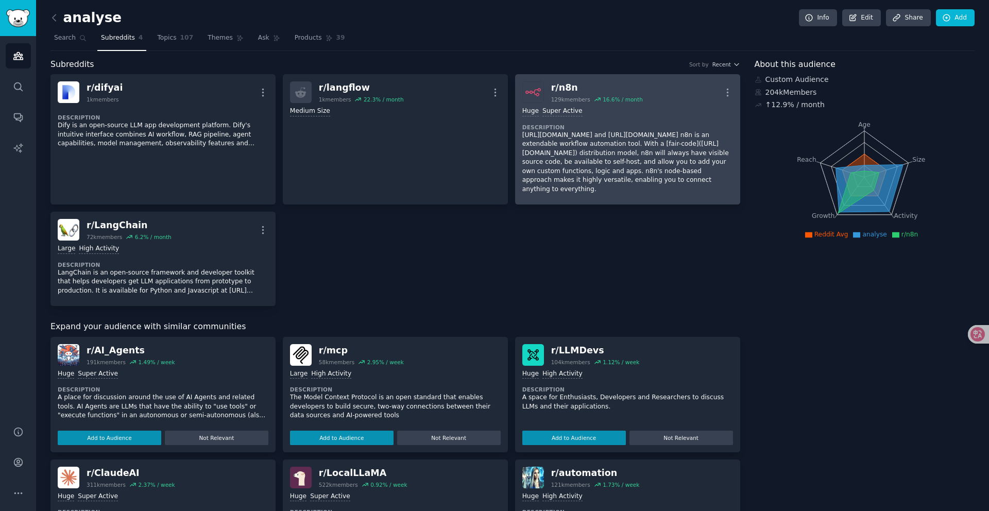
click at [603, 137] on p "[URL][DOMAIN_NAME] and [URL][DOMAIN_NAME] n8n is an extendable workflow automat…" at bounding box center [627, 162] width 211 height 63
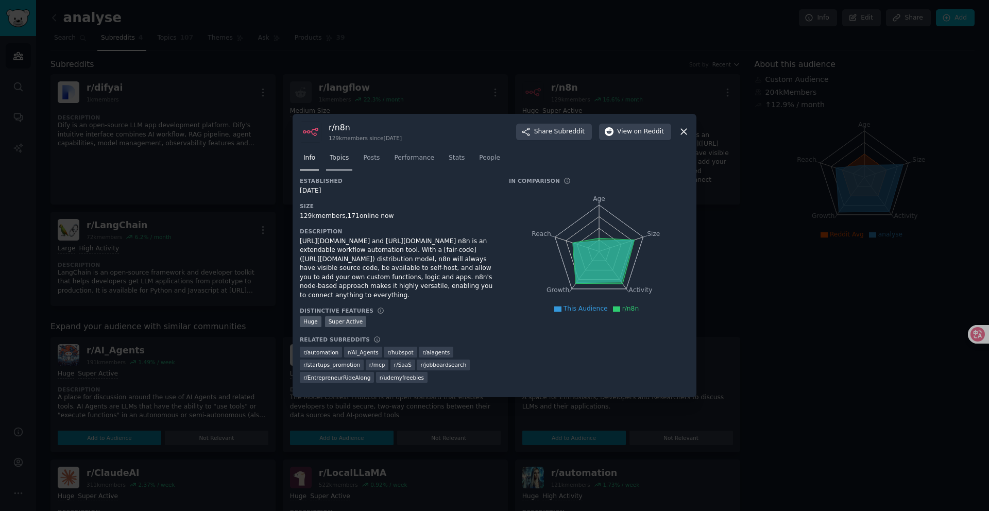
click at [349, 157] on link "Topics" at bounding box center [339, 160] width 26 height 21
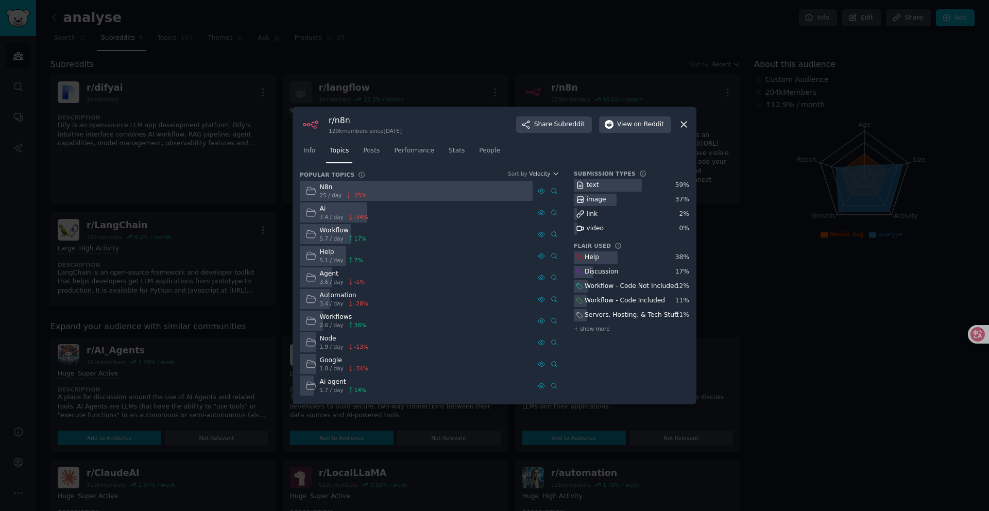
drag, startPoint x: 586, startPoint y: 186, endPoint x: 602, endPoint y: 187, distance: 15.5
click at [601, 187] on div "text" at bounding box center [631, 185] width 115 height 13
click at [688, 127] on icon at bounding box center [683, 124] width 11 height 11
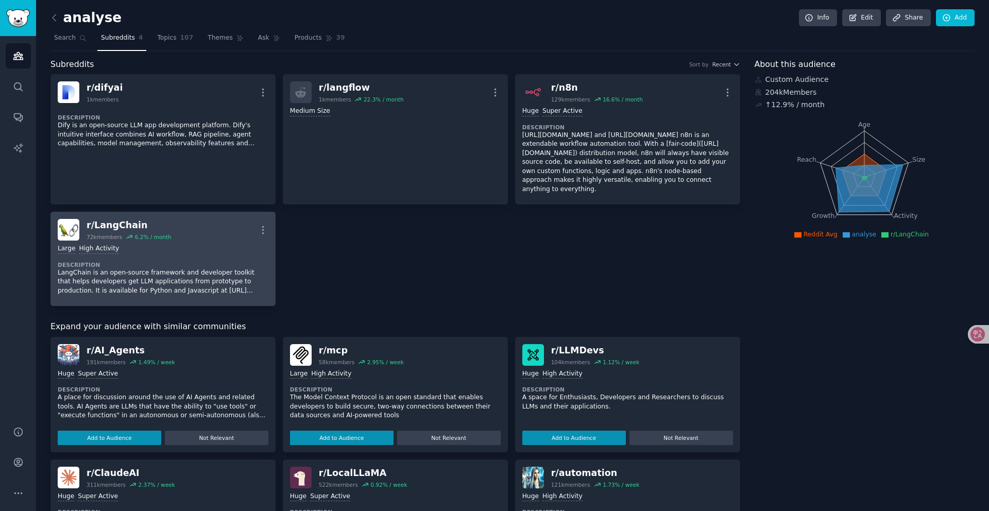
click at [227, 244] on div "Large High Activity" at bounding box center [163, 249] width 211 height 10
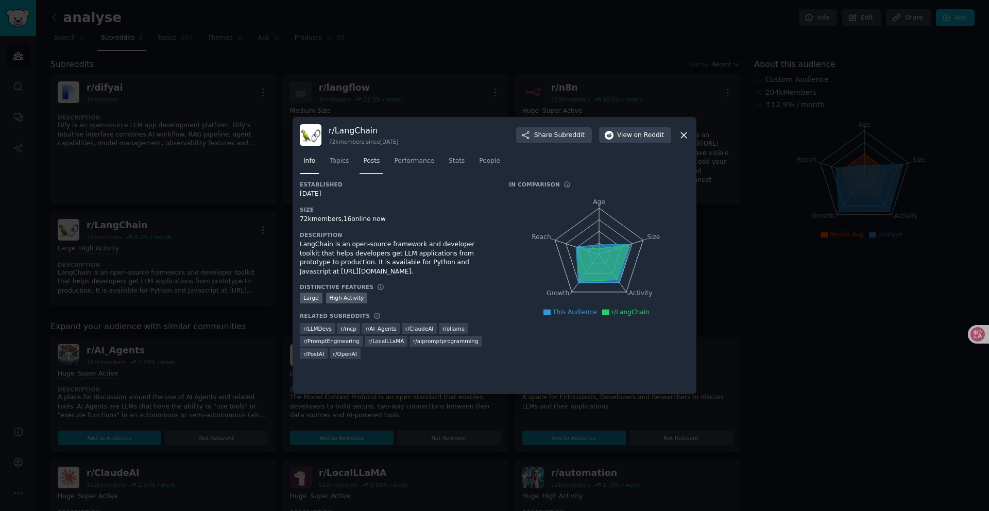
click at [376, 159] on span "Posts" at bounding box center [371, 161] width 16 height 9
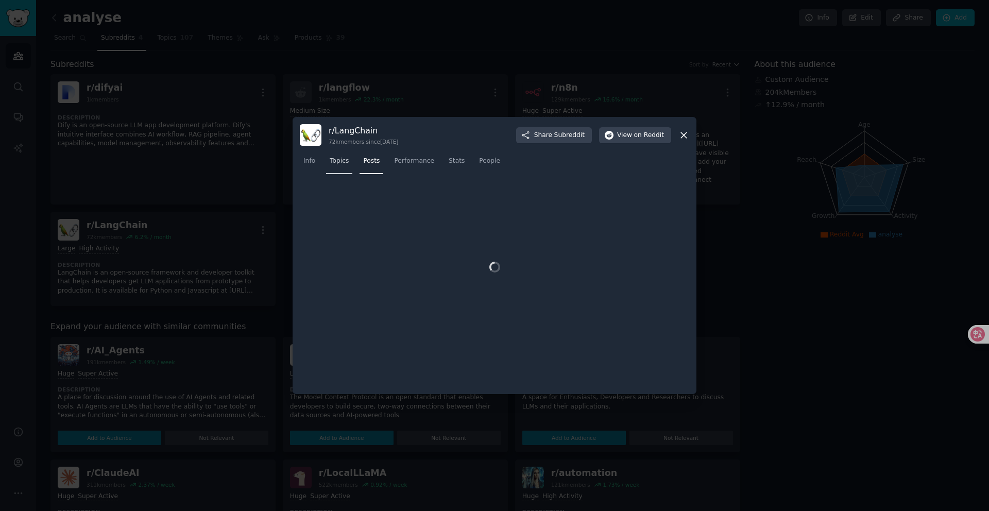
click at [338, 159] on span "Topics" at bounding box center [339, 161] width 19 height 9
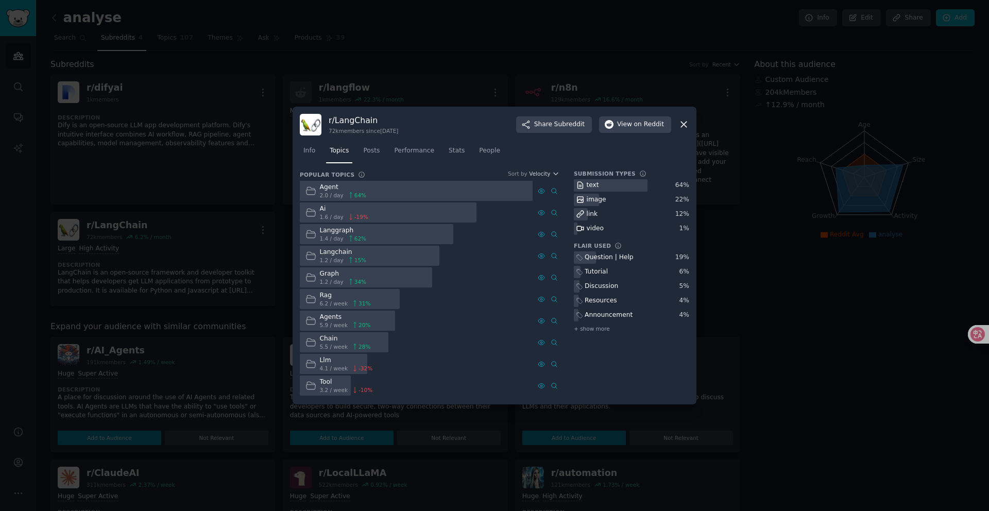
click at [175, 184] on div at bounding box center [494, 255] width 989 height 511
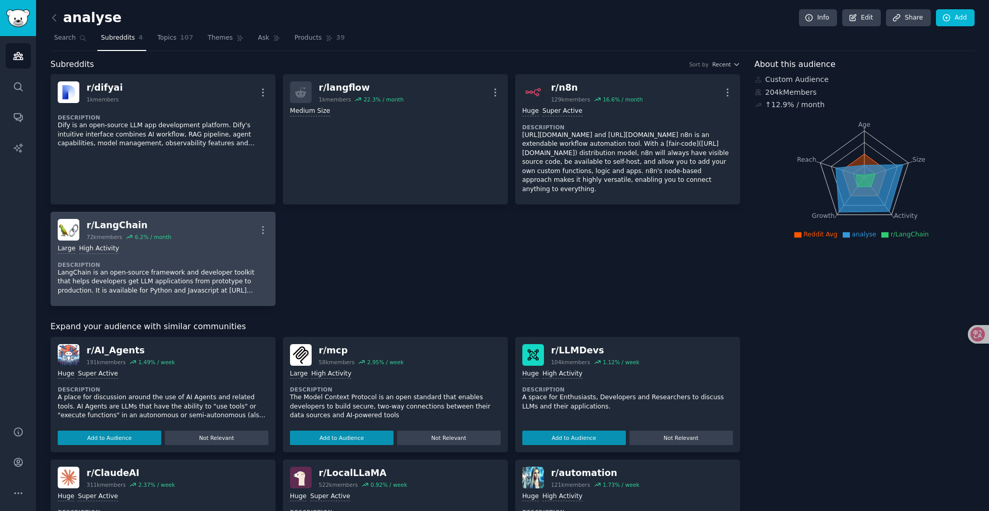
click at [183, 248] on div "Large High Activity Description LangChain is an open-source framework and devel…" at bounding box center [163, 270] width 211 height 58
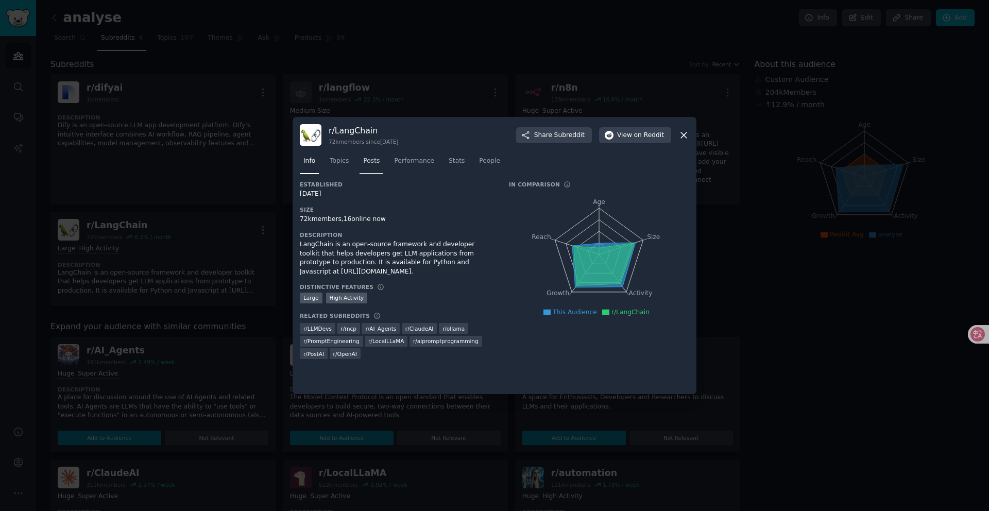
click at [382, 162] on link "Posts" at bounding box center [372, 163] width 24 height 21
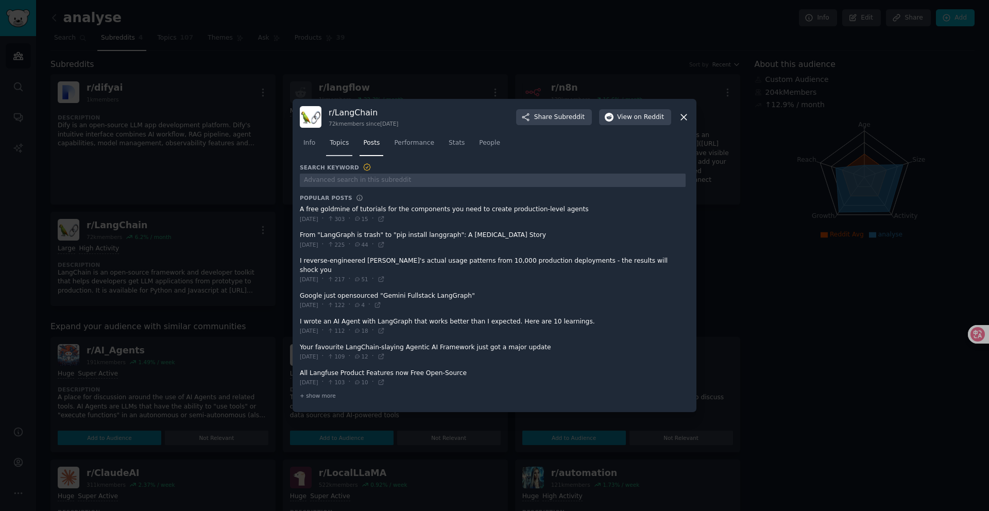
click at [338, 156] on link "Topics" at bounding box center [339, 145] width 26 height 21
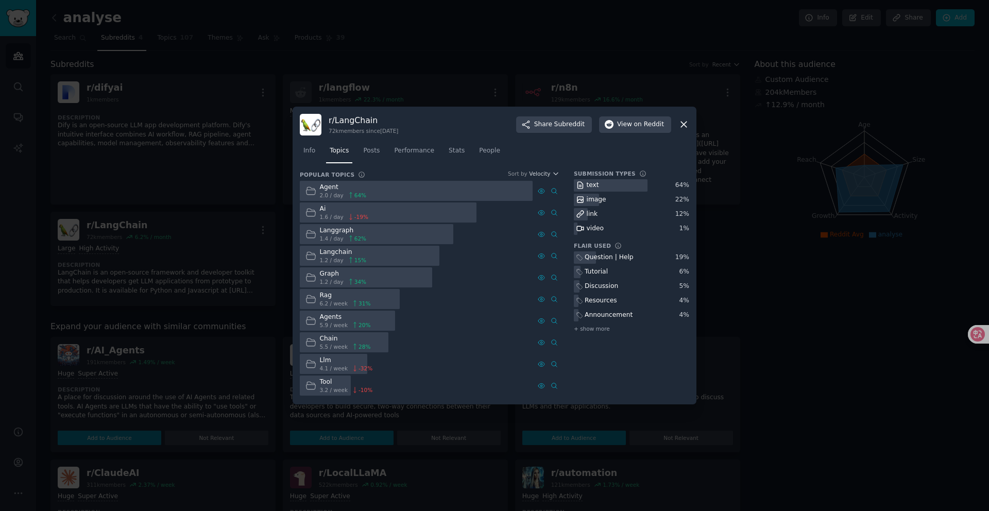
click at [681, 127] on icon at bounding box center [684, 125] width 6 height 6
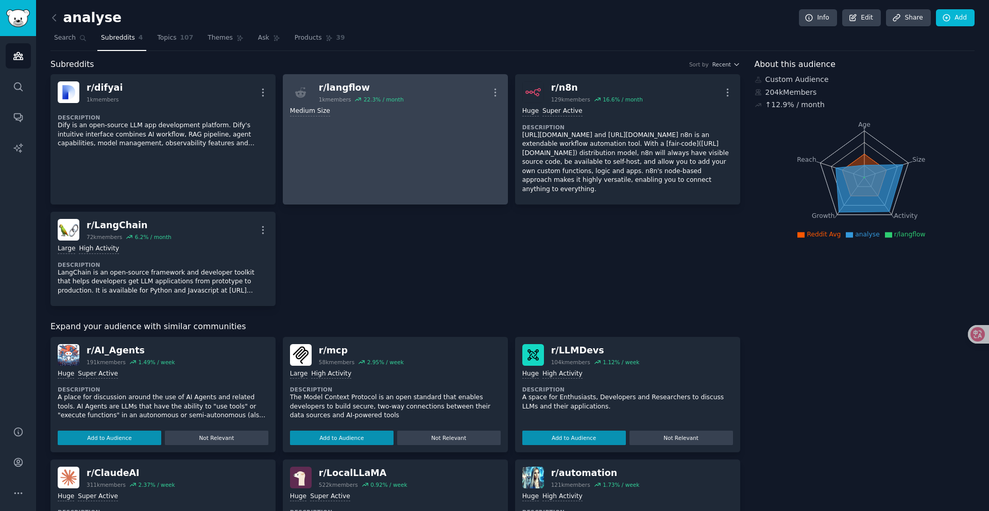
click at [351, 141] on link "r/ langflow 1k members 22.3 % / month More Medium Size" at bounding box center [395, 139] width 225 height 130
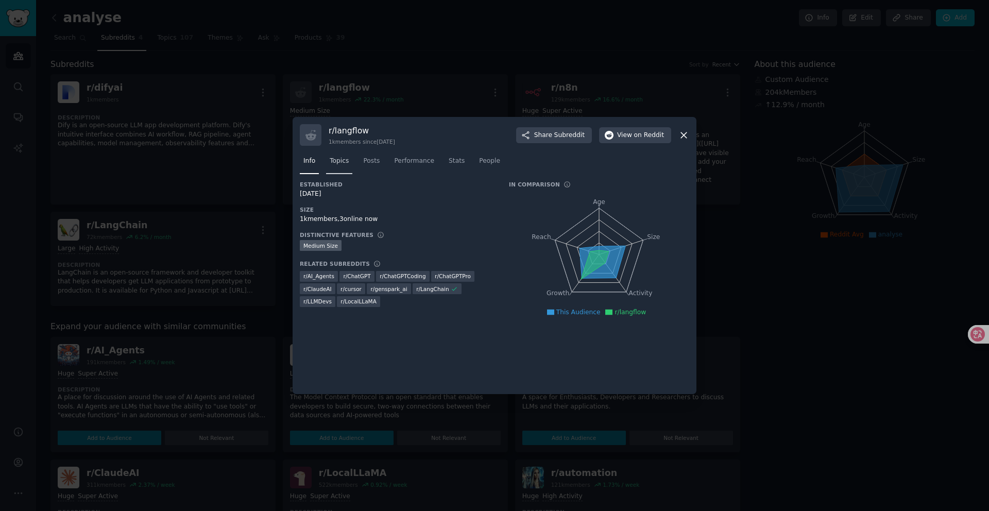
click at [347, 157] on span "Topics" at bounding box center [339, 161] width 19 height 9
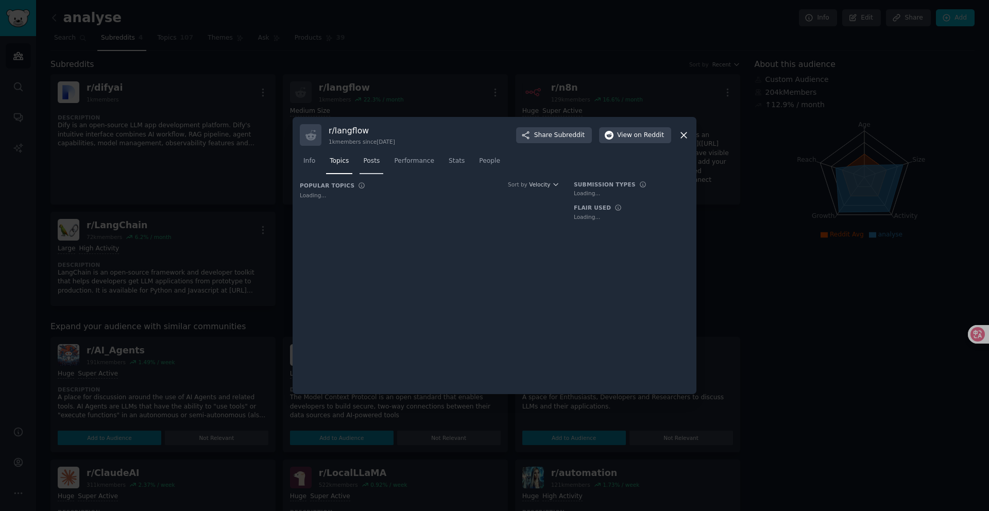
click at [369, 162] on span "Posts" at bounding box center [371, 161] width 16 height 9
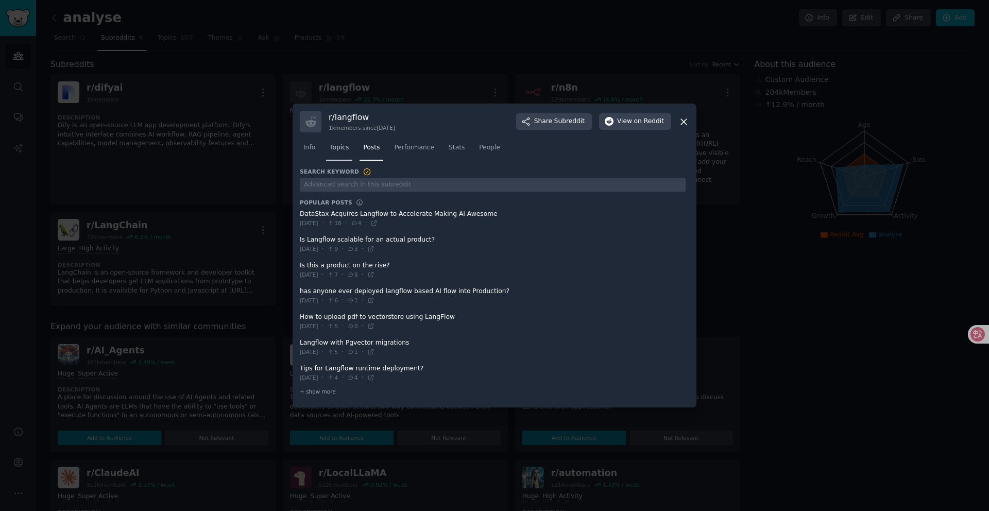
click at [348, 153] on link "Topics" at bounding box center [339, 150] width 26 height 21
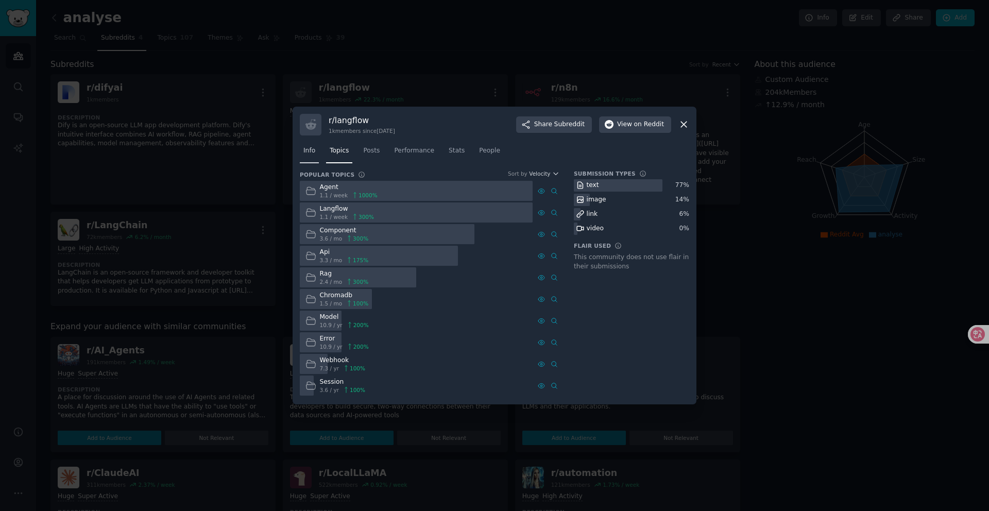
click at [309, 152] on span "Info" at bounding box center [309, 150] width 12 height 9
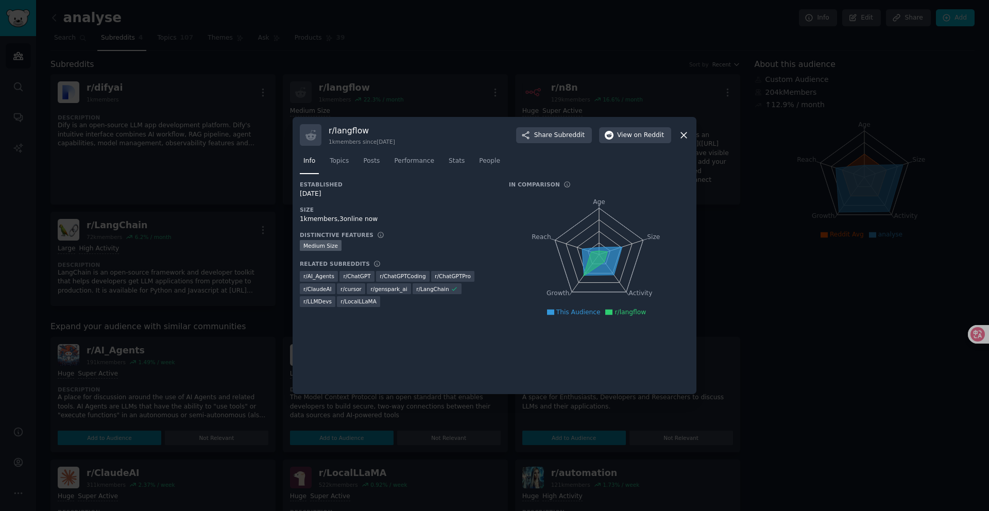
click at [385, 160] on nav "Info Topics Posts Performance Stats People" at bounding box center [494, 163] width 389 height 21
click at [383, 161] on link "Posts" at bounding box center [372, 163] width 24 height 21
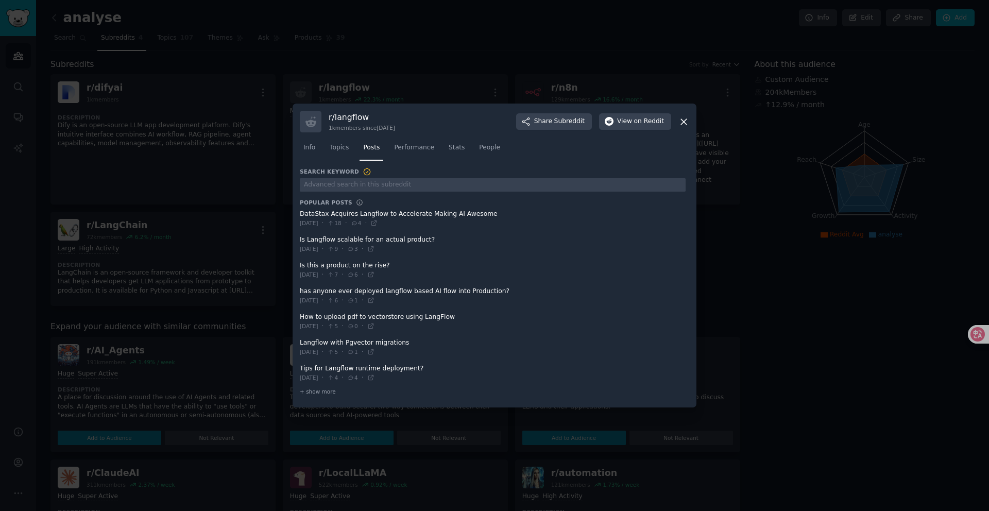
drag, startPoint x: 497, startPoint y: 214, endPoint x: 337, endPoint y: 214, distance: 159.7
click at [337, 214] on span at bounding box center [493, 218] width 386 height 25
click at [308, 215] on span at bounding box center [493, 218] width 386 height 25
click at [686, 117] on icon at bounding box center [683, 121] width 11 height 11
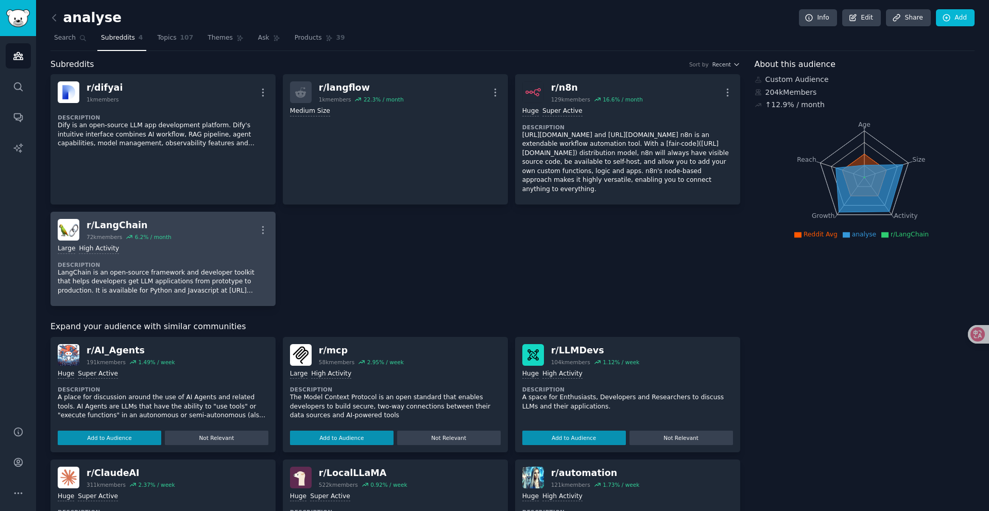
click at [235, 228] on div "r/ LangChain 72k members 6.2 % / month More" at bounding box center [163, 230] width 211 height 22
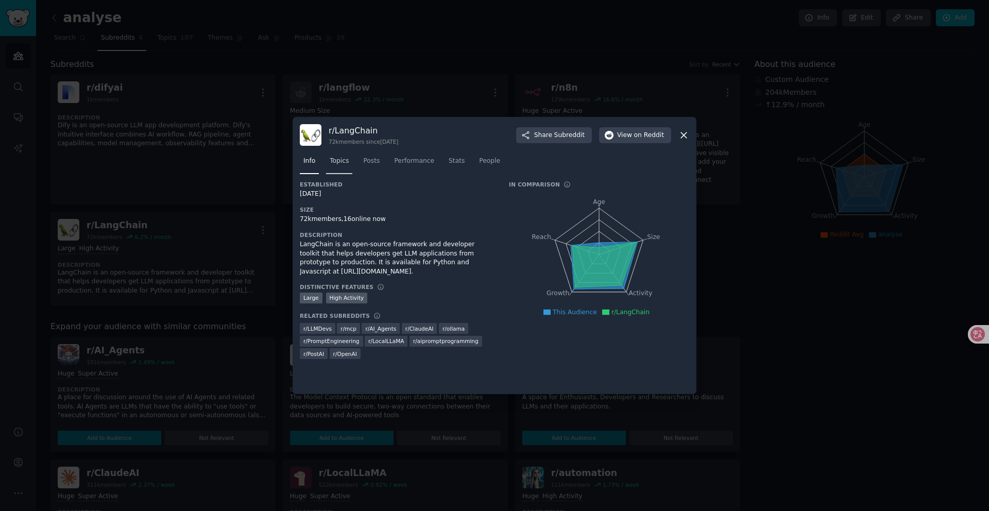
click at [334, 162] on span "Topics" at bounding box center [339, 161] width 19 height 9
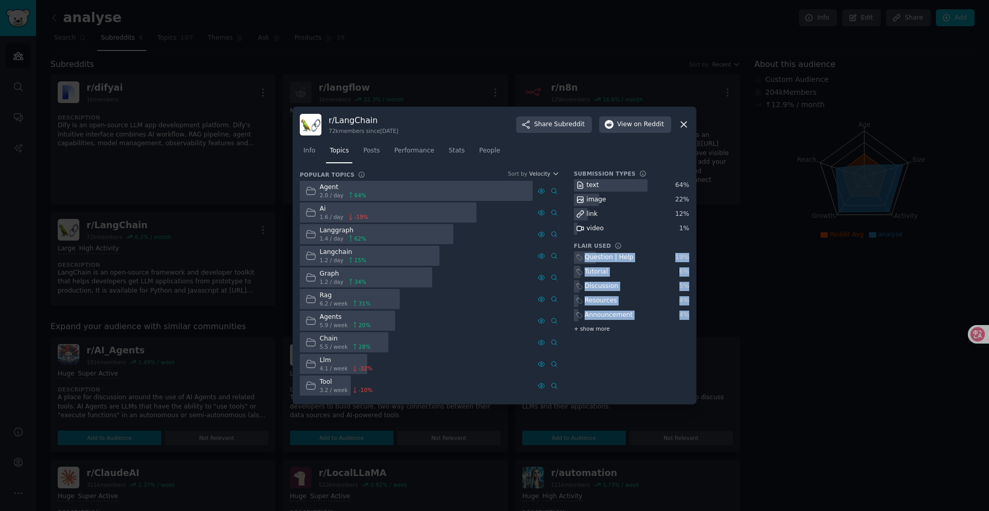
drag, startPoint x: 584, startPoint y: 254, endPoint x: 686, endPoint y: 323, distance: 122.9
click at [686, 323] on div "Question | Help 19 % Tutorial 6 % Discussion 5 % Resources 4 % Announcement 4 %…" at bounding box center [631, 292] width 115 height 83
copy div "Question | Help 19 % Tutorial 6 % Discussion 5 % Resources 4 % Announcement 4 %"
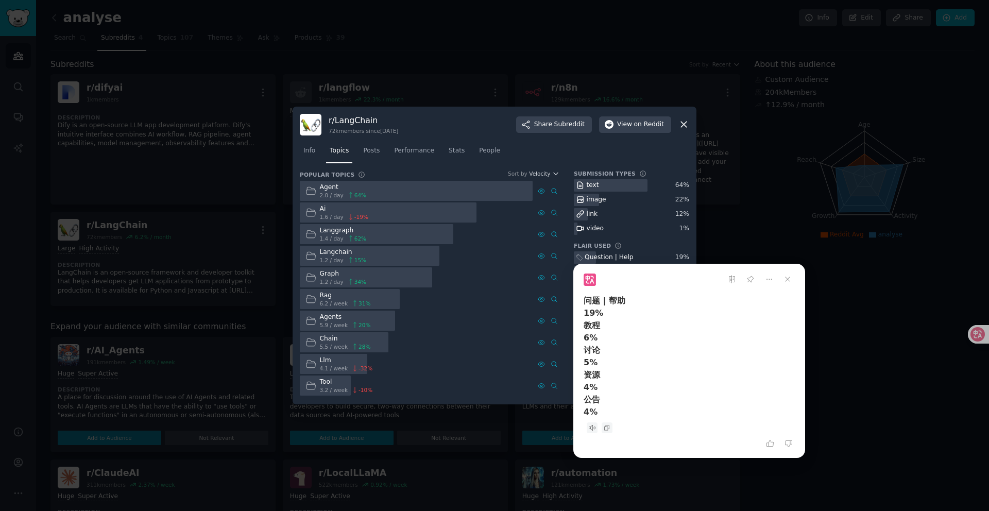
click at [757, 161] on div at bounding box center [494, 255] width 989 height 511
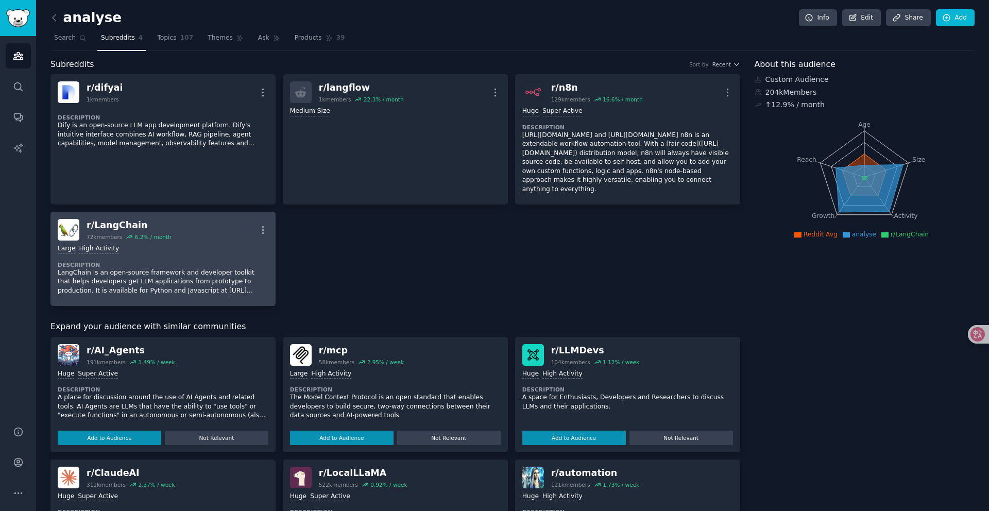
click at [194, 219] on div "r/ LangChain 72k members 6.2 % / month More" at bounding box center [163, 230] width 211 height 22
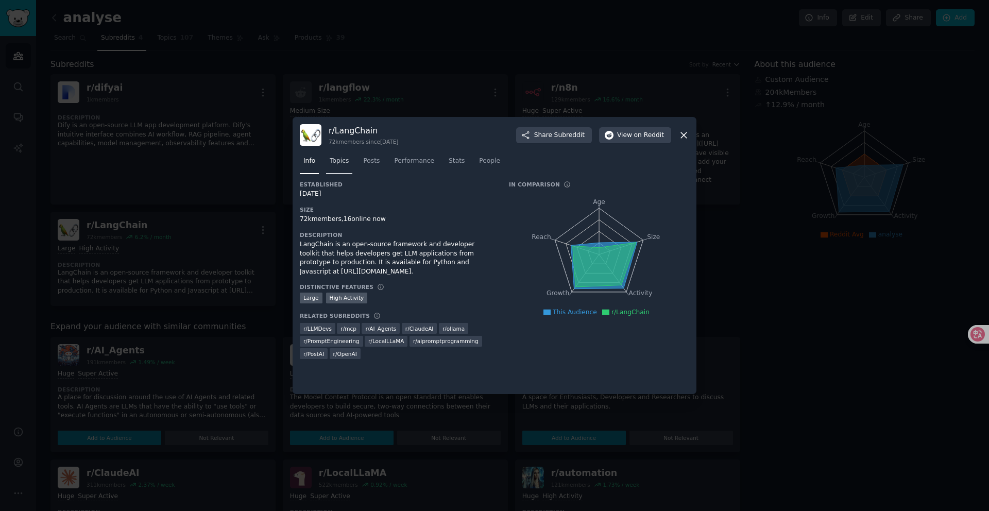
click at [343, 163] on span "Topics" at bounding box center [339, 161] width 19 height 9
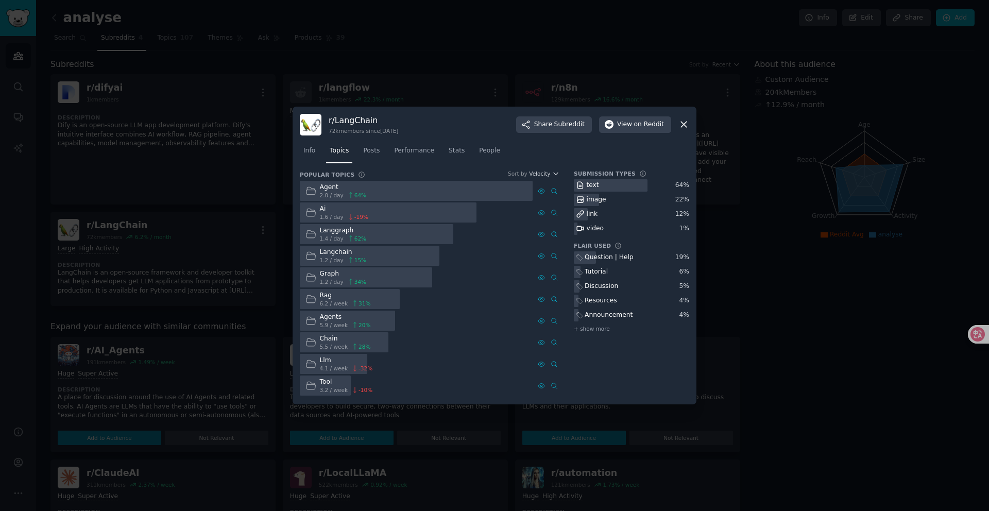
click at [362, 191] on div "Agent" at bounding box center [343, 187] width 47 height 9
click at [610, 192] on div "text 64 % image 22 % link 12 % video 1 %" at bounding box center [631, 207] width 115 height 56
click at [362, 150] on link "Posts" at bounding box center [372, 153] width 24 height 21
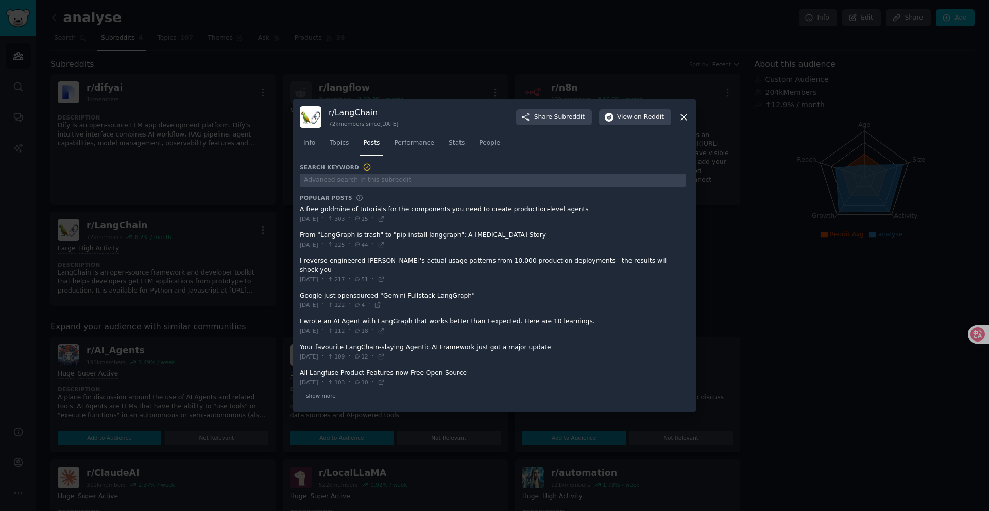
click at [561, 210] on span at bounding box center [493, 213] width 386 height 25
drag, startPoint x: 581, startPoint y: 212, endPoint x: 329, endPoint y: 213, distance: 251.9
click at [355, 213] on span at bounding box center [493, 213] width 386 height 25
click at [301, 213] on span at bounding box center [493, 213] width 386 height 25
drag, startPoint x: 300, startPoint y: 215, endPoint x: 317, endPoint y: 216, distance: 17.6
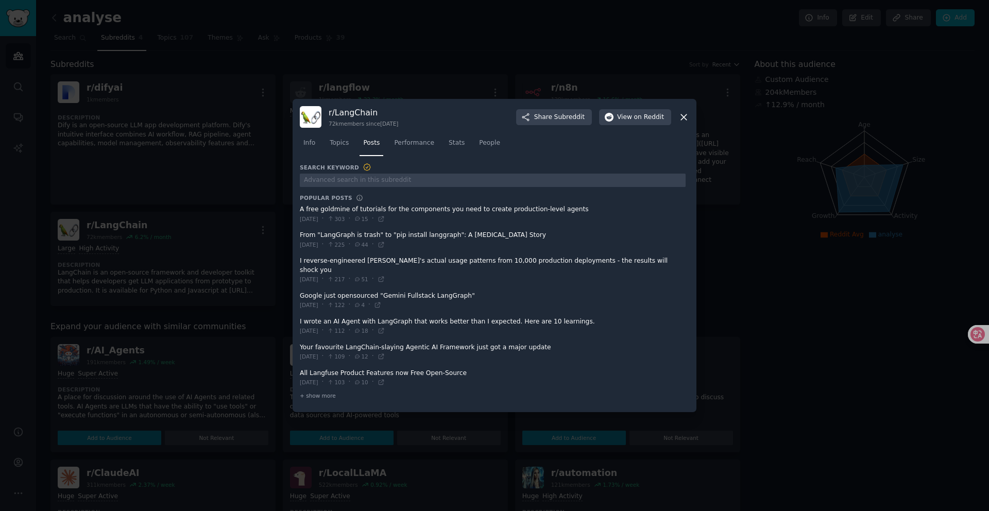
click at [317, 216] on span at bounding box center [493, 213] width 386 height 25
click at [352, 219] on div "[DATE] · 303 · 15 ·" at bounding box center [342, 218] width 85 height 9
click at [338, 148] on span "Topics" at bounding box center [339, 143] width 19 height 9
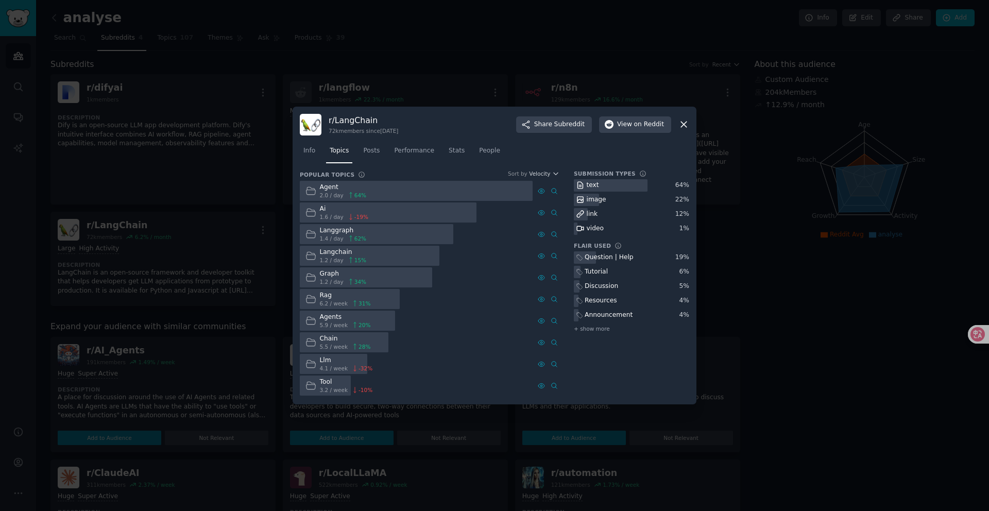
click at [685, 125] on icon at bounding box center [683, 124] width 11 height 11
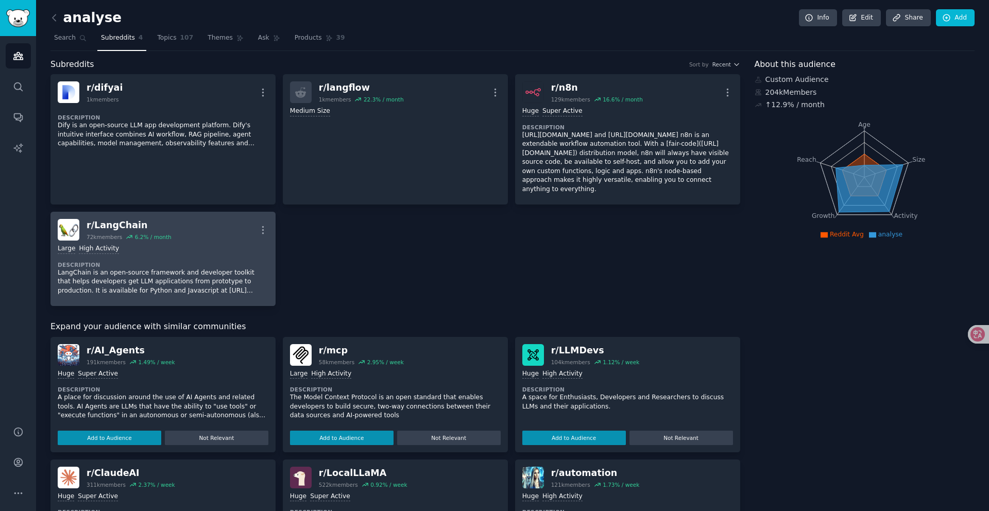
click at [220, 247] on div "Large High Activity Description LangChain is an open-source framework and devel…" at bounding box center [163, 270] width 211 height 58
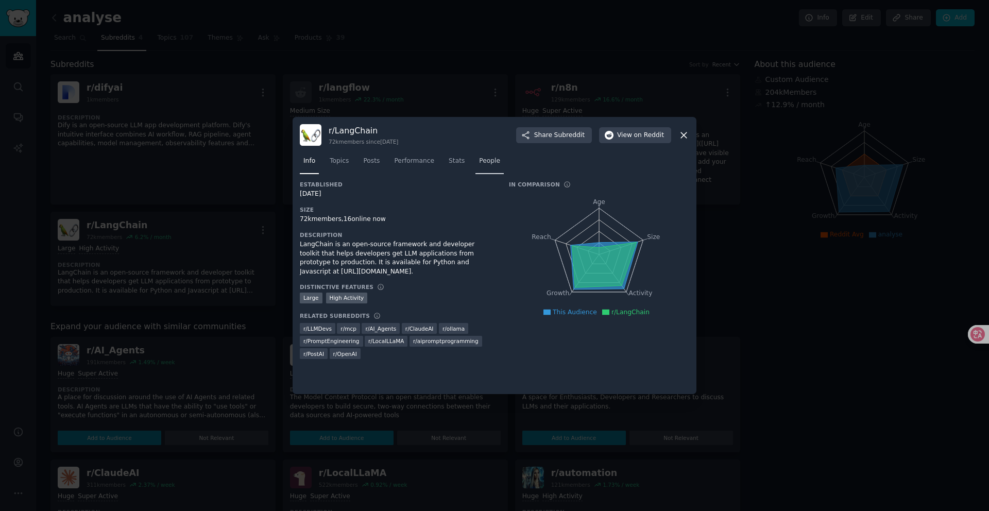
click at [491, 161] on span "People" at bounding box center [489, 161] width 21 height 9
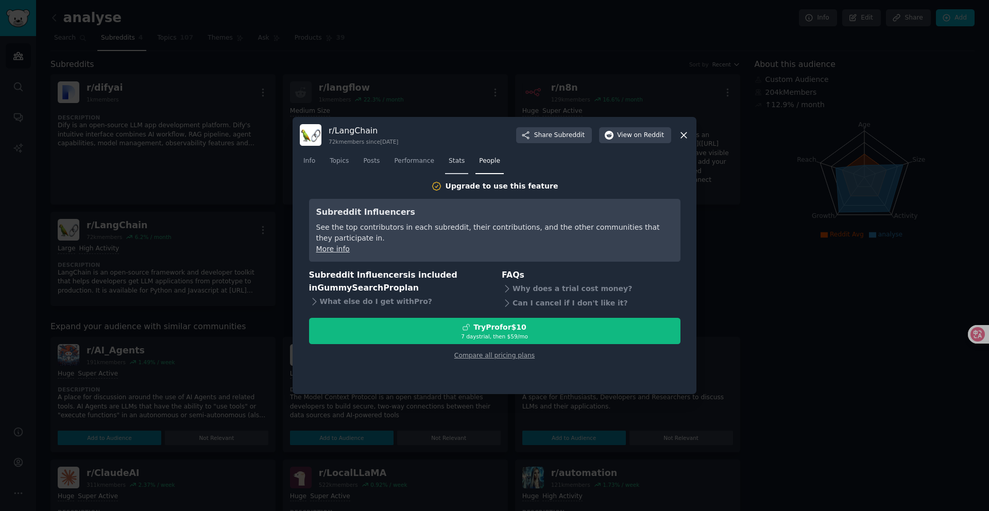
click at [463, 158] on span "Stats" at bounding box center [457, 161] width 16 height 9
click at [686, 132] on icon at bounding box center [683, 135] width 11 height 11
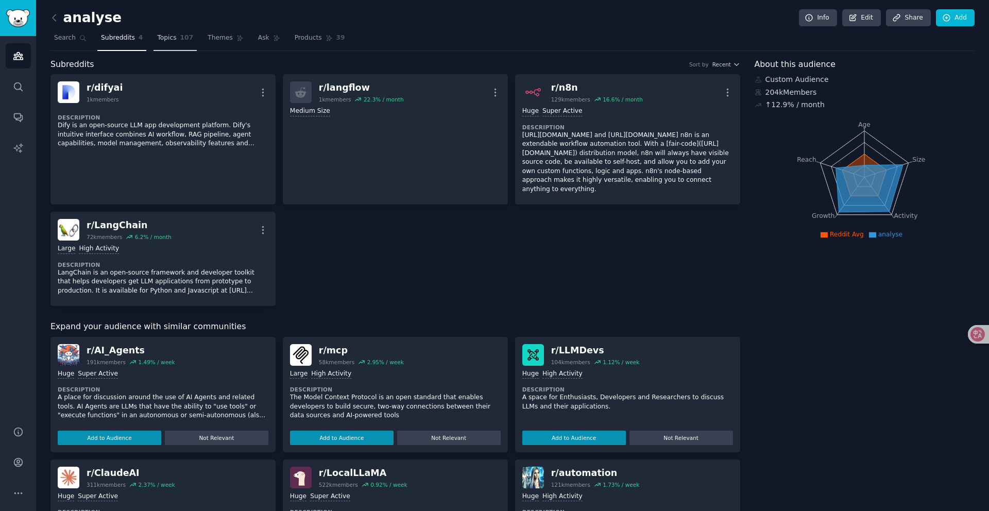
click at [170, 39] on span "Topics" at bounding box center [166, 37] width 19 height 9
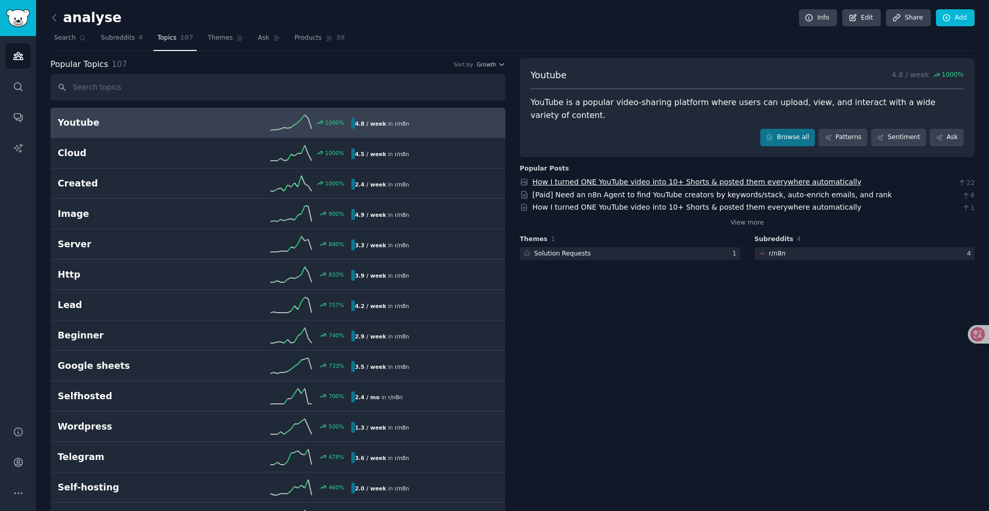
click at [607, 183] on link "How I turned ONE YouTube video into 10+ Shorts & posted them everywhere automat…" at bounding box center [697, 182] width 329 height 8
click at [295, 36] on span "Products" at bounding box center [308, 37] width 27 height 9
